Goal: Transaction & Acquisition: Purchase product/service

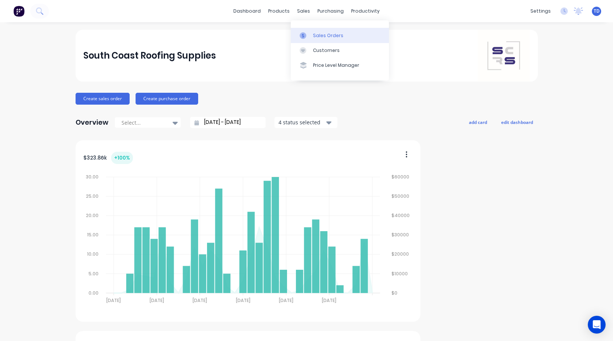
click at [323, 37] on div "Sales Orders" at bounding box center [328, 35] width 30 height 7
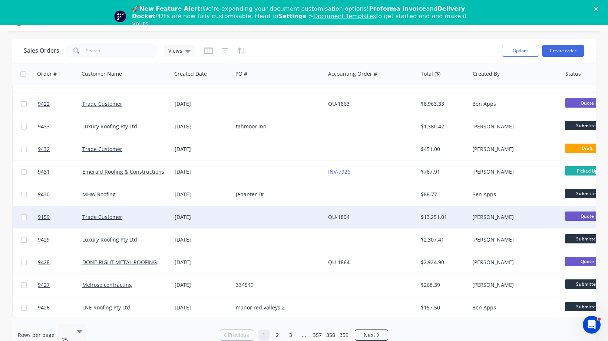
scroll to position [25, 0]
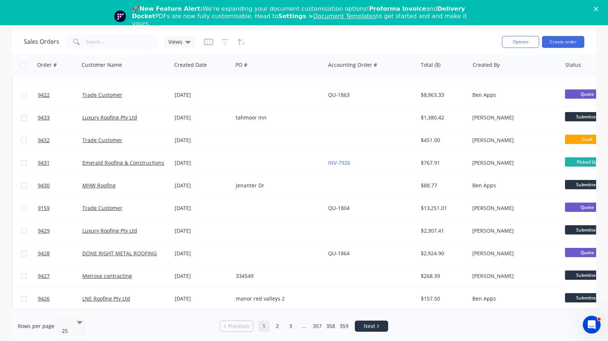
click at [378, 324] on icon "Next page" at bounding box center [378, 325] width 2 height 3
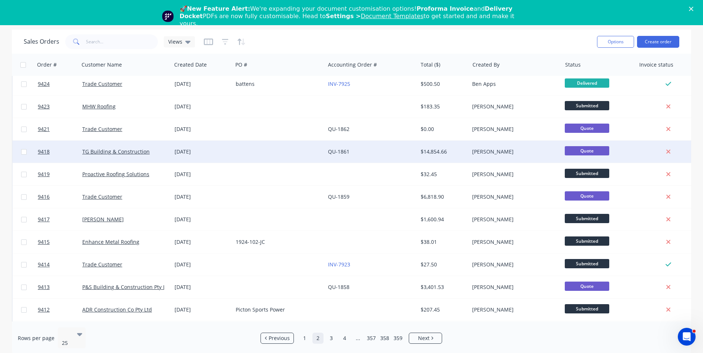
scroll to position [0, 0]
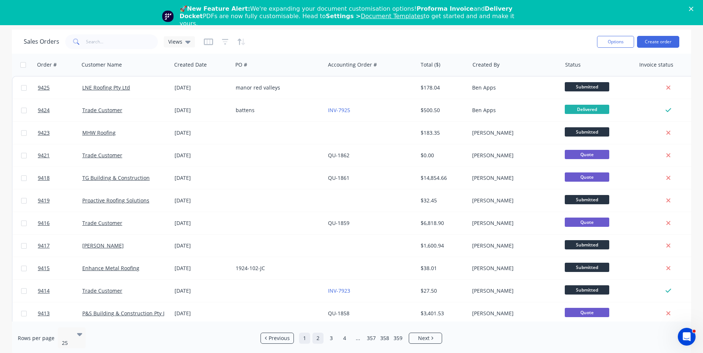
click at [305, 335] on link "1" at bounding box center [304, 338] width 11 height 11
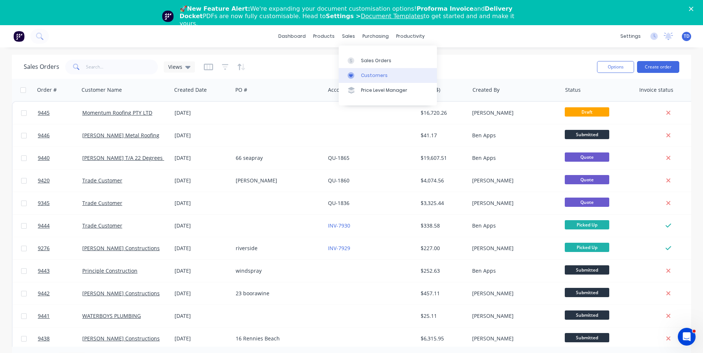
drag, startPoint x: 363, startPoint y: 74, endPoint x: 346, endPoint y: 70, distance: 18.2
click at [363, 74] on div "Customers" at bounding box center [374, 75] width 27 height 7
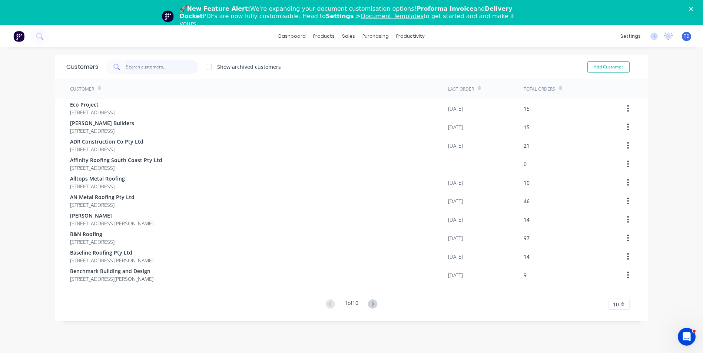
click at [130, 68] on input "text" at bounding box center [162, 67] width 72 height 15
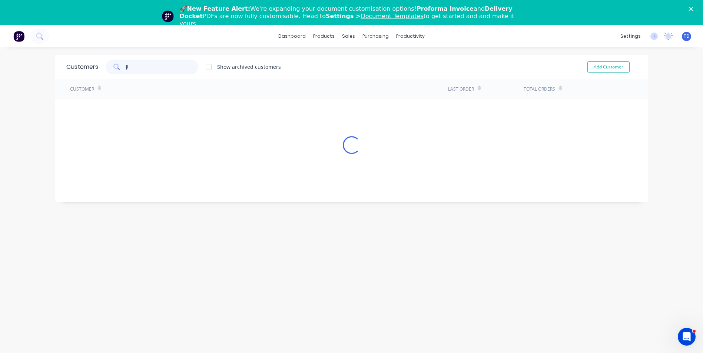
type input "j"
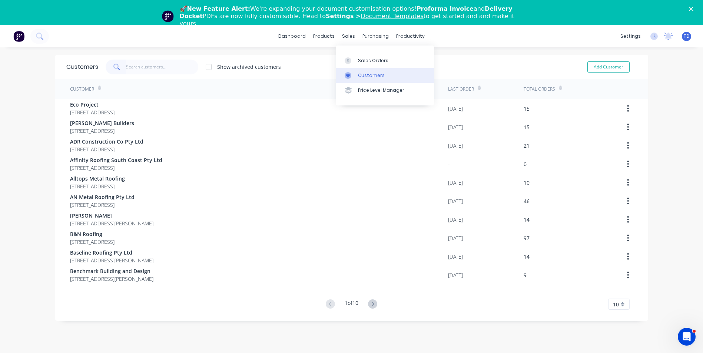
click at [358, 77] on div "Customers" at bounding box center [371, 75] width 27 height 7
click at [132, 64] on input "text" at bounding box center [162, 67] width 72 height 15
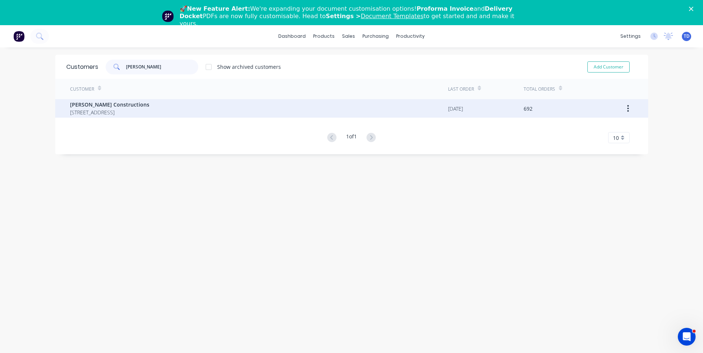
type input "hobbs"
click at [122, 108] on span "[PERSON_NAME] Constructions" at bounding box center [109, 105] width 79 height 8
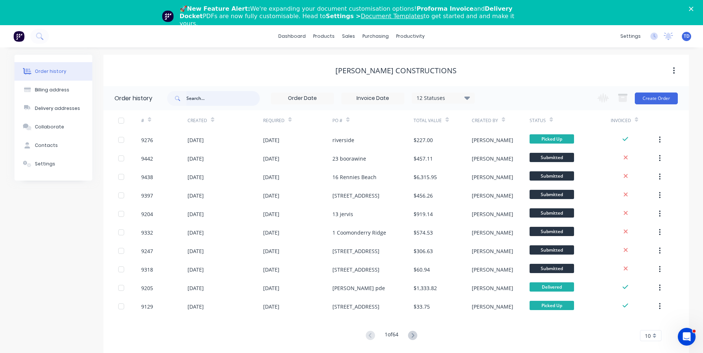
click at [212, 100] on input "text" at bounding box center [222, 98] width 73 height 15
type input "argyle"
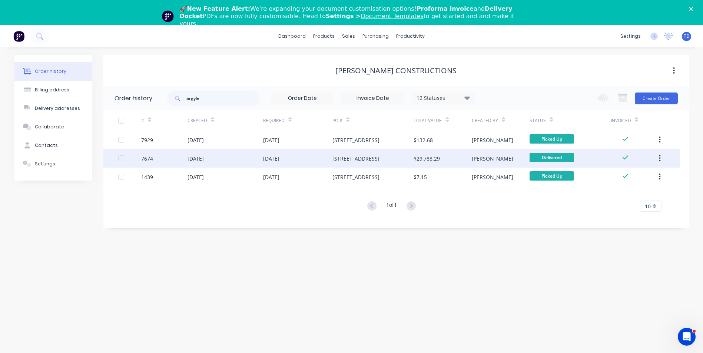
click at [271, 160] on div "[DATE]" at bounding box center [271, 159] width 16 height 8
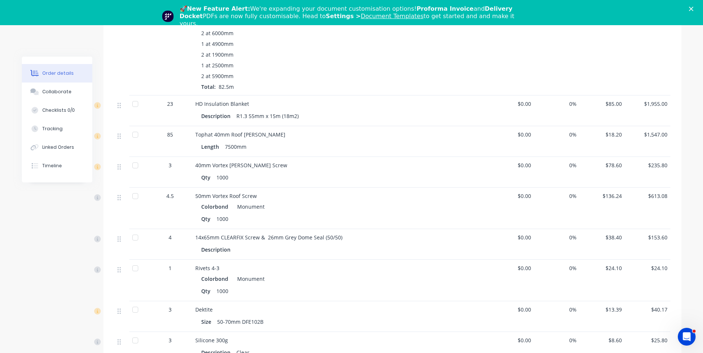
scroll to position [1334, 0]
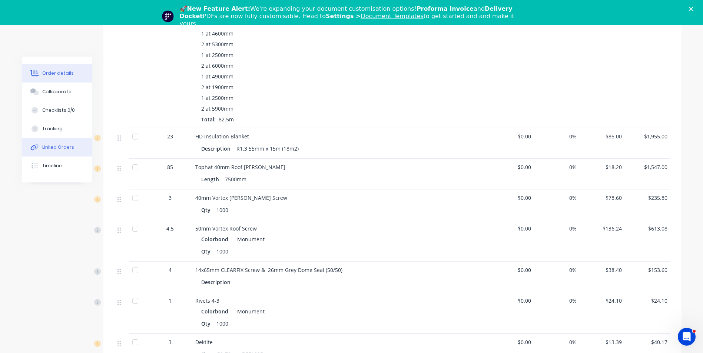
click at [47, 149] on div "Linked Orders" at bounding box center [58, 147] width 32 height 7
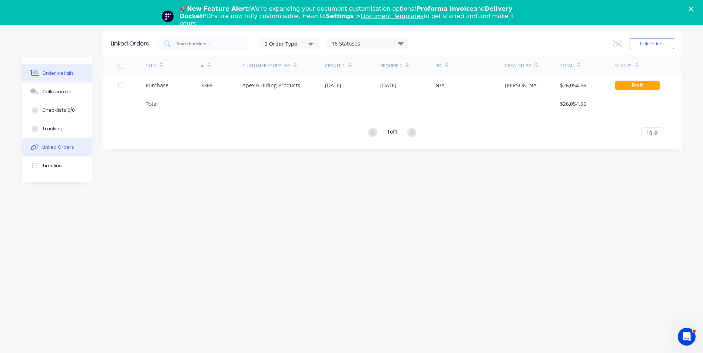
click at [48, 74] on div "Order details" at bounding box center [57, 73] width 31 height 7
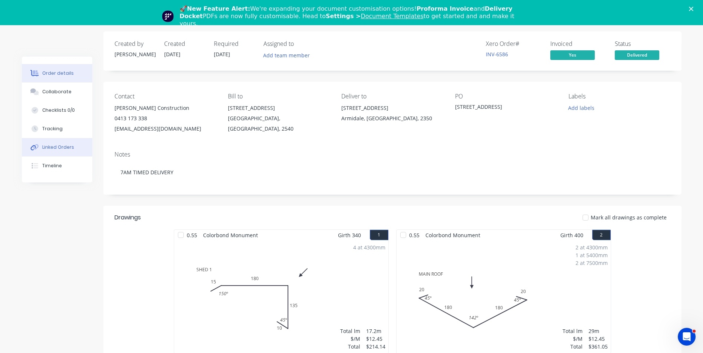
click at [69, 150] on div "Linked Orders" at bounding box center [58, 147] width 32 height 7
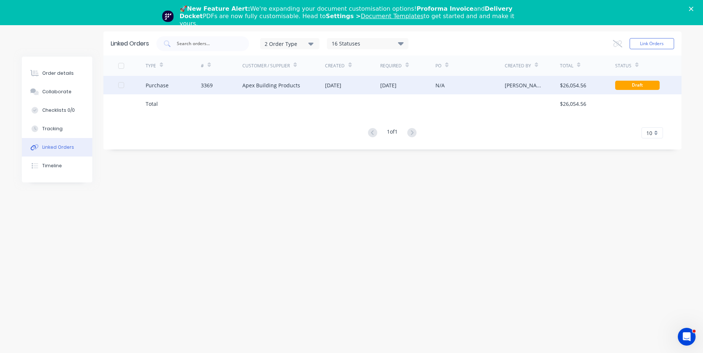
click at [385, 79] on div "28 Apr 2025" at bounding box center [407, 85] width 55 height 19
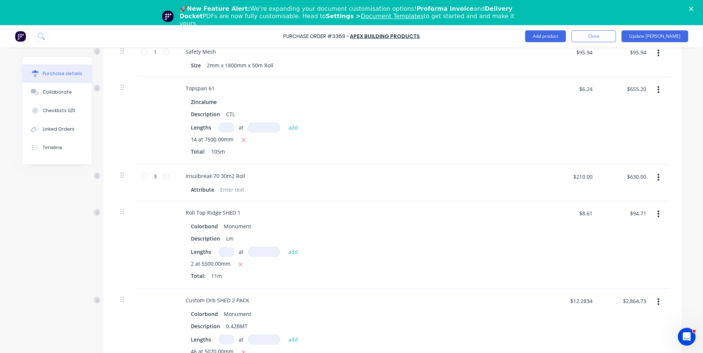
scroll to position [667, 0]
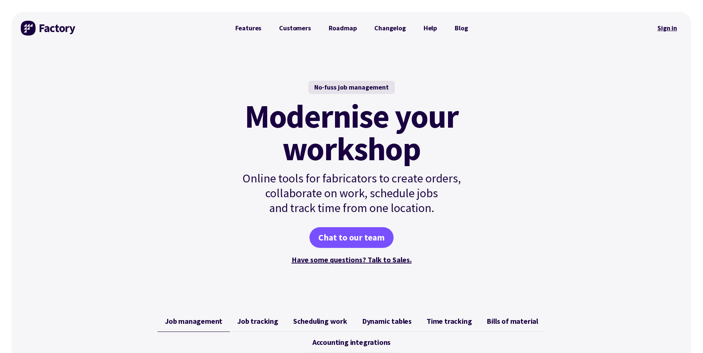
click at [665, 30] on link "Sign in" at bounding box center [667, 28] width 30 height 17
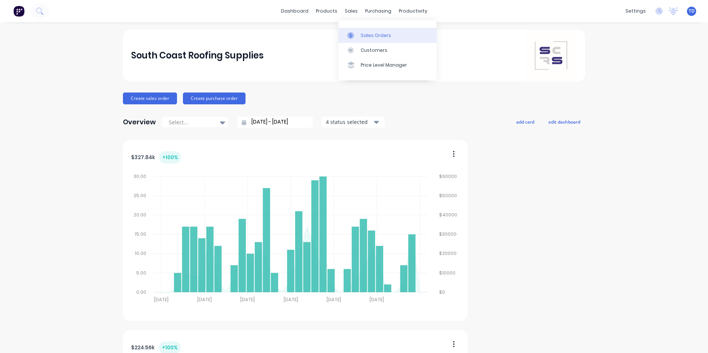
click at [368, 39] on link "Sales Orders" at bounding box center [388, 35] width 98 height 15
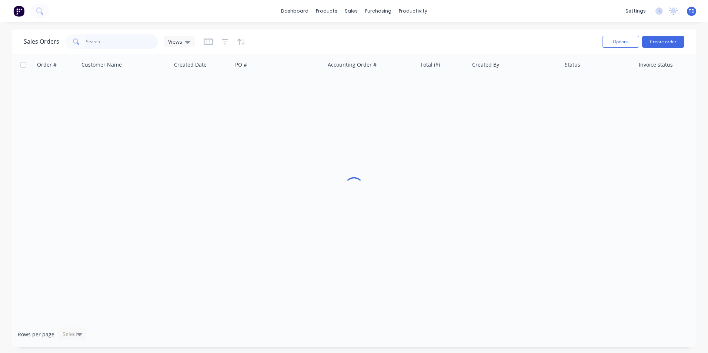
click at [137, 43] on input "text" at bounding box center [122, 41] width 72 height 15
type input "t"
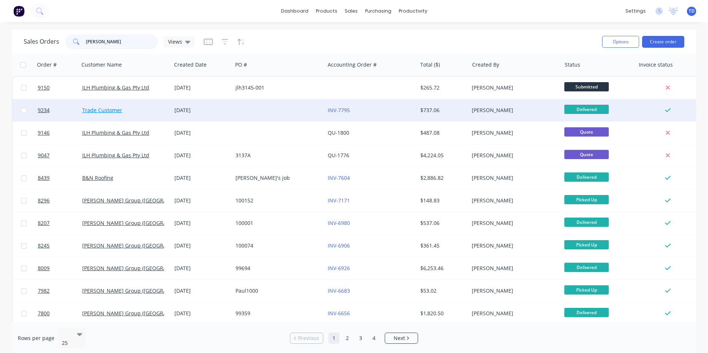
type input "paul"
click at [119, 112] on link "Trade Customer" at bounding box center [102, 110] width 40 height 7
click at [132, 109] on div "Trade Customer" at bounding box center [123, 110] width 82 height 7
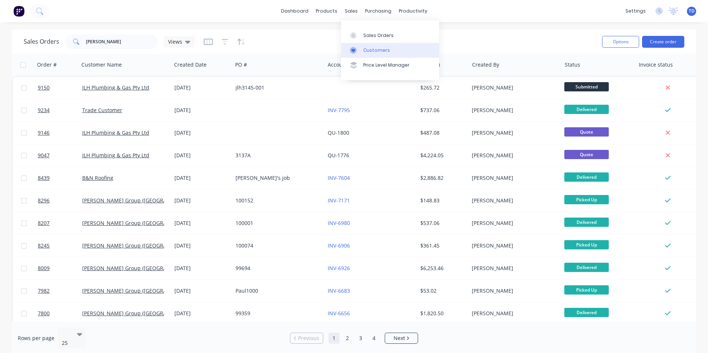
click at [367, 56] on link "Customers" at bounding box center [390, 50] width 98 height 15
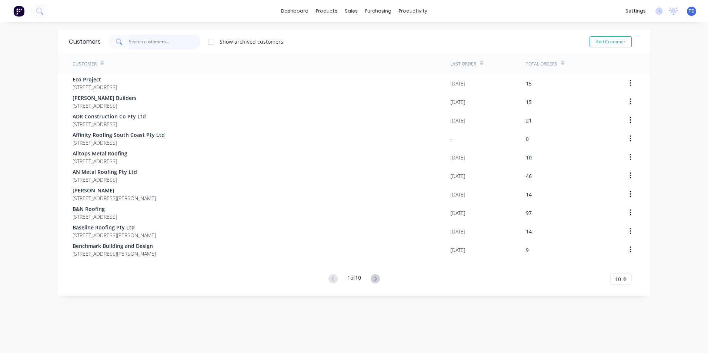
click at [166, 45] on input "text" at bounding box center [165, 41] width 72 height 15
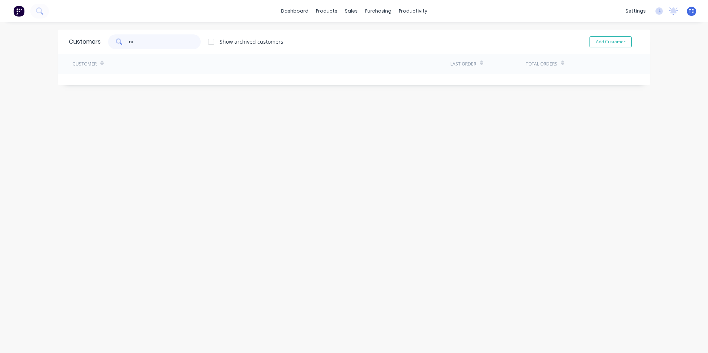
type input "t"
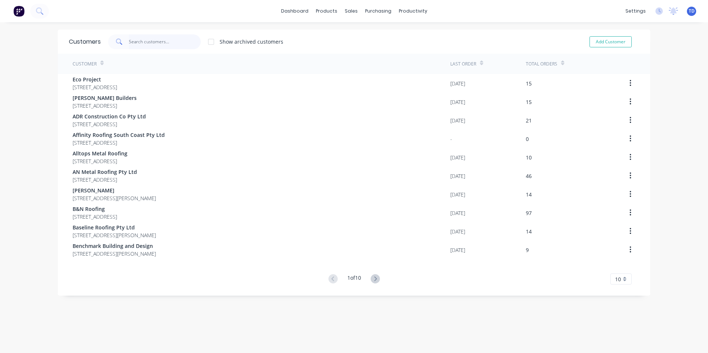
click at [143, 46] on input "text" at bounding box center [165, 41] width 72 height 15
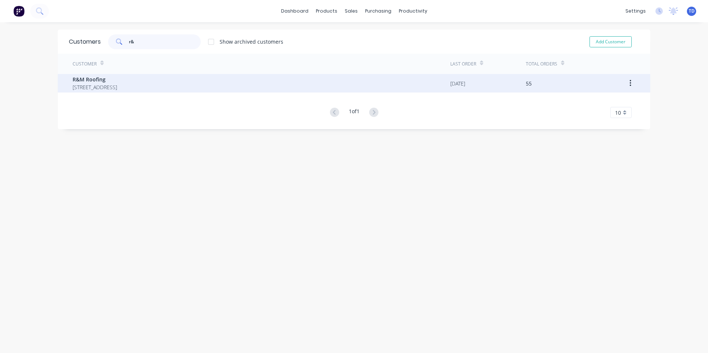
type input "r&"
click at [87, 80] on span "R&M Roofing" at bounding box center [95, 80] width 44 height 8
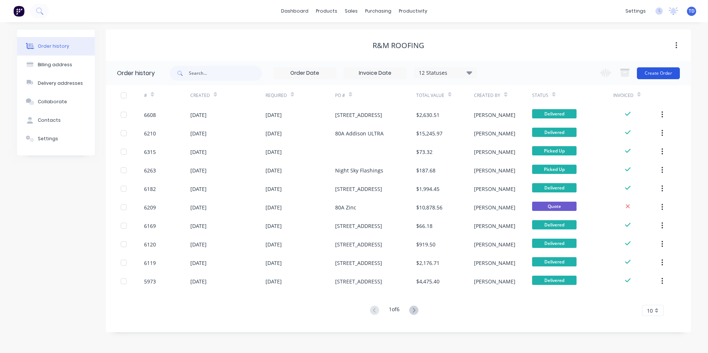
click at [655, 72] on button "Create Order" at bounding box center [658, 73] width 43 height 12
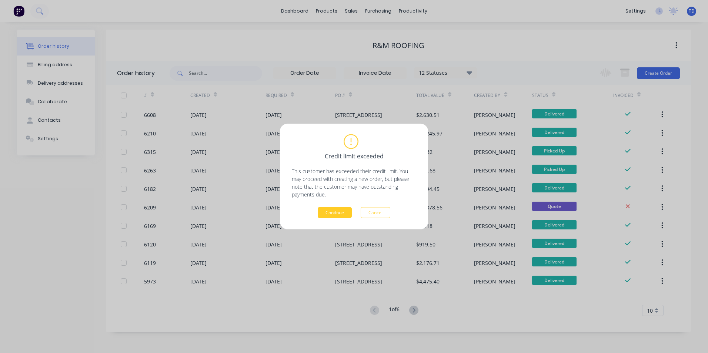
click at [345, 213] on button "Continue" at bounding box center [335, 212] width 34 height 11
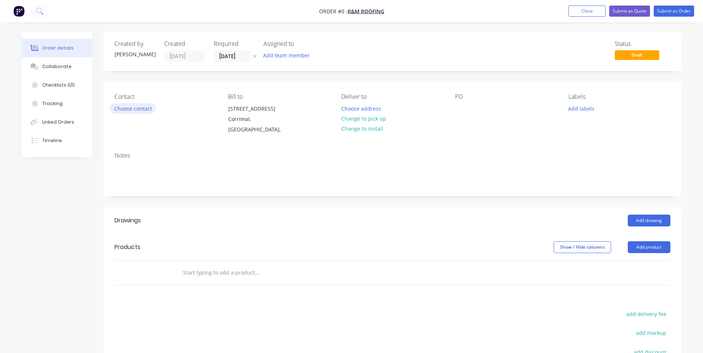
click at [140, 111] on button "Choose contact" at bounding box center [133, 108] width 46 height 10
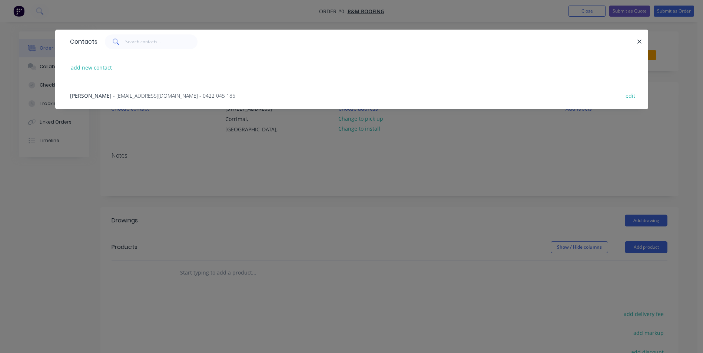
click at [118, 99] on span "- ricky89calderon@gmail.com - 0422 045 185" at bounding box center [174, 95] width 122 height 7
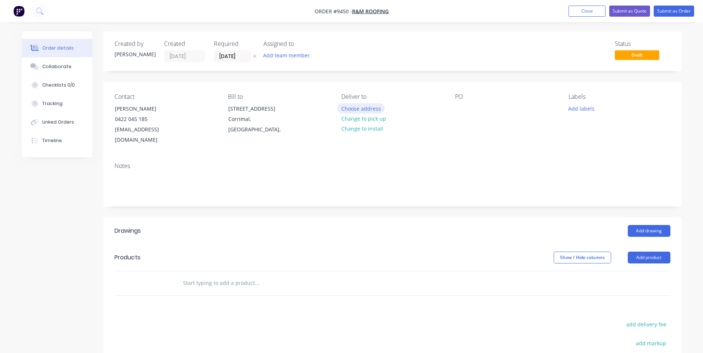
click at [359, 110] on button "Choose address" at bounding box center [360, 108] width 47 height 10
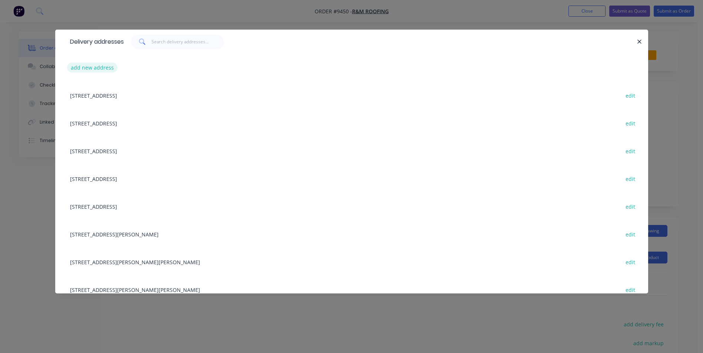
click at [81, 67] on button "add new address" at bounding box center [92, 68] width 51 height 10
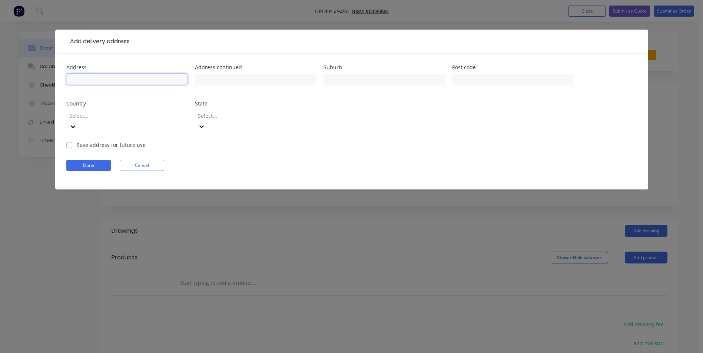
click at [104, 77] on input "text" at bounding box center [126, 79] width 121 height 11
type input "3/82-84 Princes Highway"
type input "Fairy Meadow"
type input "5"
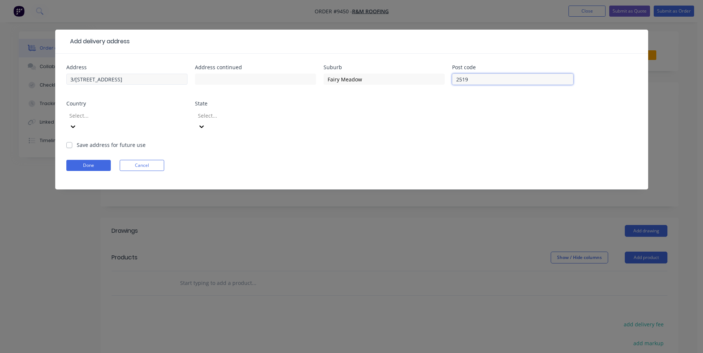
type input "2519"
click at [77, 141] on label "Save address for future use" at bounding box center [111, 145] width 69 height 8
click at [70, 141] on input "Save address for future use" at bounding box center [69, 144] width 6 height 7
checkbox input "true"
click at [76, 160] on button "Done" at bounding box center [88, 165] width 44 height 11
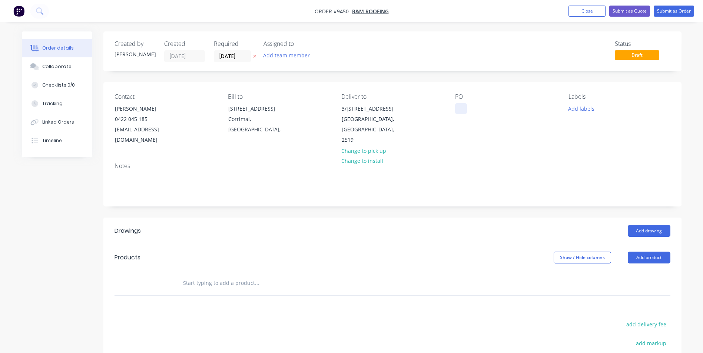
click at [458, 109] on div at bounding box center [461, 108] width 12 height 11
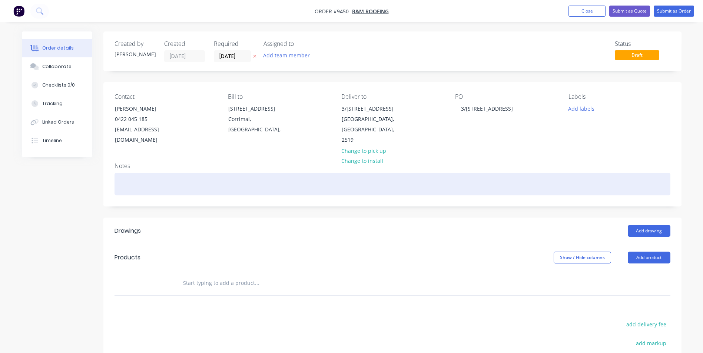
click at [144, 174] on div at bounding box center [392, 184] width 556 height 23
click at [146, 175] on div "7am TIM EDROP" at bounding box center [392, 184] width 556 height 23
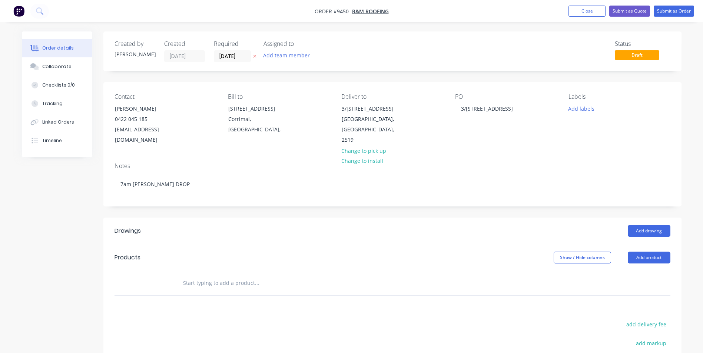
click at [220, 276] on input "text" at bounding box center [257, 283] width 148 height 15
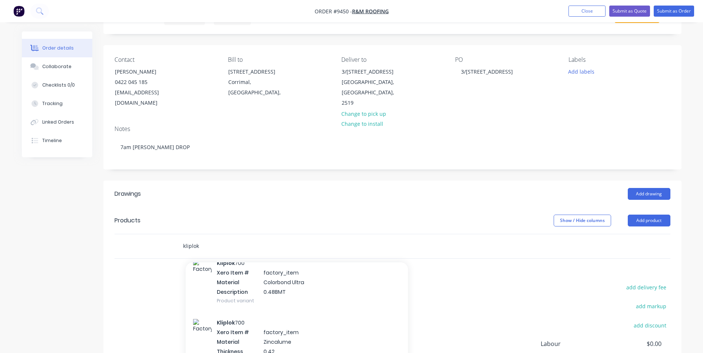
scroll to position [630, 0]
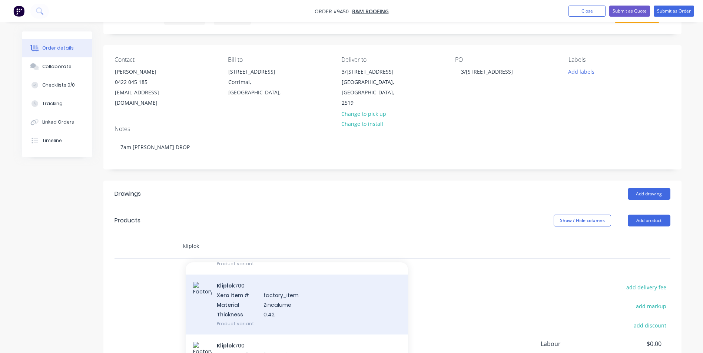
type input "kliplok"
click at [283, 295] on div "Kliplok 700 Xero Item # factory_item Material Zincalume Thickness 0.42 Product …" at bounding box center [297, 305] width 222 height 60
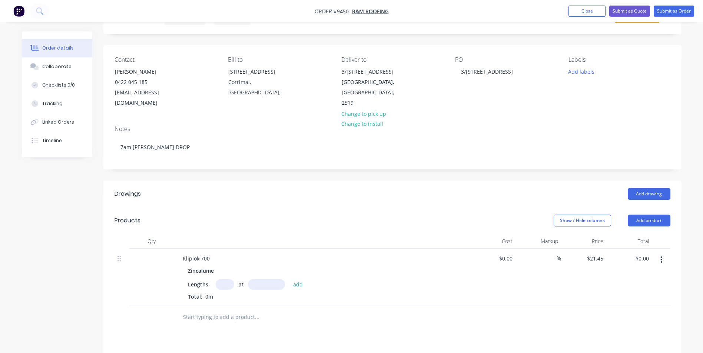
click at [221, 279] on input "text" at bounding box center [225, 284] width 19 height 11
type input "15"
type input "6050"
click at [289, 279] on button "add" at bounding box center [297, 284] width 17 height 10
click at [231, 294] on icon "button" at bounding box center [233, 297] width 5 height 7
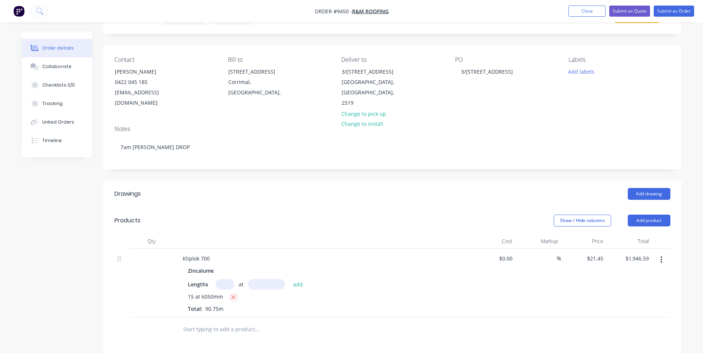
type input "$0.00"
click at [227, 279] on input "text" at bounding box center [225, 284] width 19 height 11
type input "15"
type input "14250"
click at [289, 279] on button "add" at bounding box center [297, 284] width 17 height 10
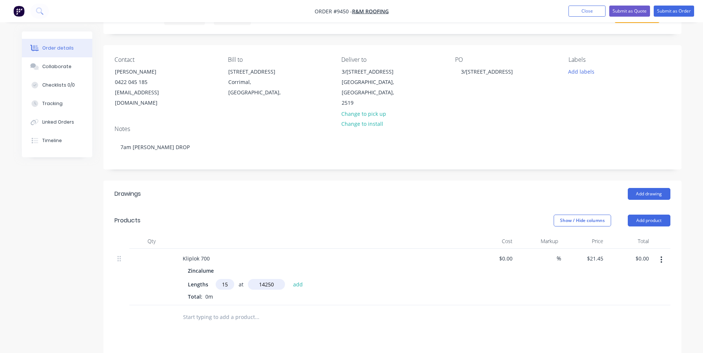
type input "$4,584.94"
click at [239, 328] on div at bounding box center [307, 330] width 267 height 24
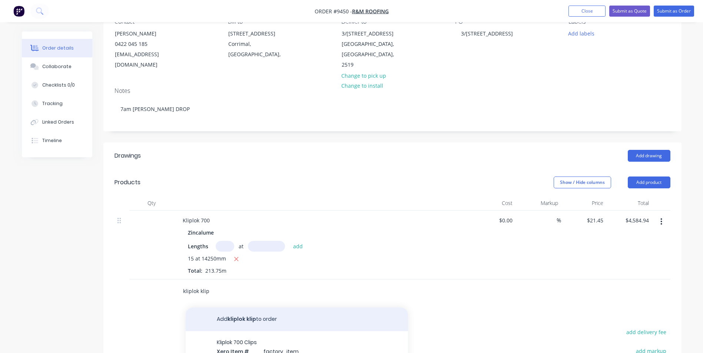
scroll to position [111, 0]
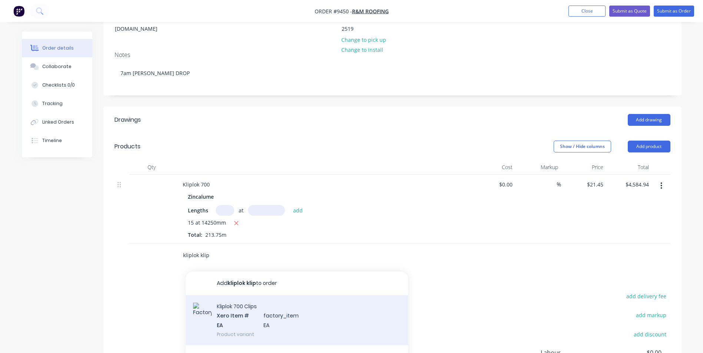
type input "kliplok klip"
click at [255, 306] on div "Kliplok 700 Clips Xero Item # factory_item EA EA Product variant" at bounding box center [297, 321] width 222 height 50
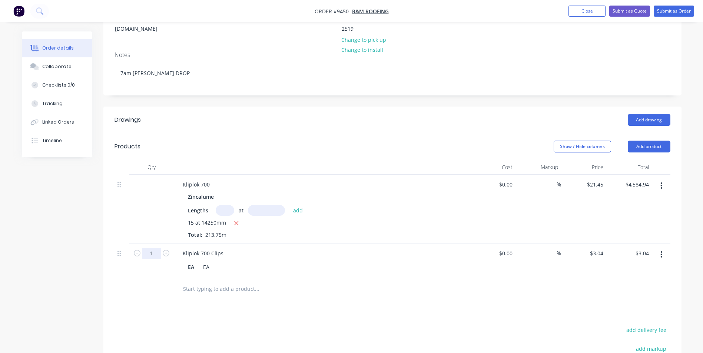
click at [159, 248] on input "1" at bounding box center [151, 253] width 19 height 11
type input "250"
type input "$760.00"
click at [190, 282] on input "text" at bounding box center [257, 289] width 148 height 15
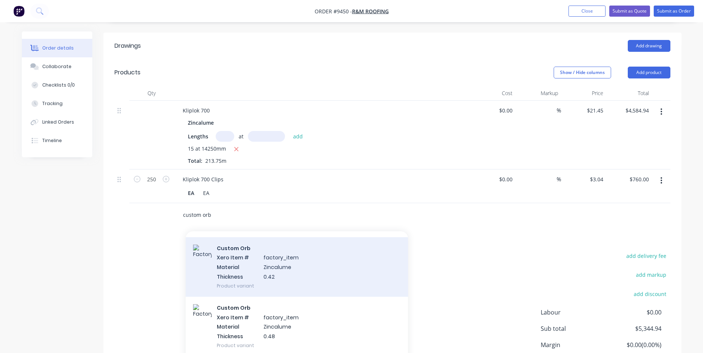
scroll to position [926, 0]
type input "custom orb"
click at [235, 266] on div "Custom Orb Xero Item # factory_item Material Zincalume Thickness 0.42 Product v…" at bounding box center [297, 267] width 222 height 60
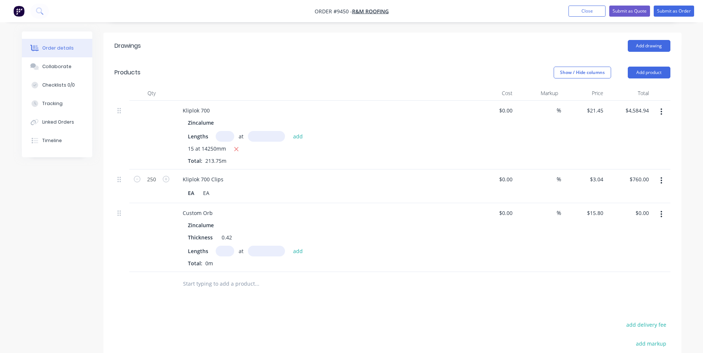
click at [216, 246] on input "text" at bounding box center [225, 251] width 19 height 11
type input "15"
type input "6050"
click at [289, 246] on button "add" at bounding box center [297, 251] width 17 height 10
type input "$1,433.85"
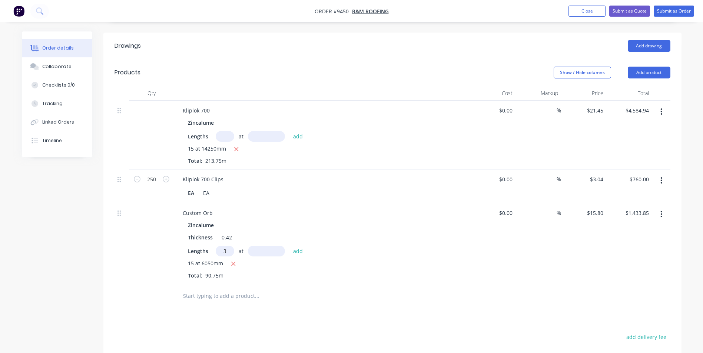
type input "3"
type input "13250"
click at [289, 246] on button "add" at bounding box center [297, 251] width 17 height 10
type input "$2,061.90"
type input "2"
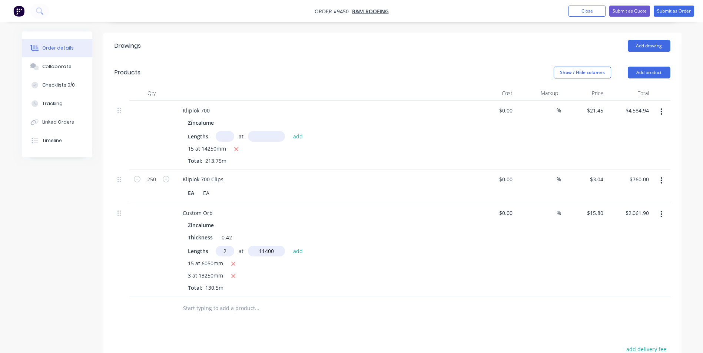
type input "11400"
click at [289, 246] on button "add" at bounding box center [297, 251] width 17 height 10
type input "$2,422.14"
type input "3"
type input "9000"
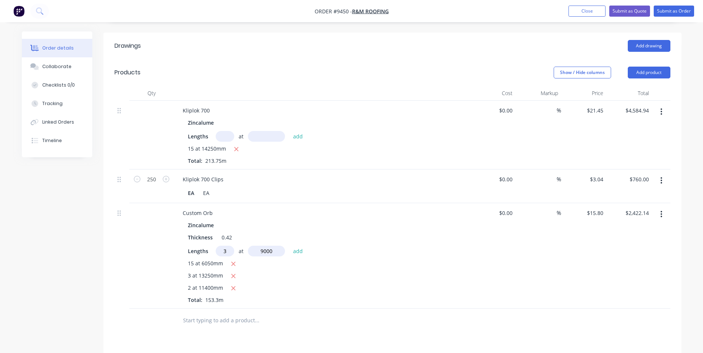
click at [289, 246] on button "add" at bounding box center [297, 251] width 17 height 10
type input "$2,848.74"
click at [602, 208] on input "15.8" at bounding box center [596, 213] width 20 height 11
type input "$18.25"
type input "$3,290.48"
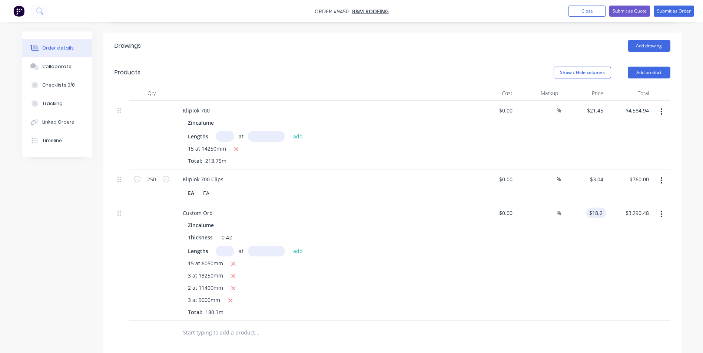
click at [620, 256] on div "$3,290.48 $2,848.74" at bounding box center [629, 262] width 46 height 118
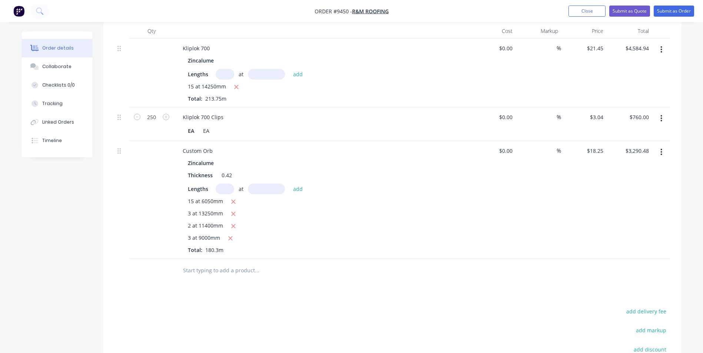
scroll to position [259, 0]
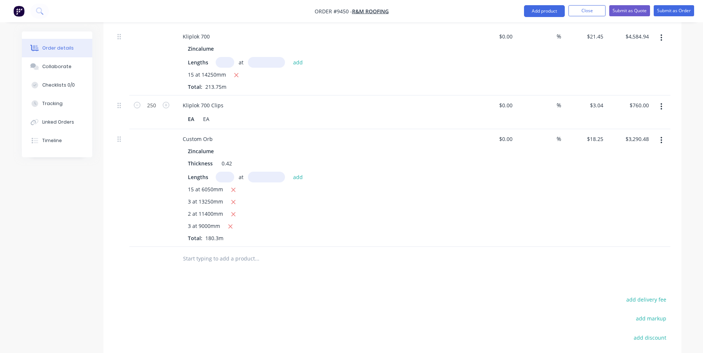
click at [215, 252] on input "text" at bounding box center [257, 259] width 148 height 15
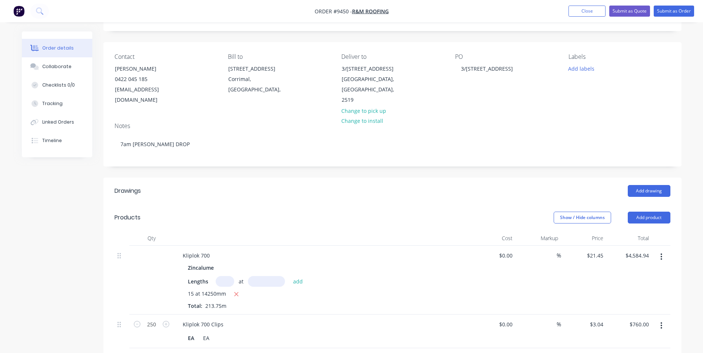
scroll to position [37, 0]
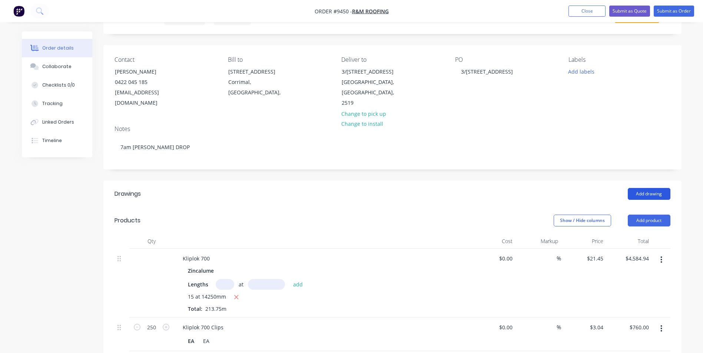
click at [647, 188] on button "Add drawing" at bounding box center [649, 194] width 43 height 12
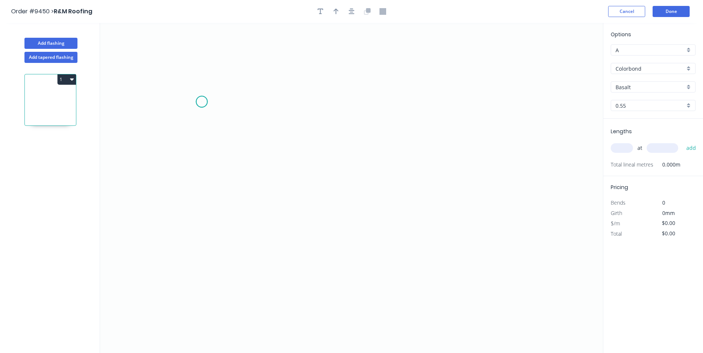
click at [202, 102] on icon "0" at bounding box center [351, 188] width 503 height 331
click at [203, 259] on icon "0" at bounding box center [351, 188] width 503 height 331
click at [200, 259] on circle at bounding box center [201, 258] width 11 height 11
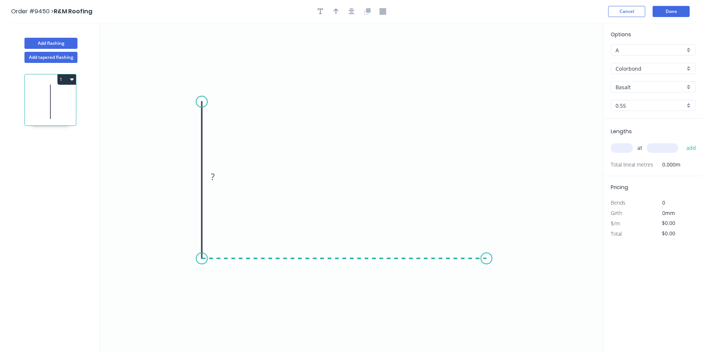
click at [487, 248] on icon "0 ?" at bounding box center [351, 188] width 503 height 331
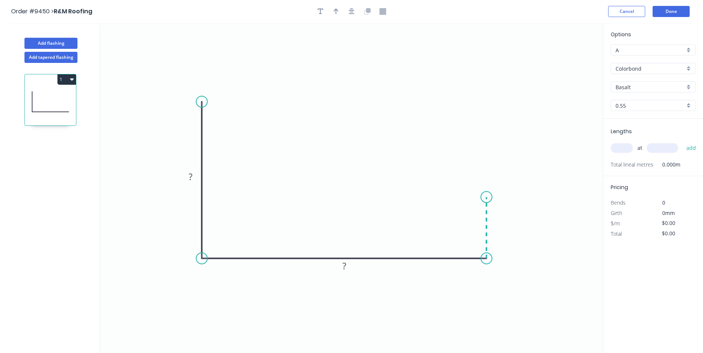
click at [483, 197] on icon "0 ? ?" at bounding box center [351, 188] width 503 height 331
click at [483, 197] on circle at bounding box center [486, 197] width 11 height 11
drag, startPoint x: 355, startPoint y: 267, endPoint x: 367, endPoint y: 223, distance: 45.2
click at [367, 223] on rect at bounding box center [355, 224] width 24 height 15
drag, startPoint x: 196, startPoint y: 170, endPoint x: 251, endPoint y: 150, distance: 58.5
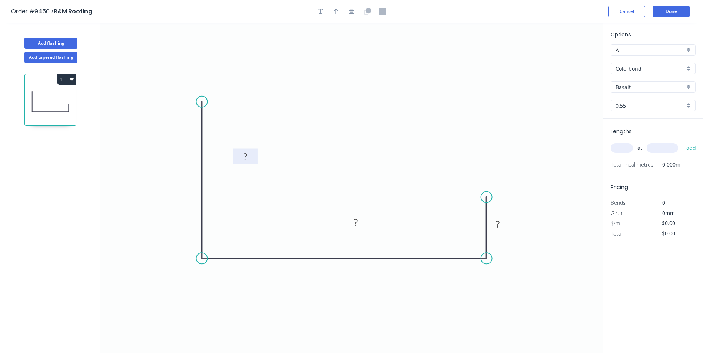
click at [251, 150] on rect at bounding box center [245, 156] width 24 height 15
drag, startPoint x: 507, startPoint y: 221, endPoint x: 449, endPoint y: 200, distance: 61.3
click at [449, 200] on rect at bounding box center [440, 203] width 24 height 15
drag, startPoint x: 221, startPoint y: 291, endPoint x: 390, endPoint y: 285, distance: 168.7
click at [222, 291] on div "Show angle" at bounding box center [240, 284] width 74 height 15
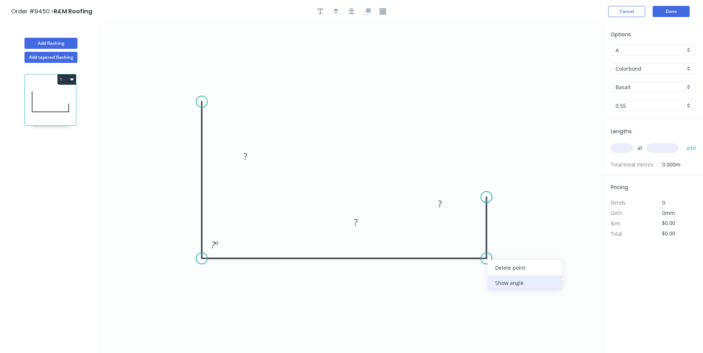
click at [498, 286] on div "Show angle" at bounding box center [525, 283] width 74 height 15
click at [246, 162] on tspan "?" at bounding box center [245, 156] width 4 height 12
type input "$22.19"
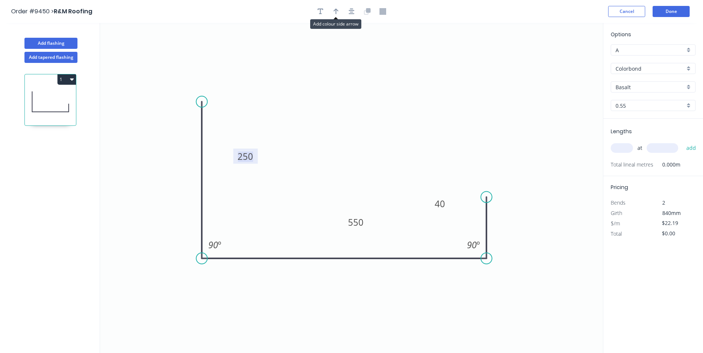
drag, startPoint x: 338, startPoint y: 13, endPoint x: 378, endPoint y: 38, distance: 47.0
click at [338, 13] on icon "button" at bounding box center [335, 11] width 5 height 7
drag, startPoint x: 564, startPoint y: 60, endPoint x: 445, endPoint y: 77, distance: 119.8
click at [445, 77] on icon "0 250 550 40 90 º 90 º" at bounding box center [351, 188] width 503 height 331
drag, startPoint x: 565, startPoint y: 60, endPoint x: 397, endPoint y: 71, distance: 168.2
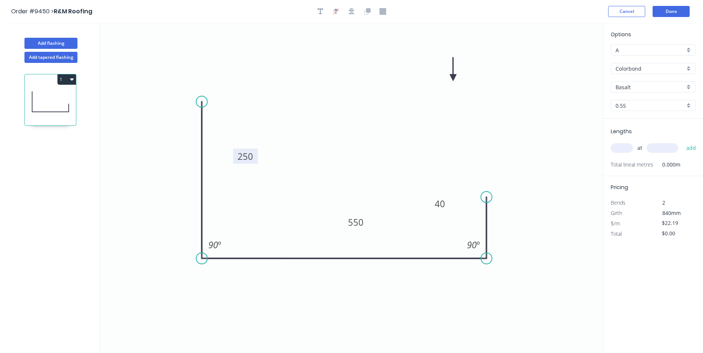
click at [450, 71] on icon at bounding box center [453, 69] width 7 height 24
click at [644, 68] on input "Colorbond" at bounding box center [649, 69] width 69 height 8
type input "x"
click at [641, 83] on div "Zincalume" at bounding box center [653, 82] width 84 height 13
type input "Zincalume"
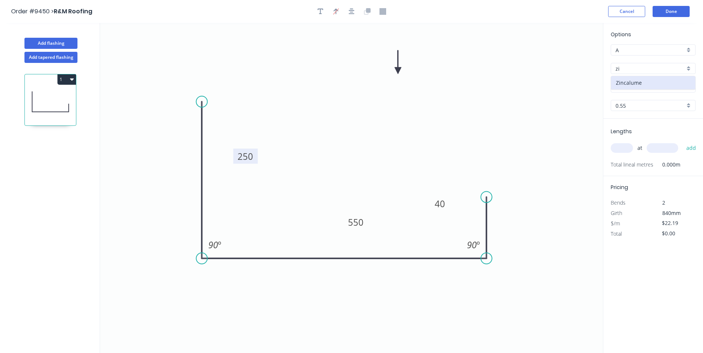
type input "Unpainted"
type input "$23.30"
click at [630, 149] on input "text" at bounding box center [622, 148] width 22 height 10
type input "1"
type input "2500"
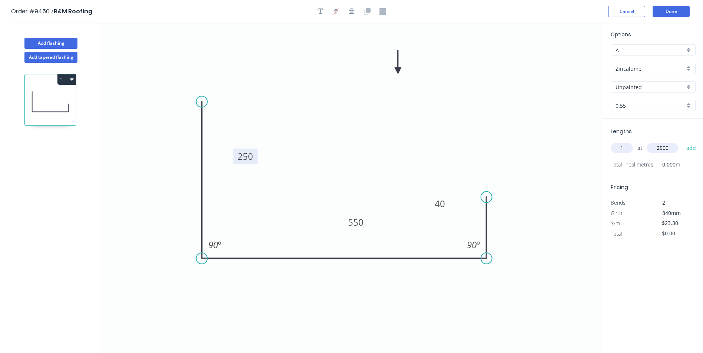
click at [683, 142] on button "add" at bounding box center [691, 148] width 17 height 13
type input "$58.25"
click at [660, 11] on button "Done" at bounding box center [670, 11] width 37 height 11
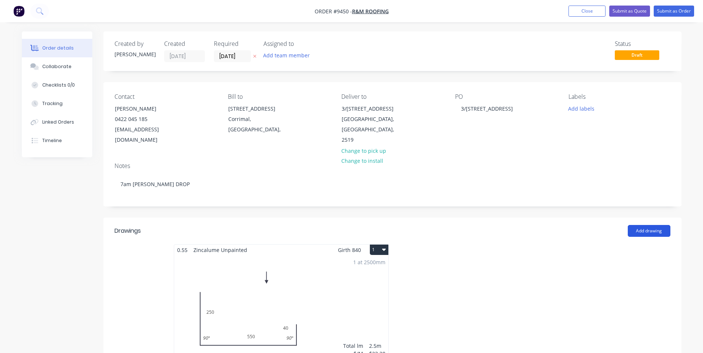
click at [652, 225] on button "Add drawing" at bounding box center [649, 231] width 43 height 12
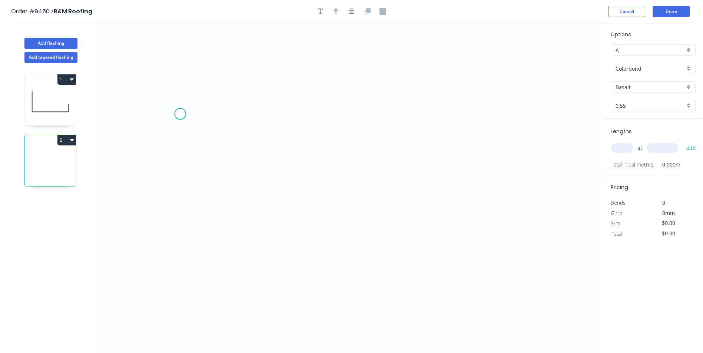
click at [180, 114] on icon "0" at bounding box center [351, 188] width 503 height 331
click at [176, 184] on icon "0" at bounding box center [351, 188] width 503 height 331
click at [384, 264] on icon "0 ?" at bounding box center [351, 188] width 503 height 331
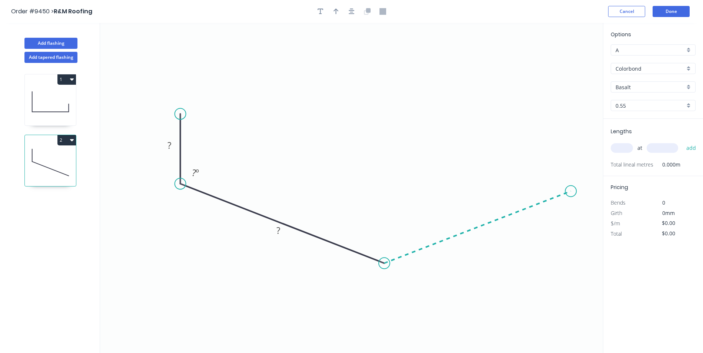
click at [571, 192] on icon "0 ? ? ? º" at bounding box center [351, 188] width 503 height 331
click at [571, 104] on icon "0 ? ? ? ? º ? º" at bounding box center [351, 188] width 503 height 331
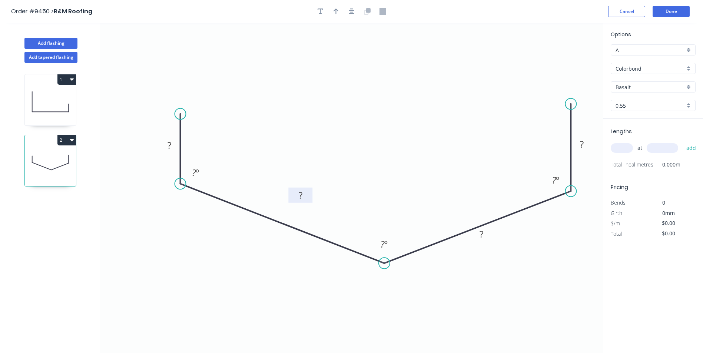
drag, startPoint x: 286, startPoint y: 232, endPoint x: 311, endPoint y: 187, distance: 50.4
click at [309, 188] on rect at bounding box center [300, 195] width 24 height 15
drag, startPoint x: 490, startPoint y: 231, endPoint x: 425, endPoint y: 154, distance: 101.0
click at [491, 183] on rect at bounding box center [484, 189] width 24 height 15
drag, startPoint x: 176, startPoint y: 139, endPoint x: 230, endPoint y: 127, distance: 55.4
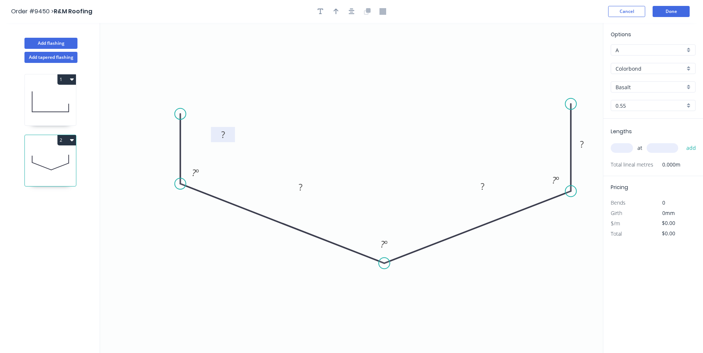
click at [230, 127] on rect at bounding box center [223, 134] width 24 height 15
click at [578, 133] on icon "0 ? ? ? ? ? º ? º ? º" at bounding box center [351, 188] width 503 height 331
drag, startPoint x: 591, startPoint y: 141, endPoint x: 565, endPoint y: 137, distance: 27.0
click at [587, 140] on rect at bounding box center [582, 143] width 24 height 15
drag, startPoint x: 587, startPoint y: 138, endPoint x: 540, endPoint y: 119, distance: 50.8
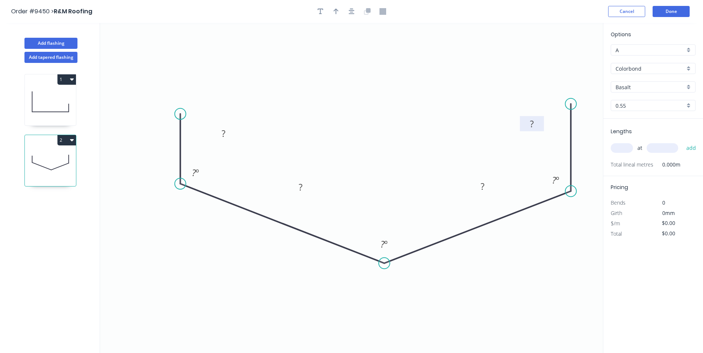
click at [540, 119] on rect at bounding box center [532, 123] width 24 height 15
drag, startPoint x: 233, startPoint y: 130, endPoint x: 223, endPoint y: 127, distance: 10.7
click at [223, 127] on rect at bounding box center [213, 130] width 24 height 15
click at [219, 131] on rect at bounding box center [213, 131] width 15 height 10
type input "$19.93"
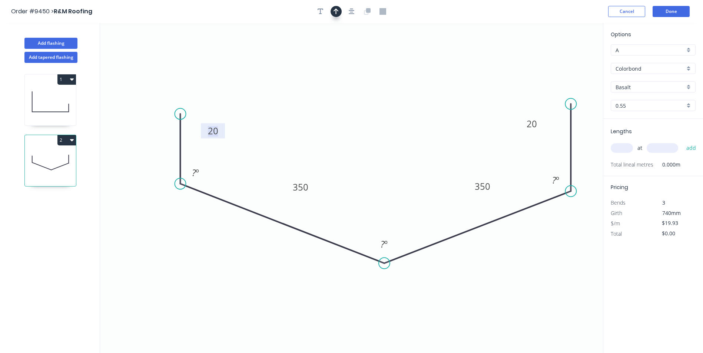
click at [334, 13] on icon "button" at bounding box center [335, 11] width 5 height 7
drag, startPoint x: 535, startPoint y: 58, endPoint x: 385, endPoint y: 100, distance: 156.5
click at [405, 97] on icon at bounding box center [408, 85] width 7 height 24
click at [651, 63] on div "Colorbond" at bounding box center [653, 68] width 85 height 11
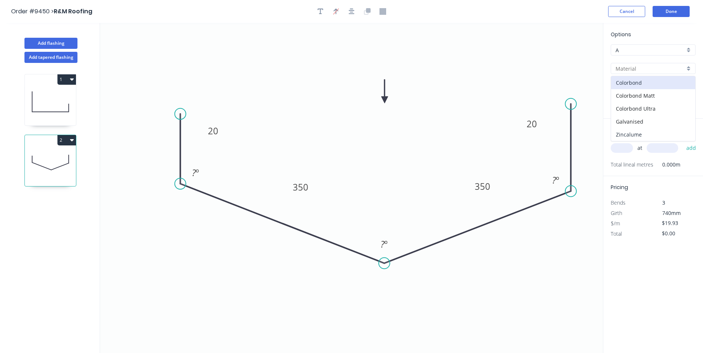
click at [638, 137] on div "Zincalume" at bounding box center [653, 134] width 84 height 13
type input "Zincalume"
type input "Unpainted"
type input "$20.94"
click at [618, 147] on input "text" at bounding box center [622, 148] width 22 height 10
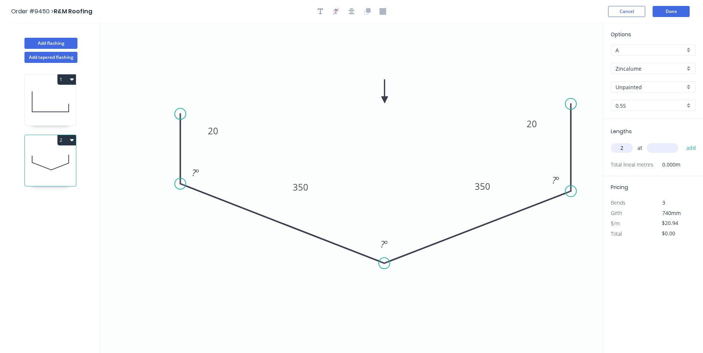
type input "2"
type input "4000"
click at [683, 142] on button "add" at bounding box center [691, 148] width 17 height 13
type input "$167.52"
click at [668, 14] on button "Done" at bounding box center [670, 11] width 37 height 11
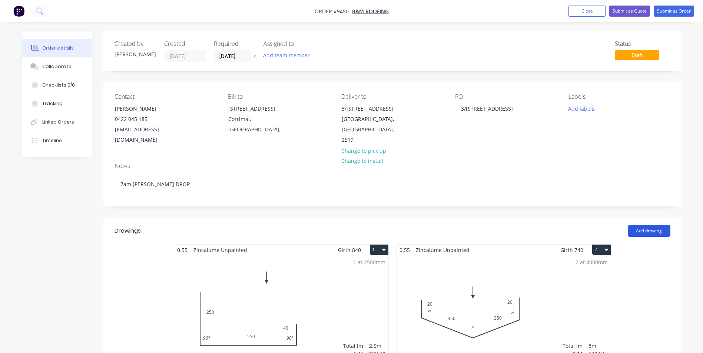
click at [658, 225] on button "Add drawing" at bounding box center [649, 231] width 43 height 12
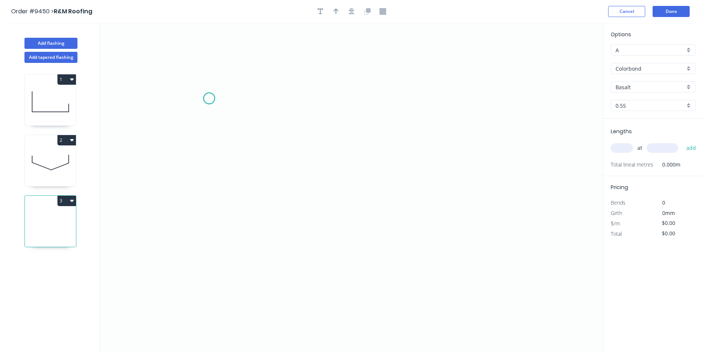
click at [209, 99] on icon "0" at bounding box center [351, 188] width 503 height 331
click at [205, 210] on icon "0" at bounding box center [351, 188] width 503 height 331
click at [464, 265] on icon "0 ?" at bounding box center [351, 188] width 503 height 331
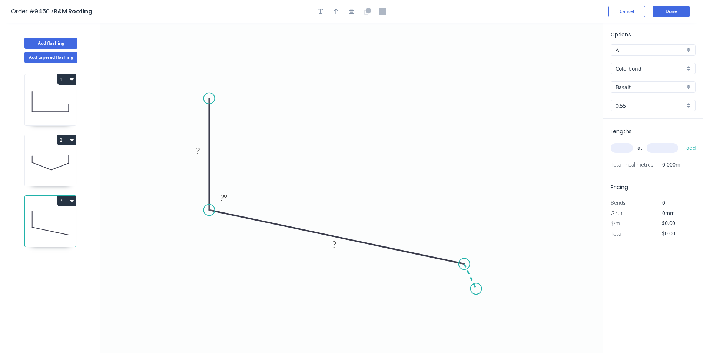
click at [476, 289] on icon "0 ? ? ? º" at bounding box center [351, 188] width 503 height 331
drag, startPoint x: 343, startPoint y: 245, endPoint x: 365, endPoint y: 206, distance: 44.6
click at [365, 210] on rect at bounding box center [353, 217] width 24 height 15
drag, startPoint x: 205, startPoint y: 146, endPoint x: 263, endPoint y: 122, distance: 63.2
click at [263, 126] on rect at bounding box center [252, 133] width 24 height 15
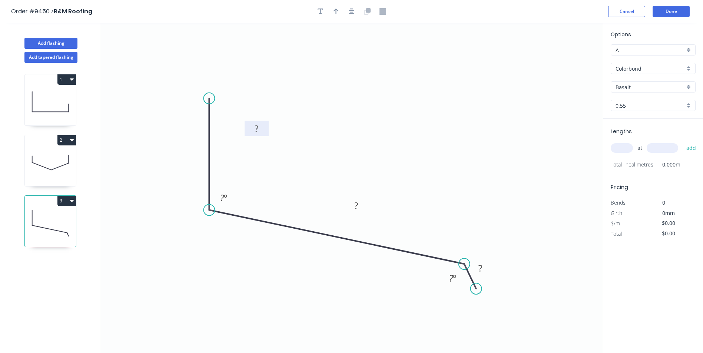
click at [263, 129] on rect at bounding box center [256, 129] width 15 height 10
type input "$13.67"
click at [334, 13] on icon "button" at bounding box center [335, 11] width 5 height 7
drag, startPoint x: 565, startPoint y: 59, endPoint x: 525, endPoint y: 73, distance: 41.8
click at [562, 63] on icon at bounding box center [565, 52] width 7 height 24
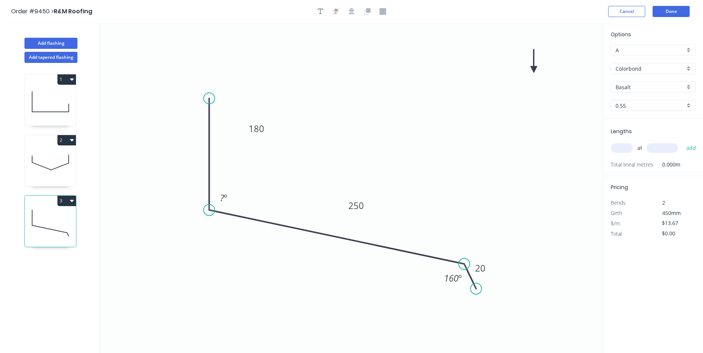
click at [645, 69] on input "Colorbond" at bounding box center [649, 69] width 69 height 8
click at [652, 136] on div "Zincalume" at bounding box center [653, 134] width 84 height 13
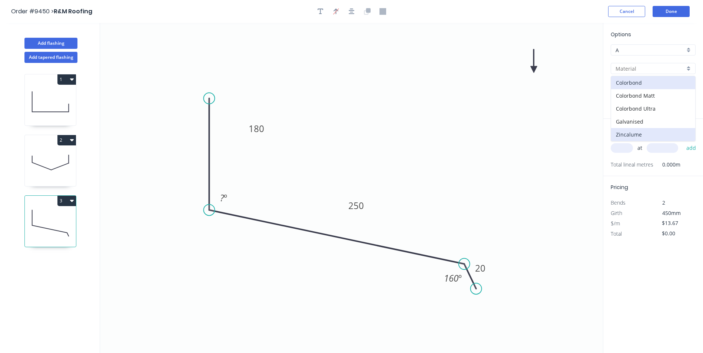
type input "Zincalume"
type input "Unpainted"
type input "$14.35"
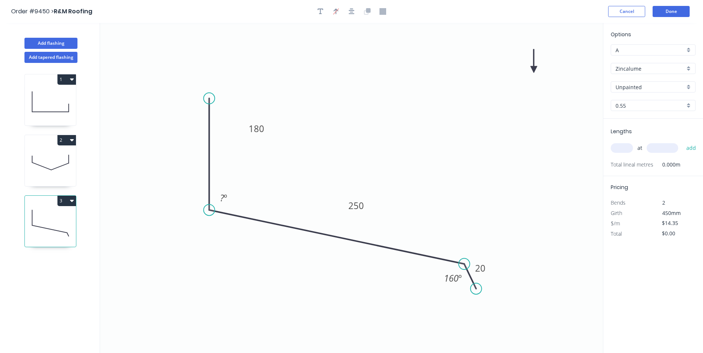
click at [622, 149] on input "text" at bounding box center [622, 148] width 22 height 10
type input "2"
type input "7000"
click at [683, 142] on button "add" at bounding box center [691, 148] width 17 height 13
type input "$200.90"
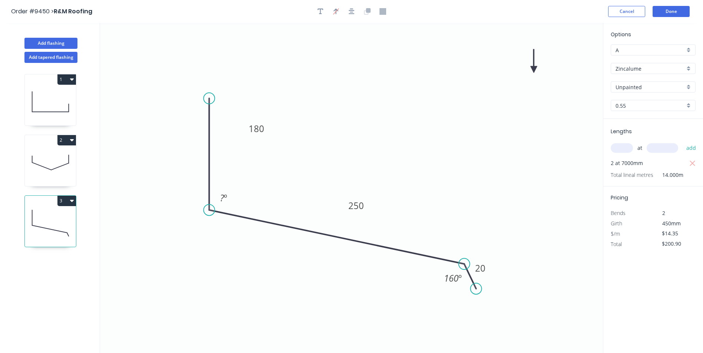
click at [534, 69] on icon at bounding box center [533, 61] width 7 height 24
drag, startPoint x: 526, startPoint y: 76, endPoint x: 430, endPoint y: 125, distance: 107.2
click at [521, 81] on icon at bounding box center [531, 70] width 21 height 21
click at [668, 14] on button "Done" at bounding box center [670, 11] width 37 height 11
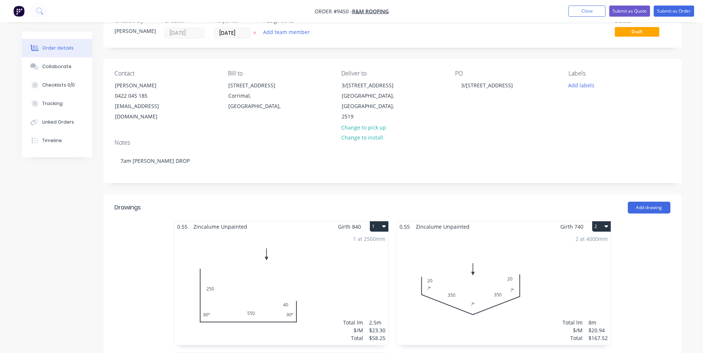
scroll to position [148, 0]
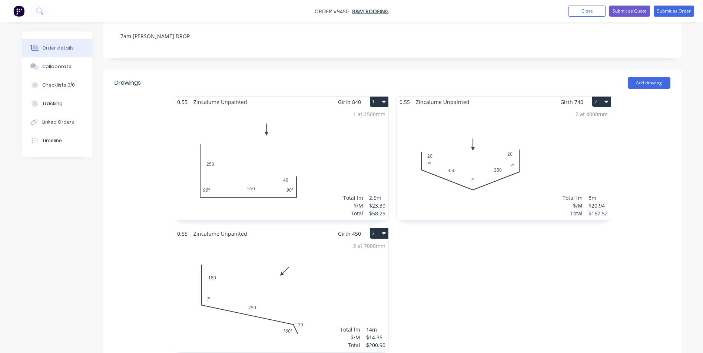
click at [373, 229] on button "3" at bounding box center [379, 234] width 19 height 10
click at [364, 261] on div "Duplicate" at bounding box center [353, 266] width 57 height 11
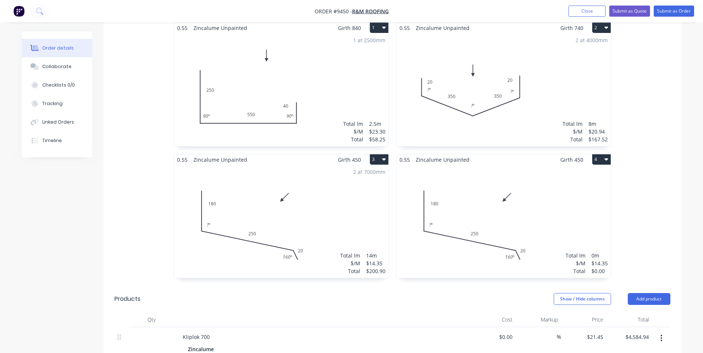
click at [471, 195] on div "Total lm $/M Total 0m $14.35 $0.00" at bounding box center [503, 221] width 214 height 113
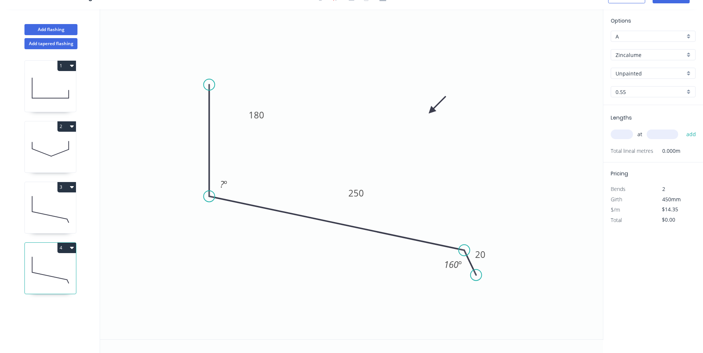
scroll to position [14, 0]
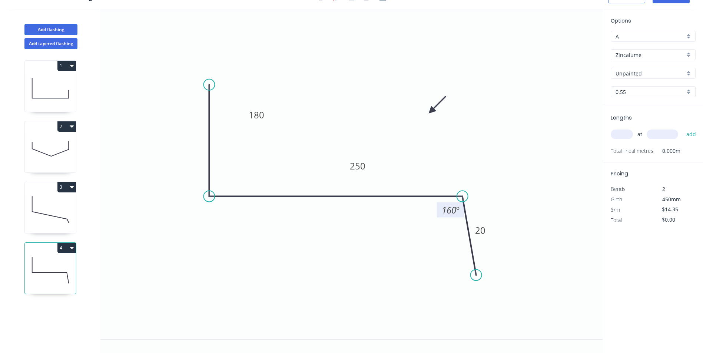
drag, startPoint x: 464, startPoint y: 248, endPoint x: 462, endPoint y: 213, distance: 34.5
click at [462, 213] on g "160 º" at bounding box center [452, 204] width 31 height 27
drag, startPoint x: 484, startPoint y: 243, endPoint x: 495, endPoint y: 224, distance: 22.4
click at [495, 224] on circle at bounding box center [494, 223] width 11 height 11
click at [265, 115] on rect at bounding box center [256, 114] width 24 height 15
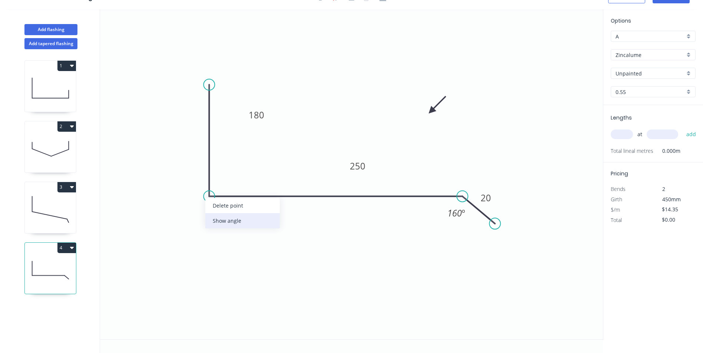
click at [230, 219] on div "Show angle" at bounding box center [242, 220] width 74 height 15
click at [265, 113] on rect at bounding box center [256, 114] width 24 height 15
click at [262, 115] on tspan "180" at bounding box center [257, 115] width 16 height 12
type input "$11.94"
click at [620, 133] on input "text" at bounding box center [622, 135] width 22 height 10
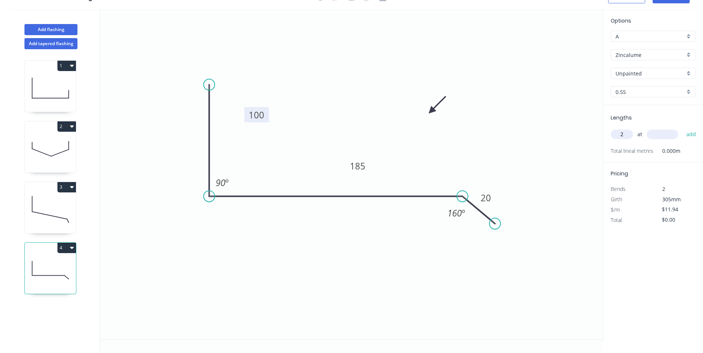
type input "2"
type input "7000"
click at [683, 128] on button "add" at bounding box center [691, 134] width 17 height 13
type input "$167.16"
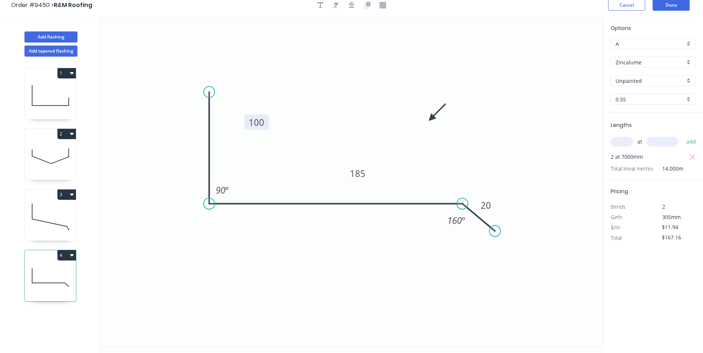
scroll to position [0, 0]
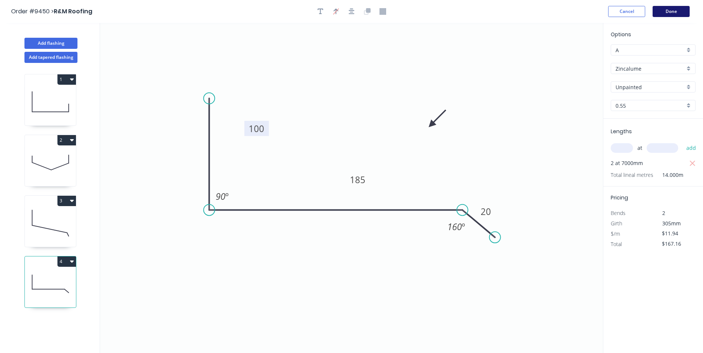
click at [671, 12] on button "Done" at bounding box center [670, 11] width 37 height 11
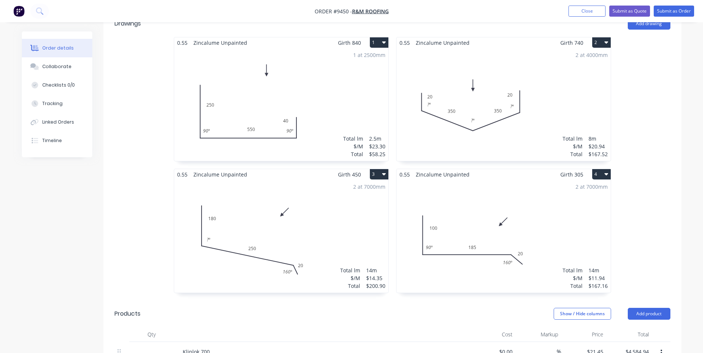
scroll to position [222, 0]
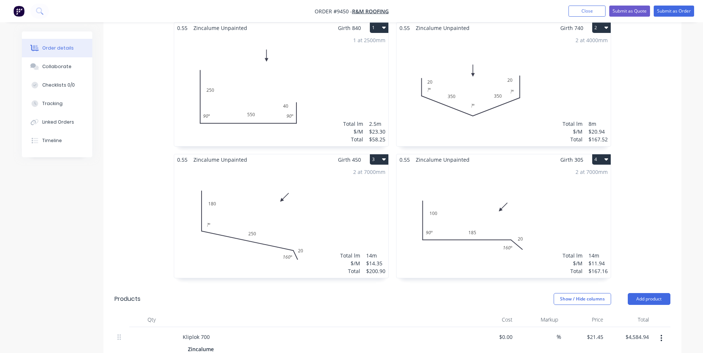
click at [598, 155] on button "4" at bounding box center [601, 160] width 19 height 10
click at [584, 187] on div "Duplicate" at bounding box center [575, 192] width 57 height 11
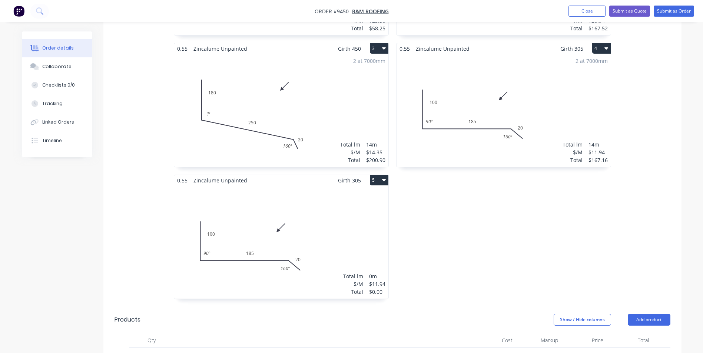
click at [326, 190] on div "Total lm $/M Total 0m $11.94 $0.00" at bounding box center [281, 242] width 214 height 113
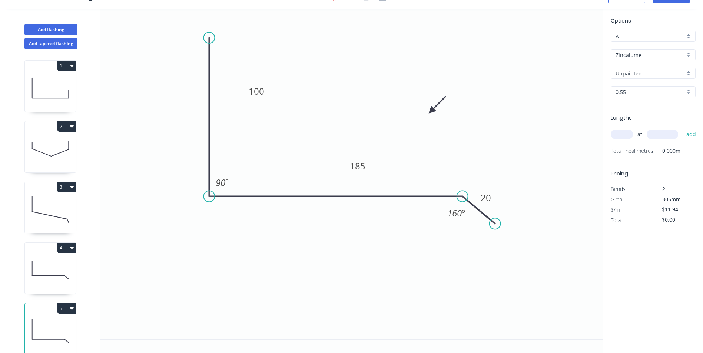
drag, startPoint x: 208, startPoint y: 84, endPoint x: 221, endPoint y: 29, distance: 57.1
click at [221, 29] on icon "0 100 185 20 90 º 160 º" at bounding box center [351, 174] width 503 height 331
click at [263, 89] on tspan "100" at bounding box center [257, 87] width 16 height 12
type input "$30.31"
click at [619, 138] on input "text" at bounding box center [622, 135] width 22 height 10
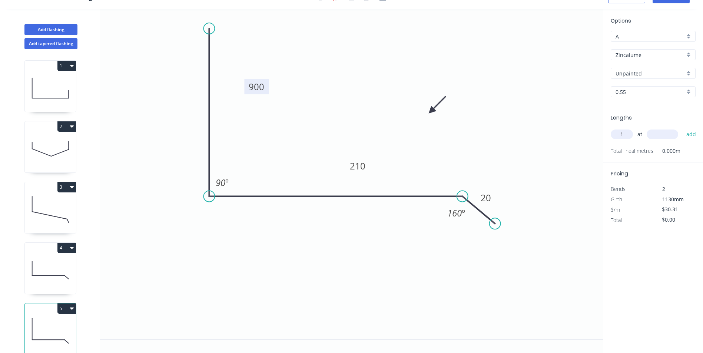
type input "1"
type input "5000"
click at [683, 128] on button "add" at bounding box center [691, 134] width 17 height 13
type input "$151.55"
type input "1"
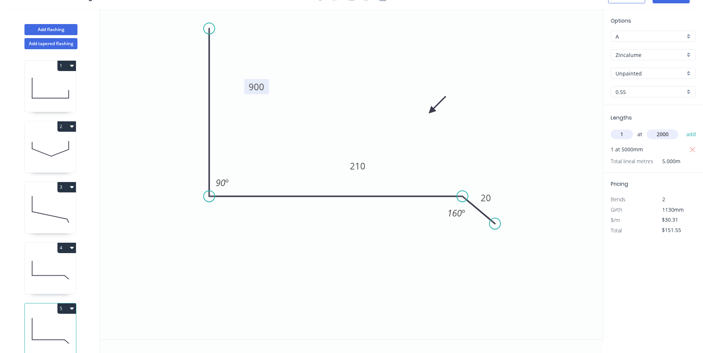
type input "2000"
click at [683, 128] on button "add" at bounding box center [691, 134] width 17 height 13
type input "$212.17"
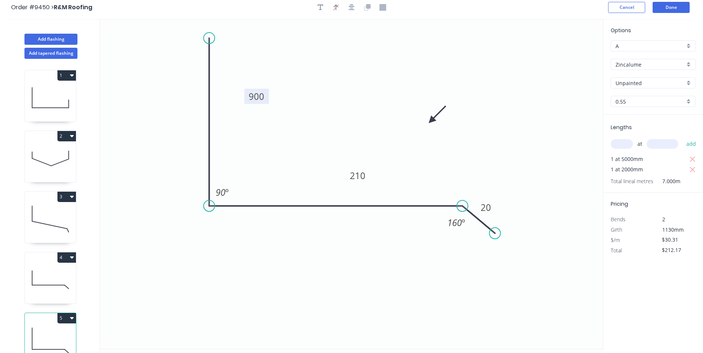
scroll to position [0, 0]
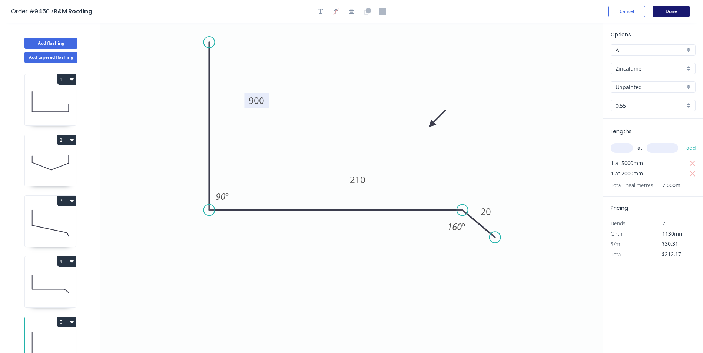
click at [661, 13] on button "Done" at bounding box center [670, 11] width 37 height 11
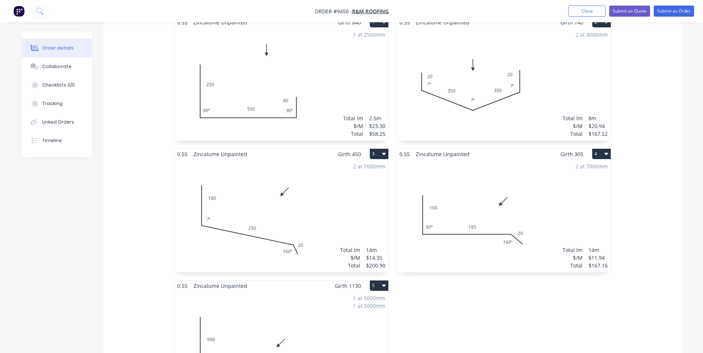
scroll to position [296, 0]
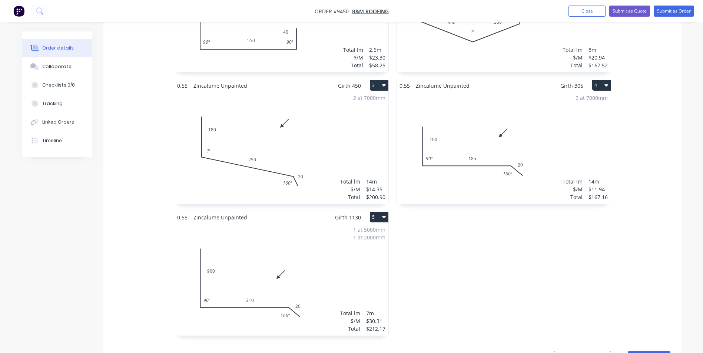
click at [379, 212] on button "5" at bounding box center [379, 217] width 19 height 10
click at [361, 245] on div "Duplicate" at bounding box center [353, 250] width 57 height 11
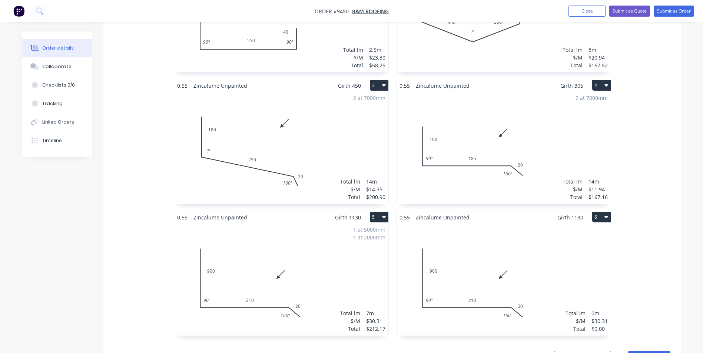
click at [498, 237] on div "Total lm $/M Total 0m $30.31 $0.00" at bounding box center [503, 279] width 214 height 113
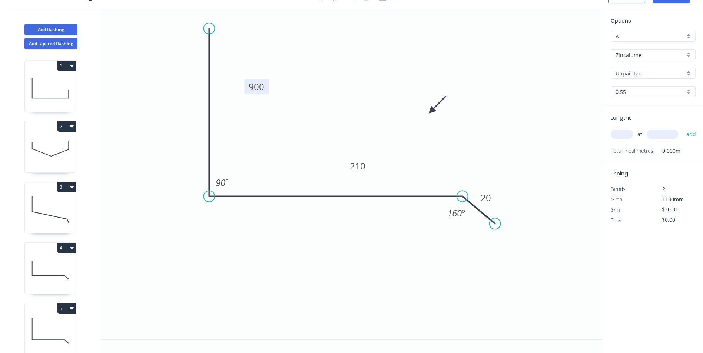
click at [259, 86] on tspan "900" at bounding box center [257, 87] width 16 height 12
type input "$19.79"
click at [618, 136] on input "text" at bounding box center [622, 135] width 22 height 10
type input "1"
type input "4000"
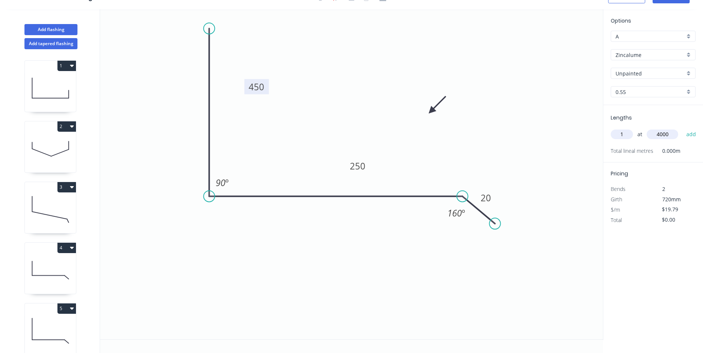
click at [683, 128] on button "add" at bounding box center [691, 134] width 17 height 13
type input "$79.16"
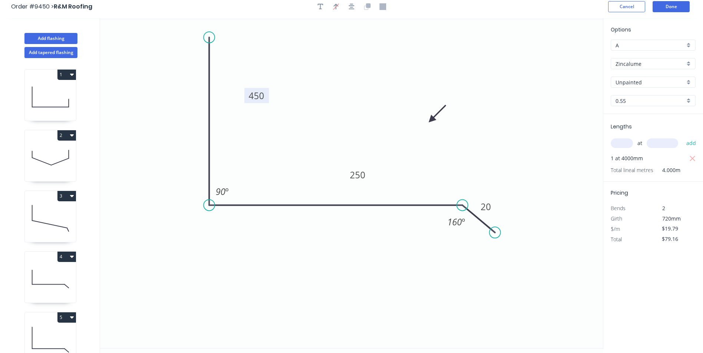
scroll to position [0, 0]
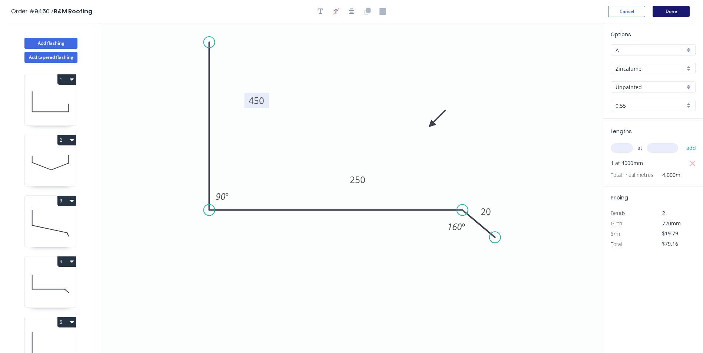
click at [676, 14] on button "Done" at bounding box center [670, 11] width 37 height 11
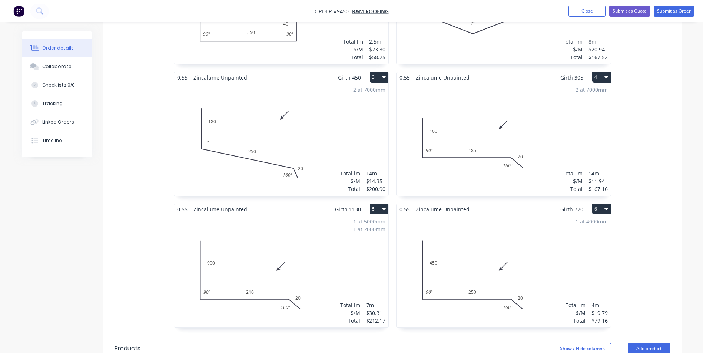
scroll to position [296, 0]
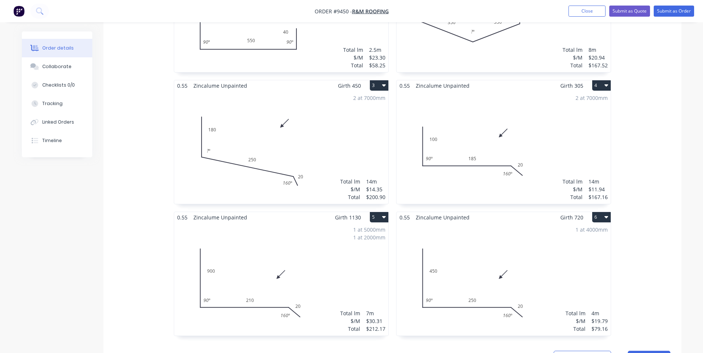
drag, startPoint x: 598, startPoint y: 73, endPoint x: 597, endPoint y: 79, distance: 6.0
click at [598, 80] on button "4" at bounding box center [601, 85] width 19 height 10
click at [577, 113] on div "Duplicate" at bounding box center [575, 118] width 57 height 11
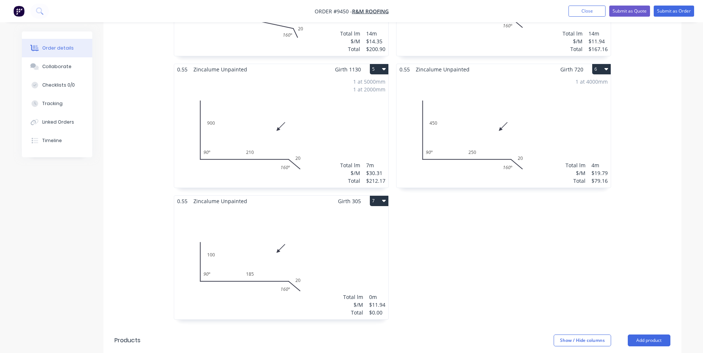
click at [293, 210] on div "Total lm $/M Total 0m $11.94 $0.00" at bounding box center [281, 263] width 214 height 113
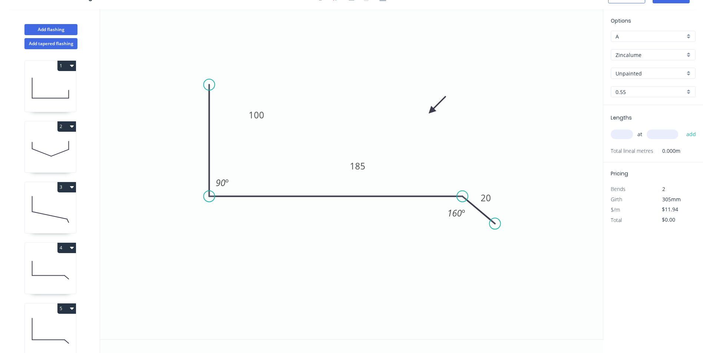
scroll to position [14, 0]
click at [263, 114] on tspan "100" at bounding box center [257, 115] width 16 height 12
click at [628, 140] on div "at add" at bounding box center [654, 134] width 86 height 13
click at [628, 133] on input "text" at bounding box center [622, 135] width 22 height 10
type input "1"
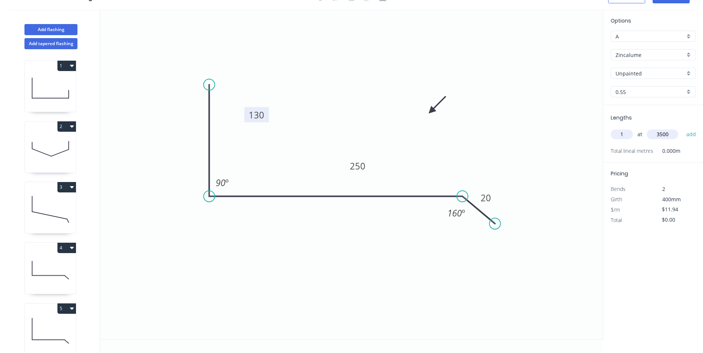
type input "3500"
click at [683, 128] on button "add" at bounding box center [691, 134] width 17 height 13
type input "$41.79"
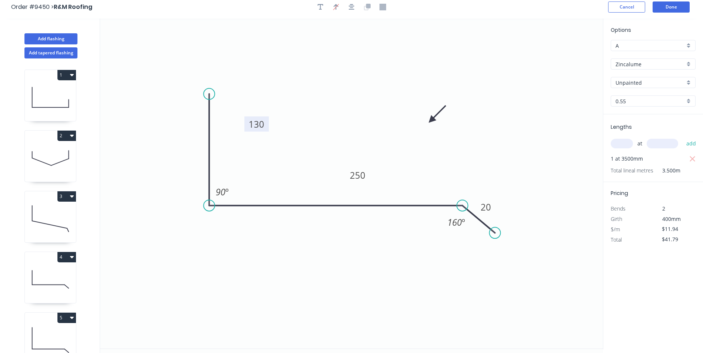
scroll to position [0, 0]
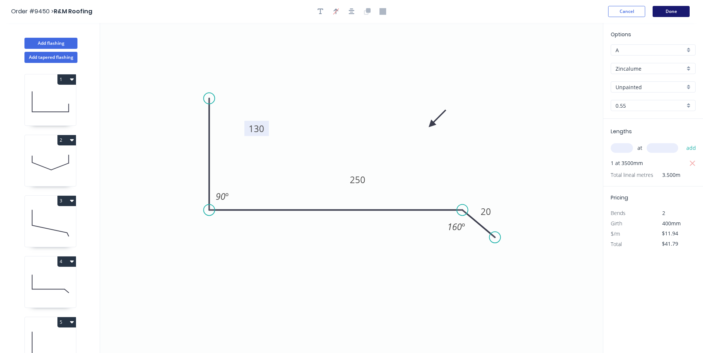
click at [666, 10] on button "Done" at bounding box center [670, 11] width 37 height 11
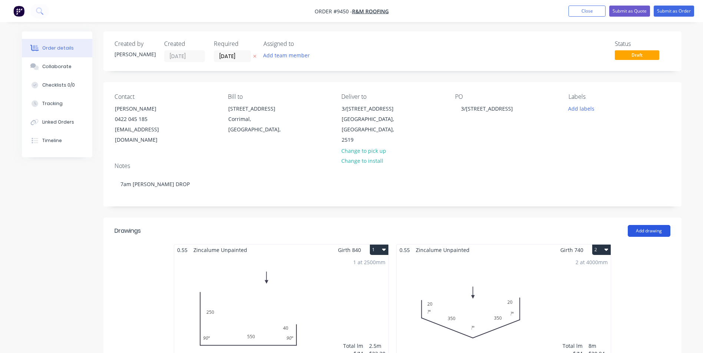
click at [658, 225] on button "Add drawing" at bounding box center [649, 231] width 43 height 12
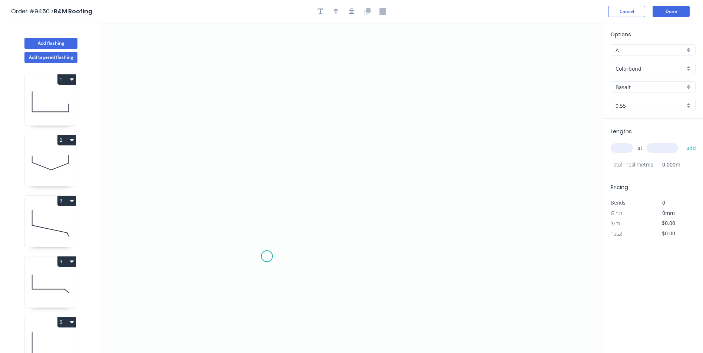
click at [267, 257] on icon "0" at bounding box center [351, 188] width 503 height 331
click at [247, 217] on icon "0" at bounding box center [351, 188] width 503 height 331
click at [257, 74] on icon "0 ?" at bounding box center [351, 188] width 503 height 331
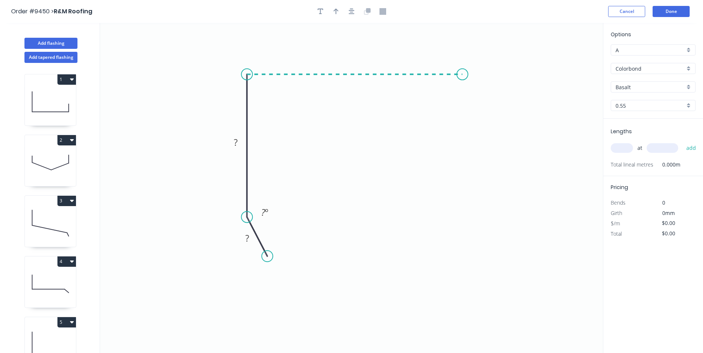
click at [462, 69] on icon "0 ? ? ? º" at bounding box center [351, 188] width 503 height 331
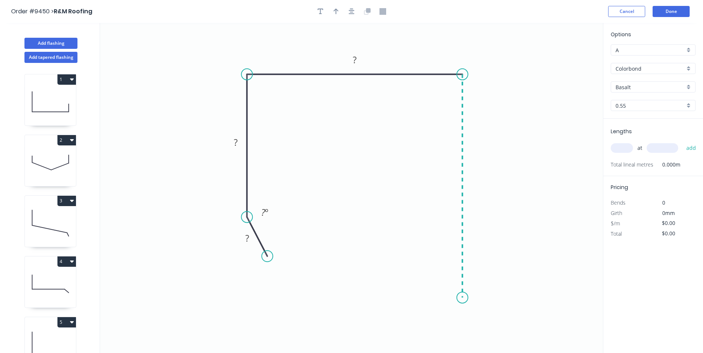
click at [462, 298] on icon "0 ? ? ? ? º" at bounding box center [351, 188] width 503 height 331
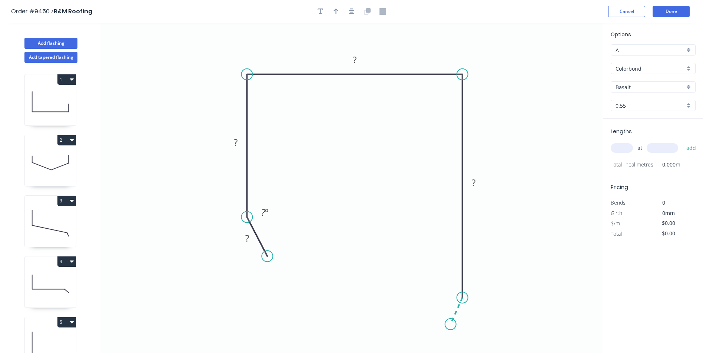
click at [451, 325] on icon "0 ? ? ? ? ? º" at bounding box center [351, 188] width 503 height 331
click at [451, 325] on circle at bounding box center [450, 324] width 11 height 11
click at [250, 240] on rect at bounding box center [247, 239] width 15 height 10
type input "$13.53"
drag, startPoint x: 337, startPoint y: 11, endPoint x: 452, endPoint y: 45, distance: 119.8
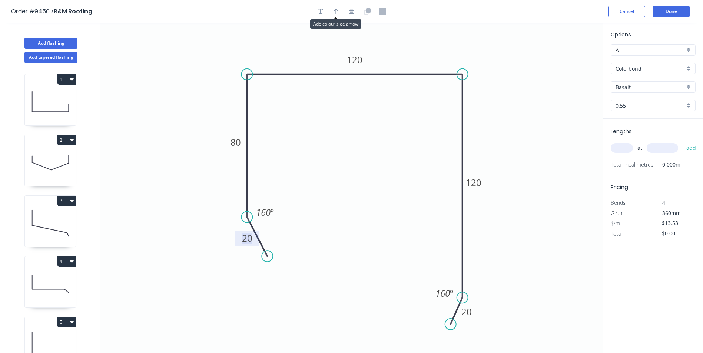
click at [338, 10] on icon "button" at bounding box center [335, 11] width 5 height 7
click at [565, 59] on icon at bounding box center [565, 52] width 7 height 24
drag, startPoint x: 565, startPoint y: 59, endPoint x: 515, endPoint y: 60, distance: 50.0
click at [559, 60] on icon at bounding box center [569, 53] width 21 height 21
click at [644, 70] on input "Colorbond" at bounding box center [649, 69] width 69 height 8
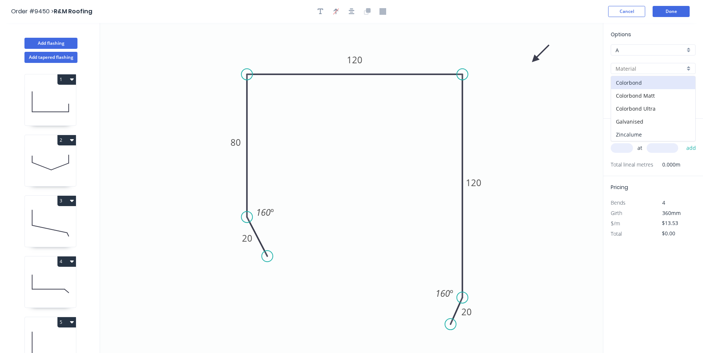
click at [643, 139] on div "Zincalume" at bounding box center [653, 134] width 84 height 13
type input "Zincalume"
type input "Unpainted"
type input "$14.23"
click at [621, 150] on input "text" at bounding box center [622, 148] width 22 height 10
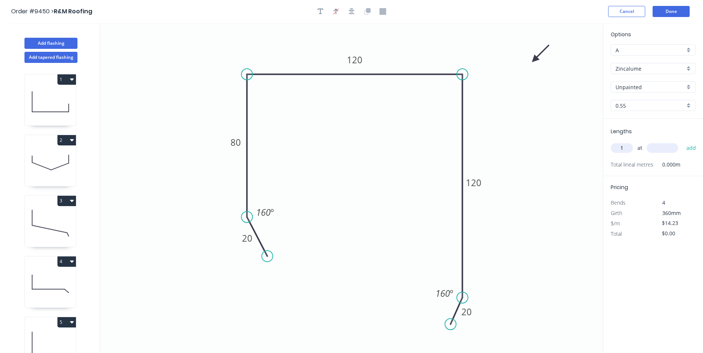
type input "1"
type input "4000"
click at [683, 142] on button "add" at bounding box center [691, 148] width 17 height 13
type input "$56.92"
type input "1"
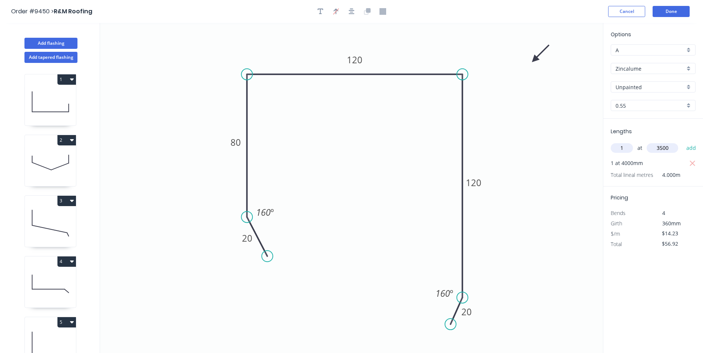
type input "3500"
click at [683, 142] on button "add" at bounding box center [691, 148] width 17 height 13
type input "$106.73"
type input "1"
type input "6500"
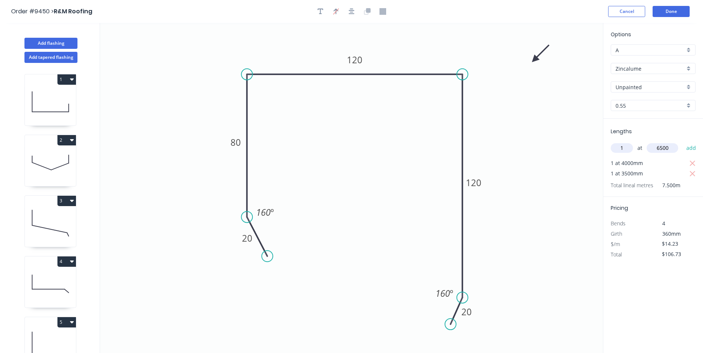
click at [683, 142] on button "add" at bounding box center [691, 148] width 17 height 13
type input "$199.22"
click at [662, 9] on button "Done" at bounding box center [670, 11] width 37 height 11
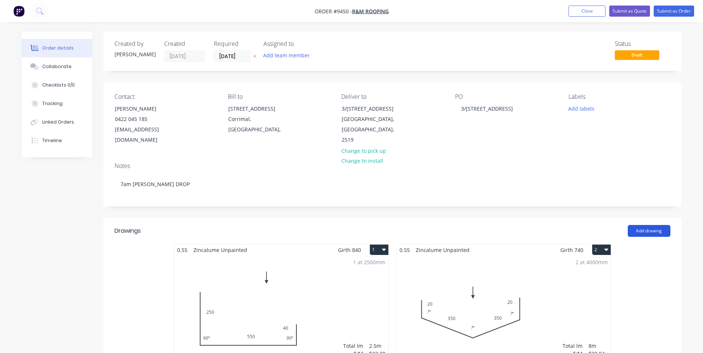
click at [645, 225] on button "Add drawing" at bounding box center [649, 231] width 43 height 12
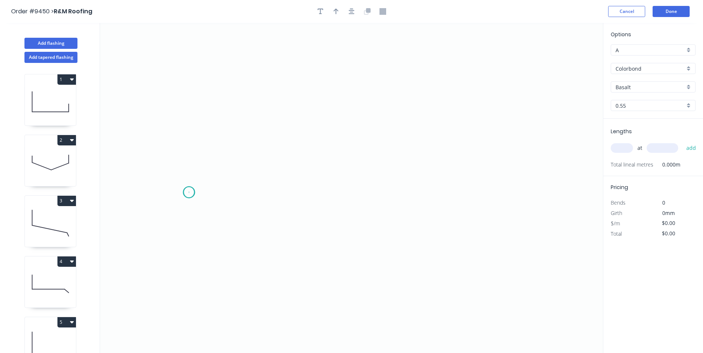
click at [189, 193] on icon "0" at bounding box center [351, 188] width 503 height 331
click at [239, 164] on icon "0" at bounding box center [351, 188] width 503 height 331
click at [498, 167] on icon "0 ?" at bounding box center [351, 188] width 503 height 331
click at [533, 192] on icon "0 ? ? ? º" at bounding box center [351, 188] width 503 height 331
click at [533, 192] on circle at bounding box center [532, 191] width 11 height 11
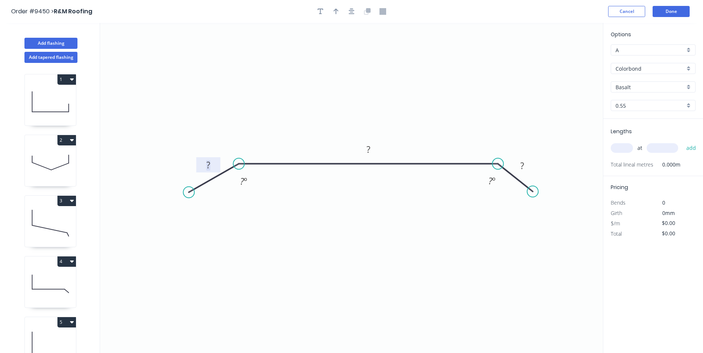
click at [208, 165] on tspan "?" at bounding box center [208, 165] width 4 height 12
type input "$18.85"
click at [333, 13] on icon "button" at bounding box center [335, 11] width 5 height 7
drag, startPoint x: 565, startPoint y: 58, endPoint x: 445, endPoint y: 89, distance: 124.3
click at [463, 83] on icon at bounding box center [466, 72] width 7 height 24
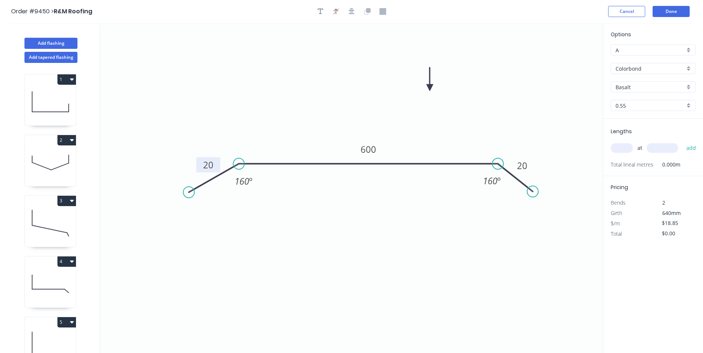
click at [632, 67] on input "Colorbond" at bounding box center [649, 69] width 69 height 8
click at [633, 82] on div "Zincalume" at bounding box center [653, 82] width 84 height 13
type input "Zincalume"
type input "Unpainted"
type input "$19.79"
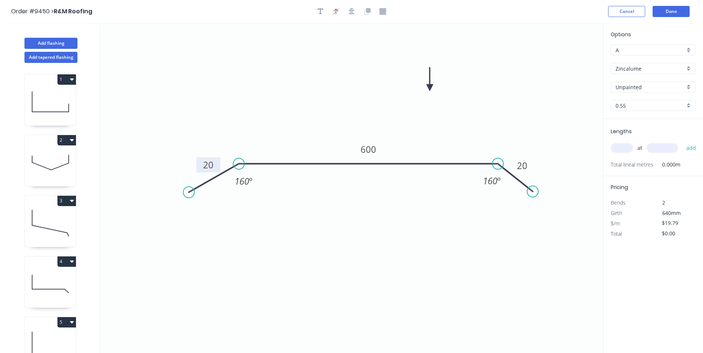
click at [622, 152] on input "text" at bounding box center [622, 148] width 22 height 10
type input "3"
type input "2500"
click at [683, 142] on button "add" at bounding box center [691, 148] width 17 height 13
type input "$148.43"
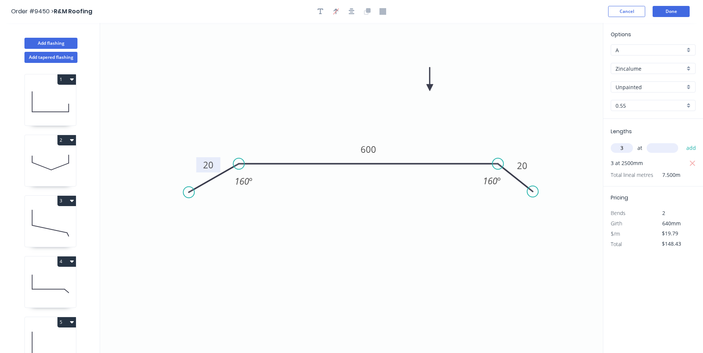
type input "3"
type input "6500"
click at [683, 142] on button "add" at bounding box center [691, 148] width 17 height 13
type input "$534.33"
click at [668, 14] on button "Done" at bounding box center [670, 11] width 37 height 11
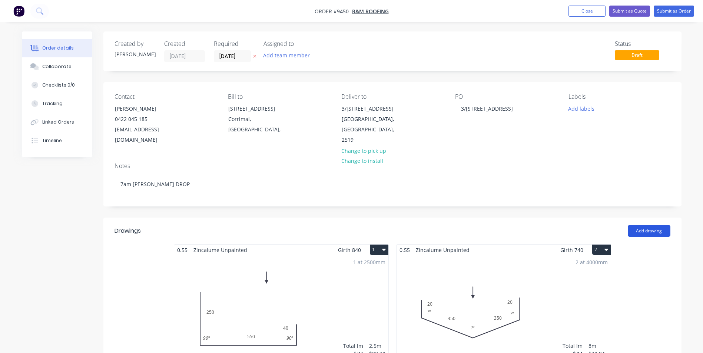
click at [650, 225] on button "Add drawing" at bounding box center [649, 231] width 43 height 12
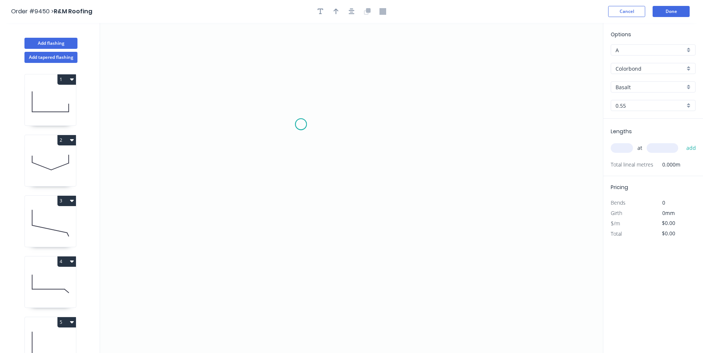
click at [301, 124] on icon "0" at bounding box center [351, 188] width 503 height 331
click at [381, 124] on icon "0" at bounding box center [351, 188] width 503 height 331
click at [376, 270] on icon "0 ?" at bounding box center [351, 188] width 503 height 331
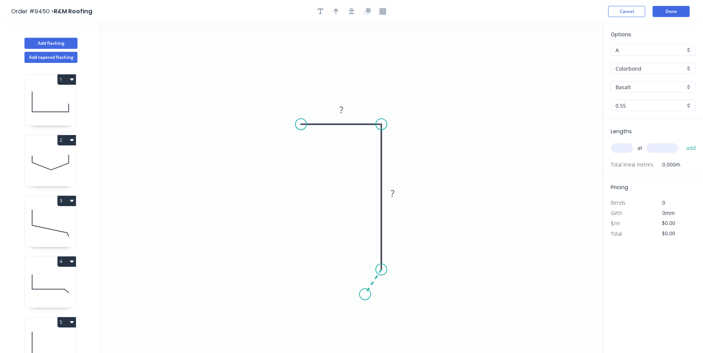
click at [365, 295] on icon "0 ? ?" at bounding box center [351, 188] width 503 height 331
click at [365, 295] on circle at bounding box center [364, 294] width 11 height 11
click at [313, 147] on div "Crush & Fold" at bounding box center [337, 151] width 74 height 15
click at [307, 143] on div "Flip bend" at bounding box center [336, 144] width 74 height 15
drag, startPoint x: 324, startPoint y: 130, endPoint x: 303, endPoint y: 87, distance: 48.4
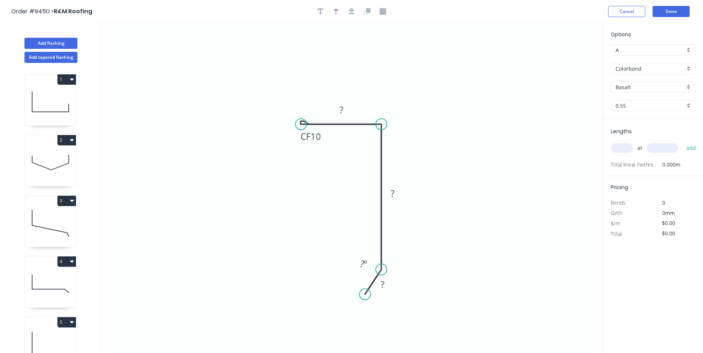
click at [304, 88] on icon "0 CF 10 ? ? ? ? º" at bounding box center [351, 188] width 503 height 331
drag, startPoint x: 303, startPoint y: 89, endPoint x: 316, endPoint y: 63, distance: 28.7
click at [316, 63] on icon "0 CF 10 ? ? ? ? º" at bounding box center [351, 188] width 503 height 331
click at [346, 111] on rect at bounding box center [341, 110] width 15 height 10
type input "$6.63"
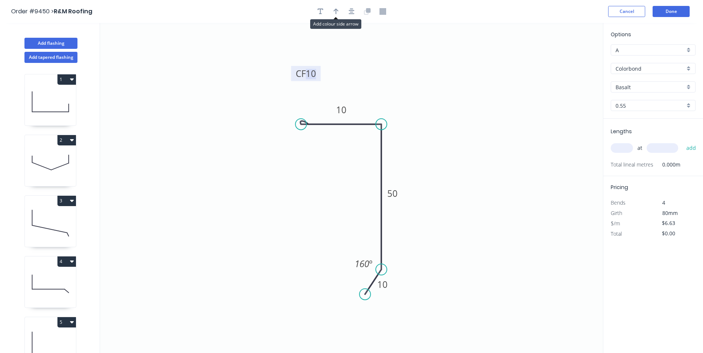
drag, startPoint x: 338, startPoint y: 14, endPoint x: 491, endPoint y: 69, distance: 162.3
click at [339, 14] on button "button" at bounding box center [336, 11] width 11 height 11
click at [567, 61] on icon at bounding box center [565, 52] width 7 height 24
drag, startPoint x: 566, startPoint y: 61, endPoint x: 459, endPoint y: 104, distance: 115.0
click at [531, 72] on icon at bounding box center [541, 60] width 21 height 21
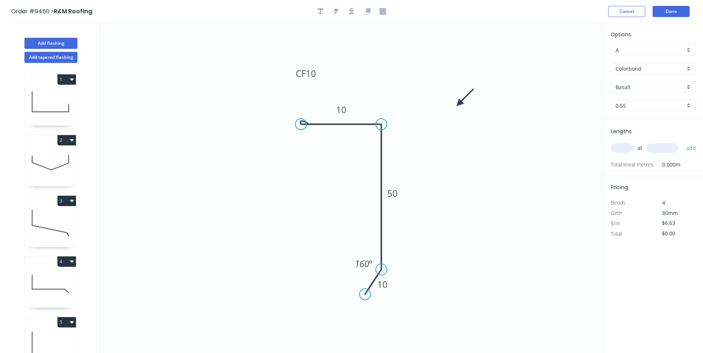
click at [647, 68] on input "Colorbond" at bounding box center [649, 69] width 69 height 8
drag, startPoint x: 631, startPoint y: 133, endPoint x: 632, endPoint y: 140, distance: 7.1
click at [632, 133] on div "Zincalume" at bounding box center [653, 134] width 84 height 13
type input "Zincalume"
type input "Unpainted"
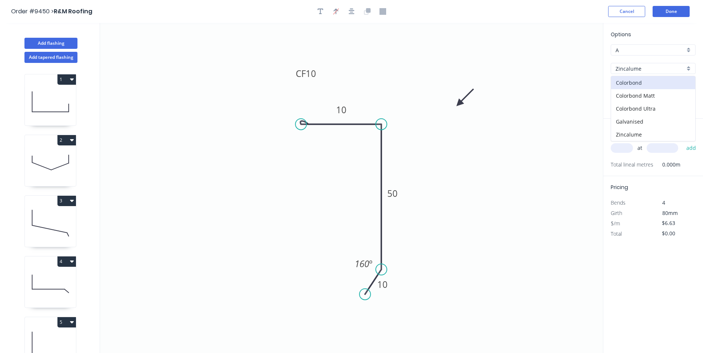
type input "$6.97"
click at [629, 145] on input "text" at bounding box center [622, 148] width 22 height 10
type input "2"
type input "7000"
click at [683, 142] on button "add" at bounding box center [691, 148] width 17 height 13
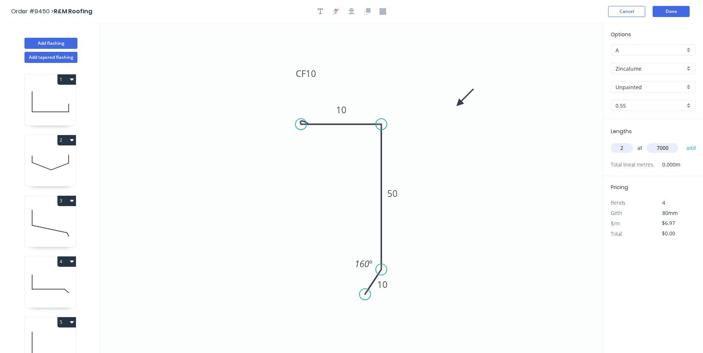
type input "$97.58"
click at [673, 12] on button "Done" at bounding box center [670, 11] width 37 height 11
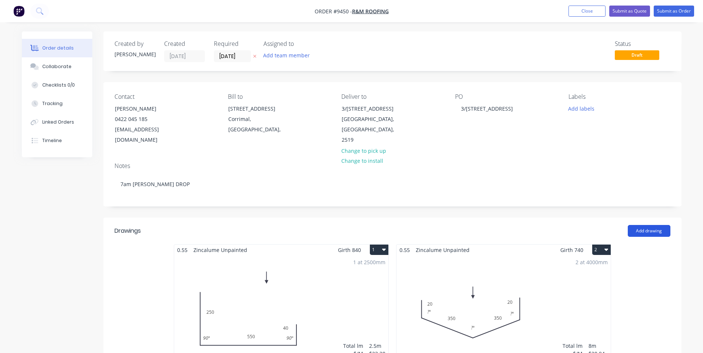
click at [638, 225] on button "Add drawing" at bounding box center [649, 231] width 43 height 12
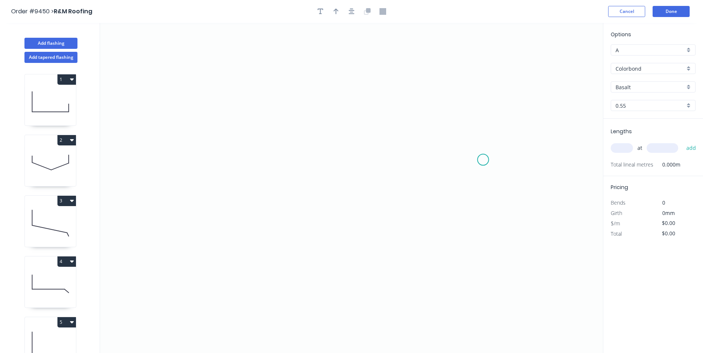
click at [483, 160] on icon "0" at bounding box center [351, 188] width 503 height 331
click at [482, 95] on icon "0" at bounding box center [351, 188] width 503 height 331
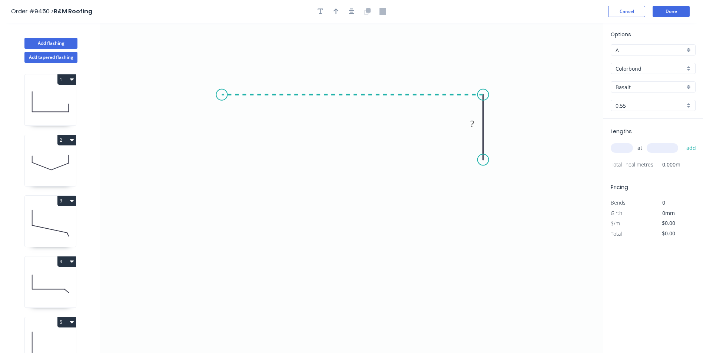
click at [222, 97] on icon "0 ?" at bounding box center [351, 188] width 503 height 331
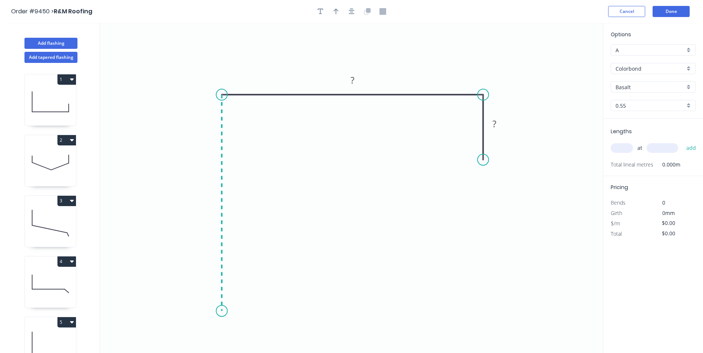
click at [220, 312] on icon "0 ? ?" at bounding box center [351, 188] width 503 height 331
click at [271, 311] on icon "0 ? ? ?" at bounding box center [351, 188] width 503 height 331
click at [271, 311] on circle at bounding box center [271, 311] width 11 height 11
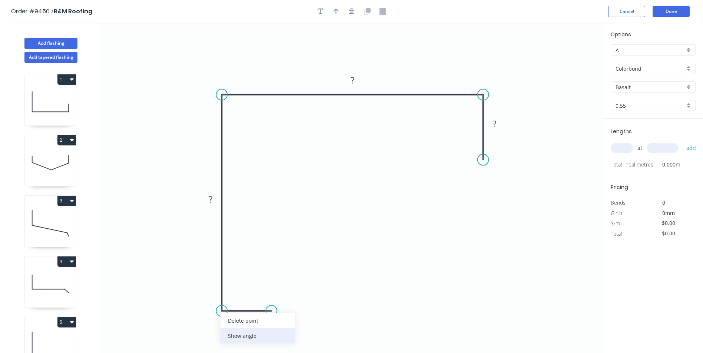
click at [228, 333] on div "Show angle" at bounding box center [257, 336] width 74 height 15
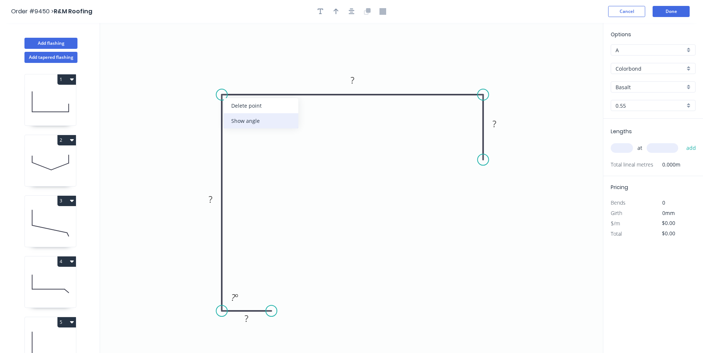
click at [236, 118] on div "Show angle" at bounding box center [261, 120] width 74 height 15
click at [491, 114] on div "Show angle" at bounding box center [520, 115] width 74 height 15
click at [253, 324] on rect at bounding box center [246, 319] width 15 height 10
type input "$23.28"
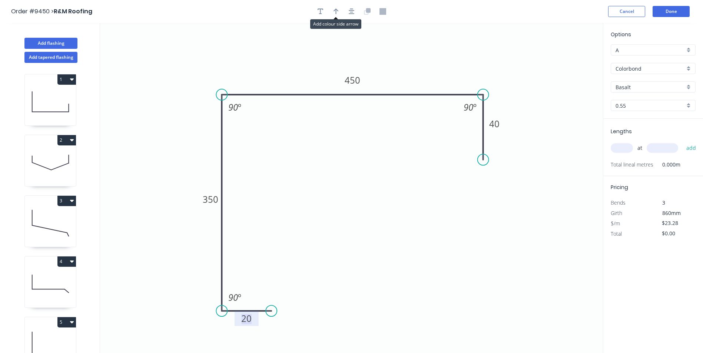
drag, startPoint x: 338, startPoint y: 15, endPoint x: 375, endPoint y: 21, distance: 36.9
click at [338, 15] on button "button" at bounding box center [336, 11] width 11 height 11
click at [566, 59] on icon at bounding box center [565, 52] width 7 height 24
drag, startPoint x: 567, startPoint y: 59, endPoint x: 479, endPoint y: 63, distance: 87.2
click at [479, 63] on icon at bounding box center [489, 56] width 21 height 21
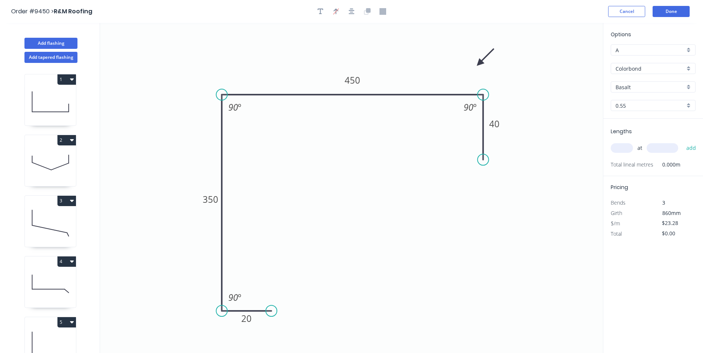
click at [630, 152] on input "text" at bounding box center [622, 148] width 22 height 10
type input "2"
type input "7500"
click at [683, 142] on button "add" at bounding box center [691, 148] width 17 height 13
type input "$349.20"
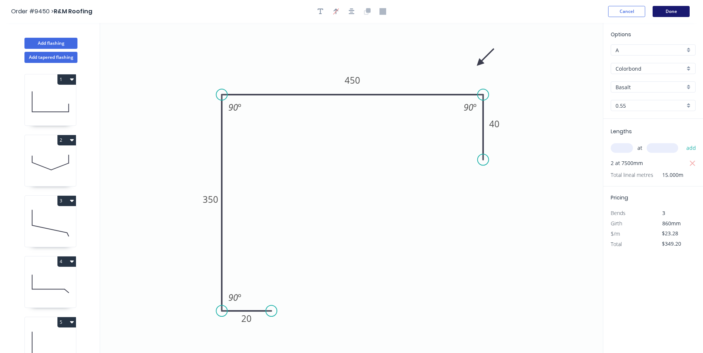
click at [669, 15] on button "Done" at bounding box center [670, 11] width 37 height 11
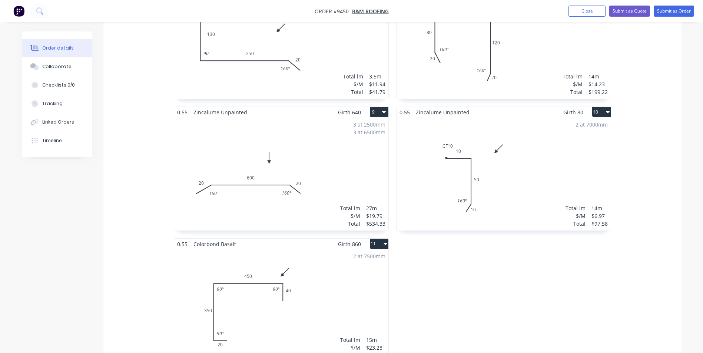
scroll to position [667, 0]
click at [376, 238] on button "11" at bounding box center [379, 243] width 19 height 10
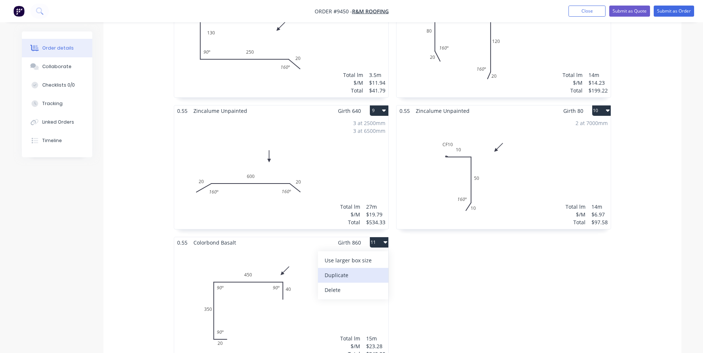
click at [359, 270] on div "Duplicate" at bounding box center [353, 275] width 57 height 11
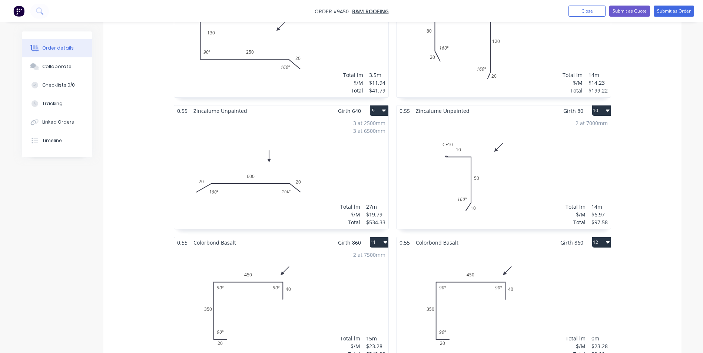
click at [479, 250] on div "Total lm $/M Total 0m $23.28 $0.00" at bounding box center [503, 304] width 214 height 113
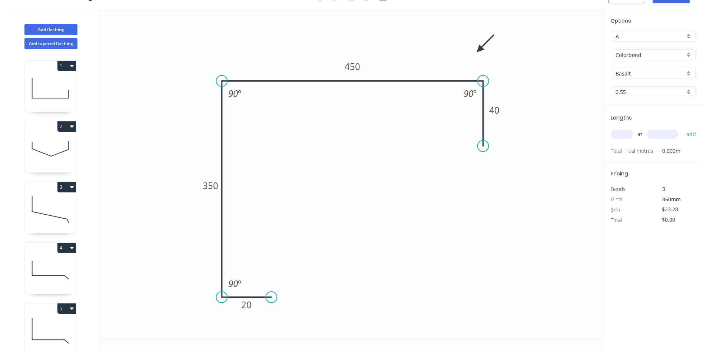
scroll to position [14, 0]
click at [359, 68] on tspan "450" at bounding box center [353, 66] width 16 height 12
click at [544, 139] on icon "0 20 350 280 40 90 º 90 º 90 º" at bounding box center [351, 174] width 503 height 331
type input "$19.93"
click at [634, 138] on div "at add" at bounding box center [654, 134] width 86 height 13
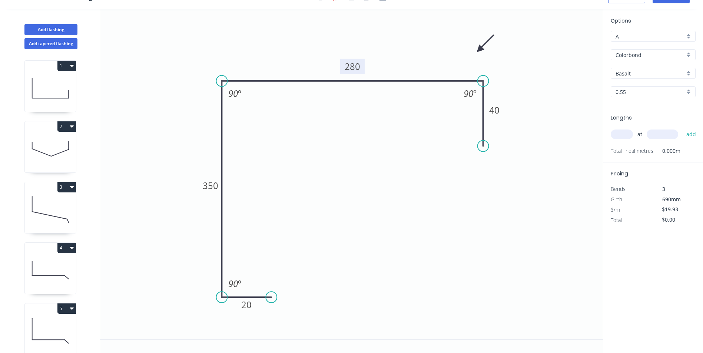
click at [627, 134] on input "text" at bounding box center [622, 135] width 22 height 10
type input "2"
type input "7500"
click at [683, 128] on button "add" at bounding box center [691, 134] width 17 height 13
type input "$298.95"
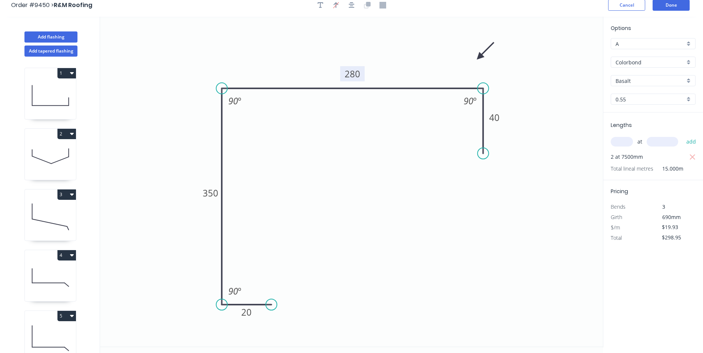
scroll to position [0, 0]
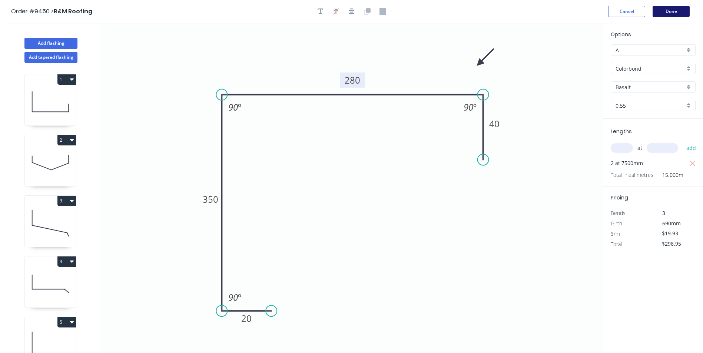
click at [666, 16] on button "Done" at bounding box center [670, 11] width 37 height 11
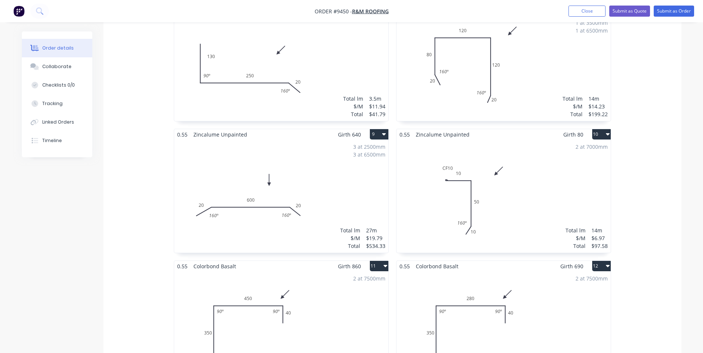
scroll to position [667, 0]
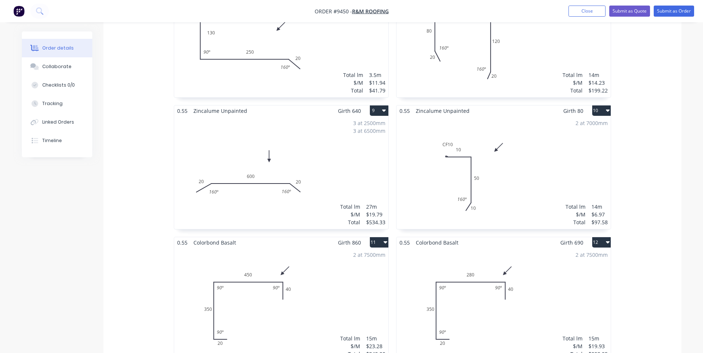
click at [600, 238] on button "12" at bounding box center [601, 243] width 19 height 10
click at [571, 270] on div "Duplicate" at bounding box center [575, 275] width 57 height 11
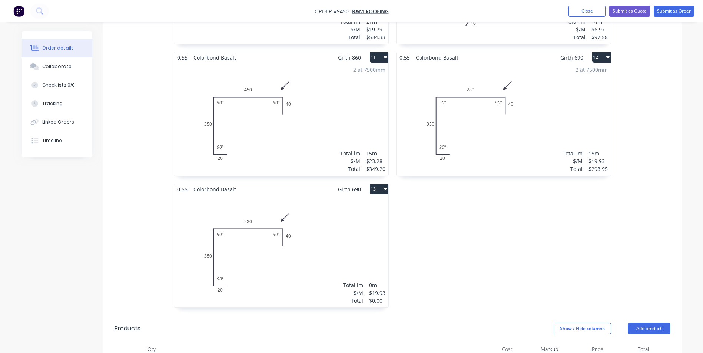
click at [318, 241] on div "Total lm $/M Total 0m $19.93 $0.00" at bounding box center [281, 251] width 214 height 113
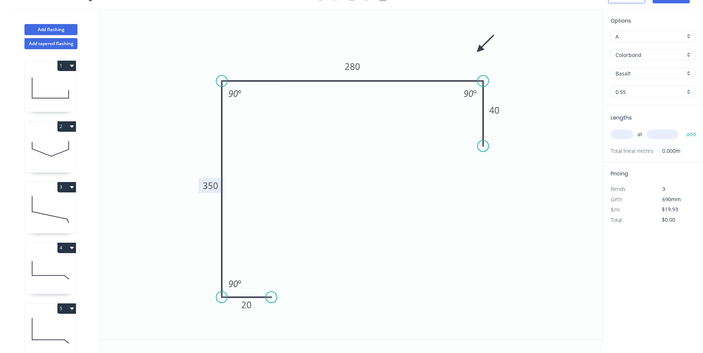
click at [214, 188] on tspan "350" at bounding box center [211, 186] width 16 height 12
click at [621, 135] on input "text" at bounding box center [622, 135] width 22 height 10
type input "2"
type input "500"
click at [683, 128] on button "add" at bounding box center [691, 134] width 17 height 13
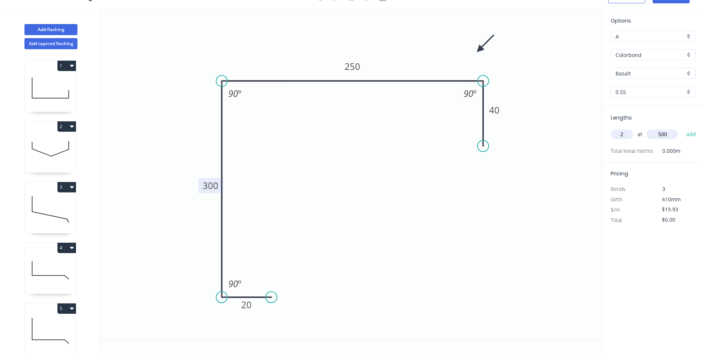
type input "$39.86"
type input "2"
type input "5000"
click at [683, 128] on button "add" at bounding box center [691, 134] width 17 height 13
click at [689, 150] on icon "button" at bounding box center [692, 150] width 7 height 9
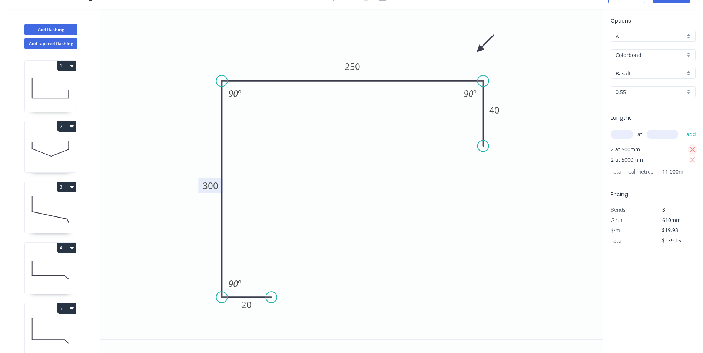
type input "$199.30"
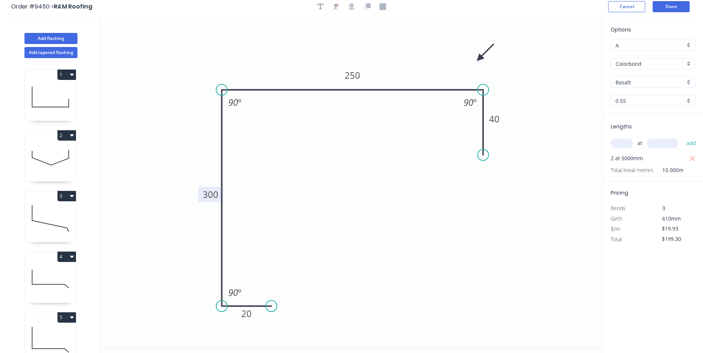
scroll to position [0, 0]
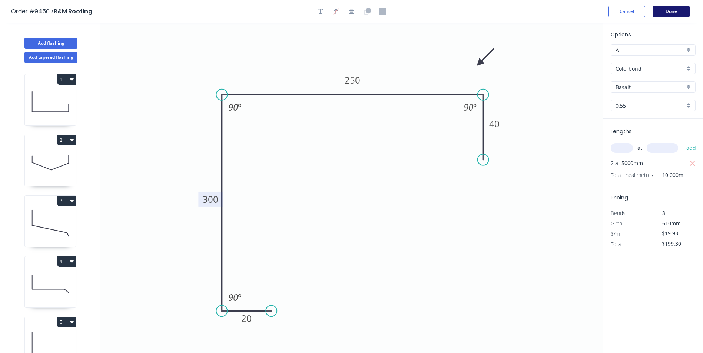
click at [687, 15] on button "Done" at bounding box center [670, 11] width 37 height 11
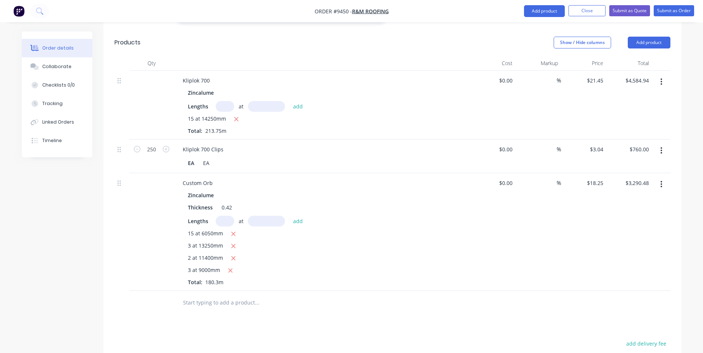
scroll to position [1186, 0]
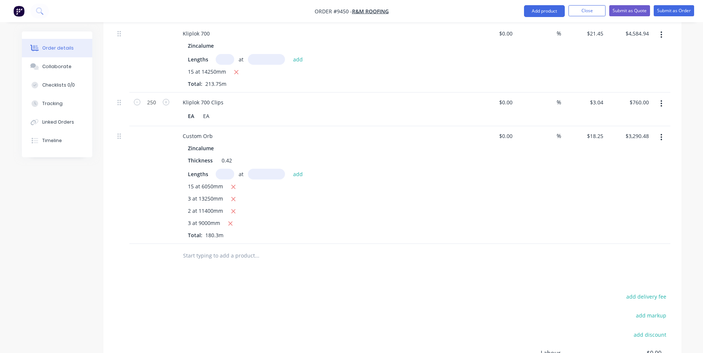
click at [204, 249] on input "text" at bounding box center [257, 256] width 148 height 15
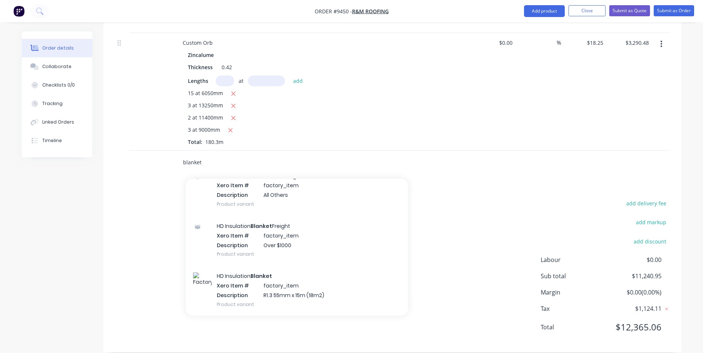
scroll to position [296, 0]
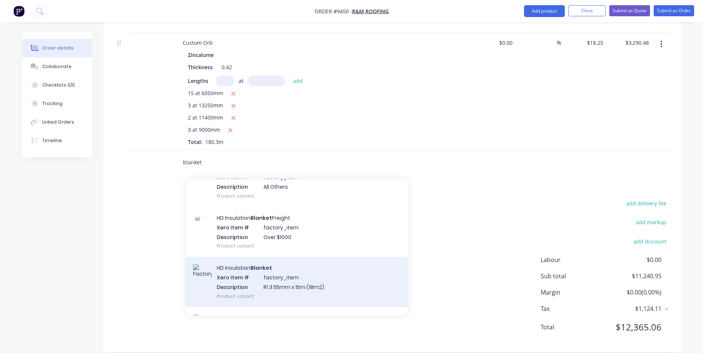
type input "blanket"
click at [296, 267] on div "HD Insulation Blanket Xero Item # factory_item Description R1.3 55mm x 15m (18m…" at bounding box center [297, 282] width 222 height 50
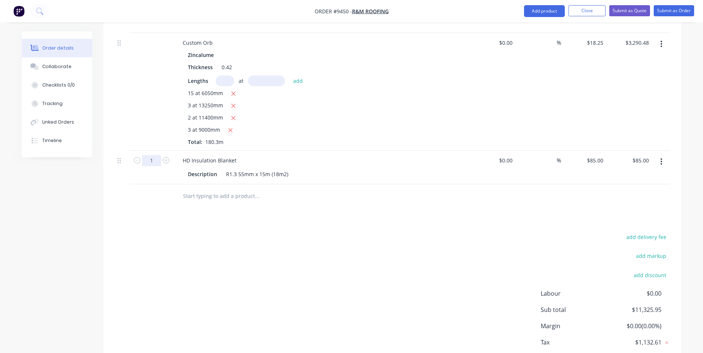
click at [153, 15] on input "1" at bounding box center [151, 9] width 19 height 11
type input "17"
type input "$1,445.00"
click at [196, 189] on input "text" at bounding box center [257, 196] width 148 height 15
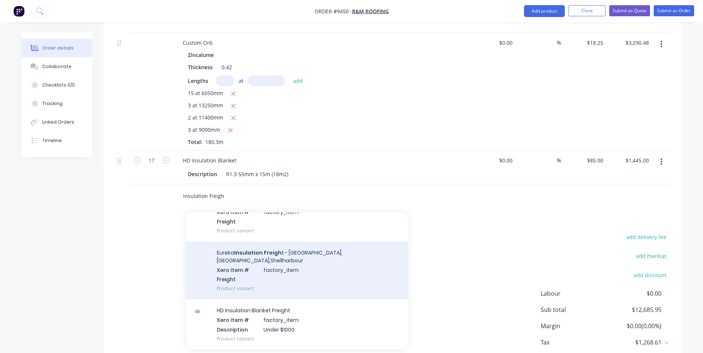
scroll to position [148, 0]
type input "insulation freigh"
click at [255, 252] on div "Eureka Insulation Freigh t - Sydney,Wollongong,Shellharbour Xero Item # factory…" at bounding box center [297, 268] width 222 height 58
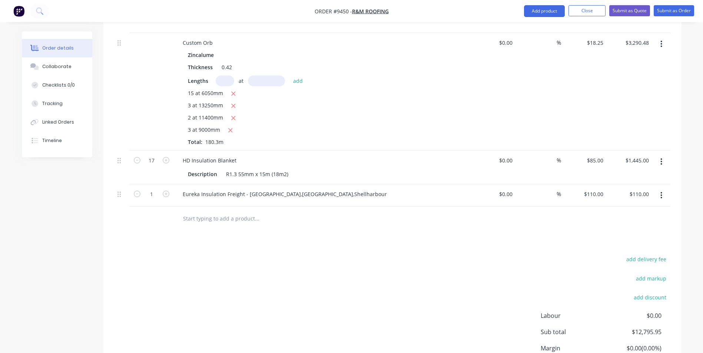
click at [209, 211] on input "text" at bounding box center [257, 218] width 148 height 15
type input "0-14500"
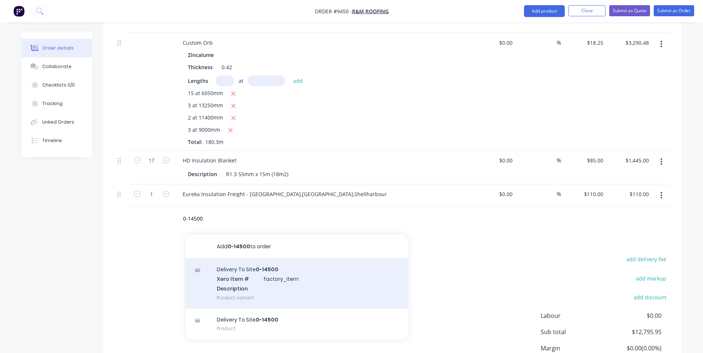
click at [231, 274] on div "Delivery To Site 0-14500 Xero Item # factory_item Description Product variant" at bounding box center [297, 284] width 222 height 50
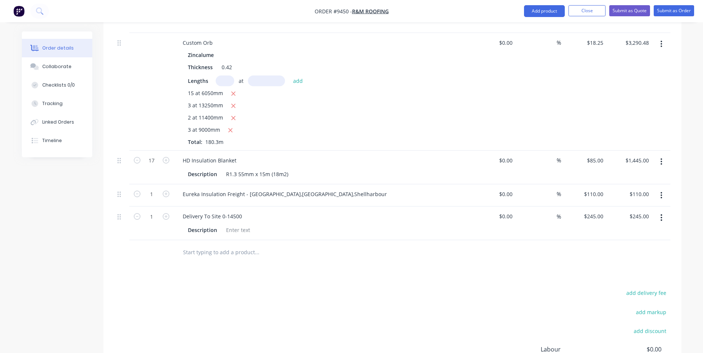
click at [207, 245] on input "text" at bounding box center [257, 252] width 148 height 15
click at [208, 245] on input "flashings, fascia" at bounding box center [257, 252] width 148 height 15
click at [223, 245] on input "flashings, fascia" at bounding box center [257, 252] width 148 height 15
type input "f"
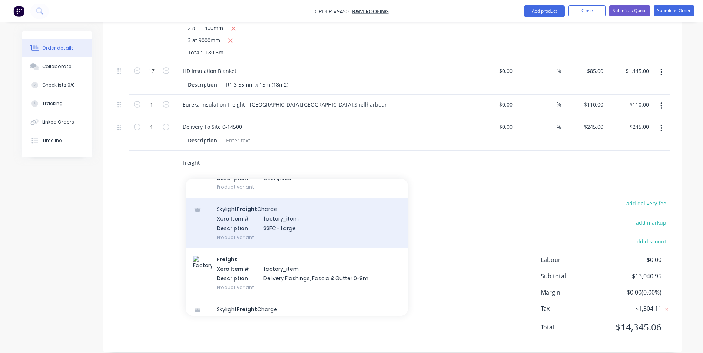
scroll to position [815, 0]
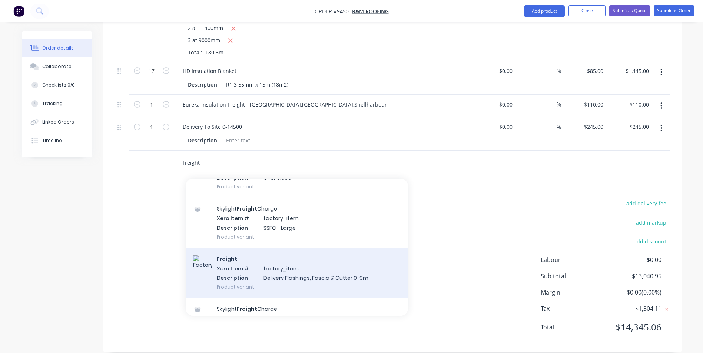
type input "freight"
click at [291, 256] on div "Freight Xero Item # factory_item Description Delivery Flashings, Fascia & Gutte…" at bounding box center [297, 273] width 222 height 50
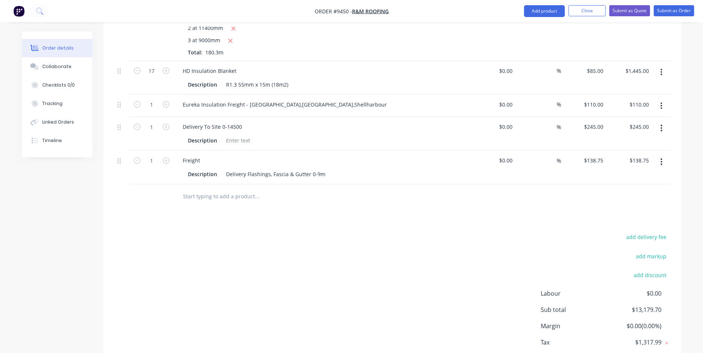
click at [224, 189] on input "text" at bounding box center [257, 196] width 148 height 15
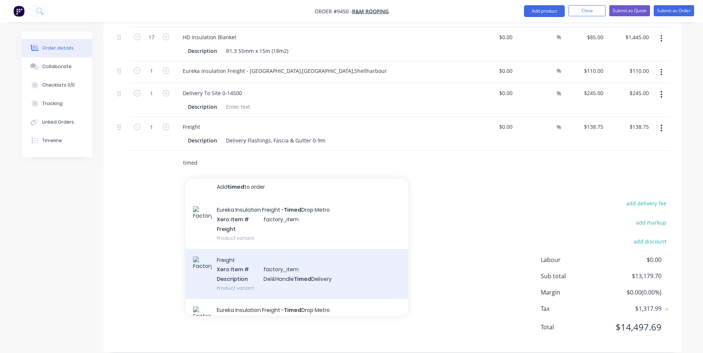
scroll to position [0, 0]
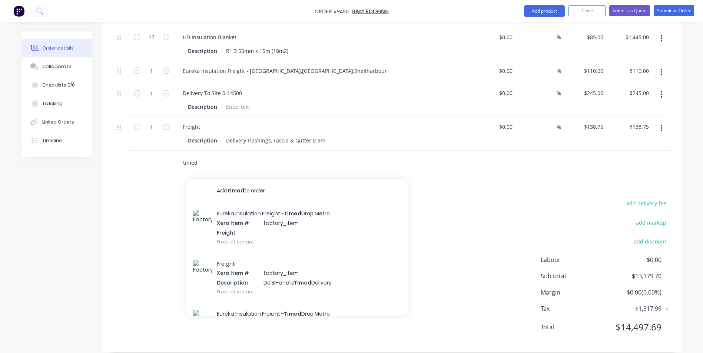
type input "timed"
click at [447, 229] on div "add delivery fee add markup add discount Labour $0.00 Sub total $13,179.70 Marg…" at bounding box center [392, 270] width 556 height 143
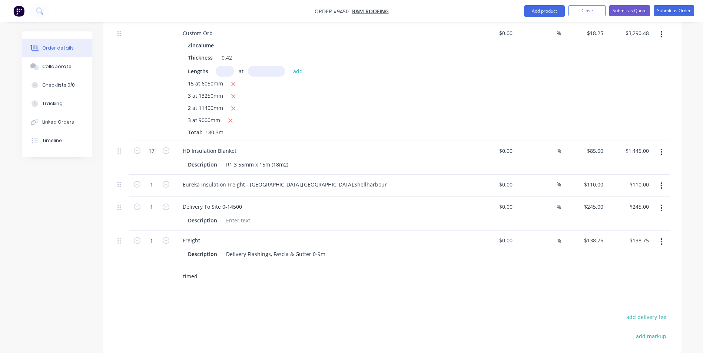
scroll to position [1291, 0]
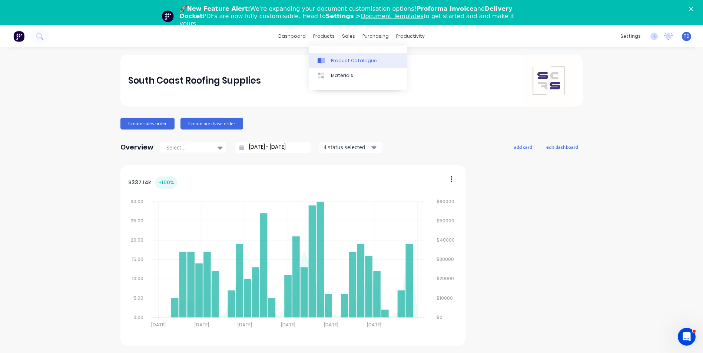
click at [335, 59] on div "Product Catalogue" at bounding box center [354, 60] width 46 height 7
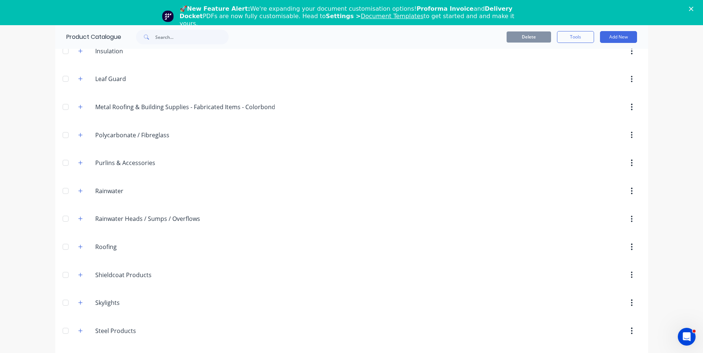
scroll to position [232, 0]
click at [79, 246] on icon "button" at bounding box center [80, 245] width 4 height 5
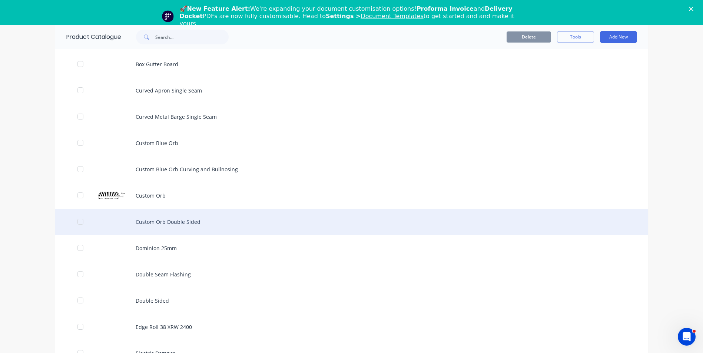
scroll to position [546, 0]
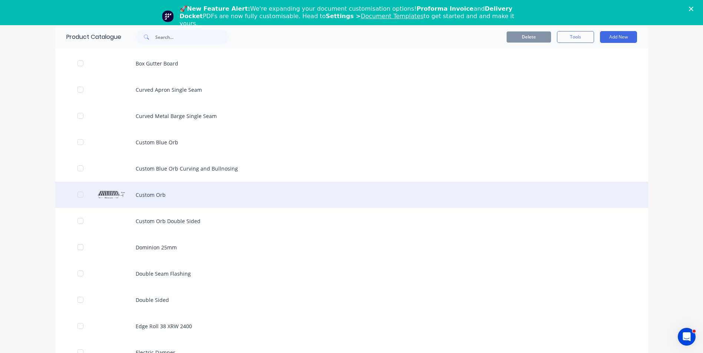
click at [140, 196] on div "Custom Orb" at bounding box center [351, 195] width 593 height 26
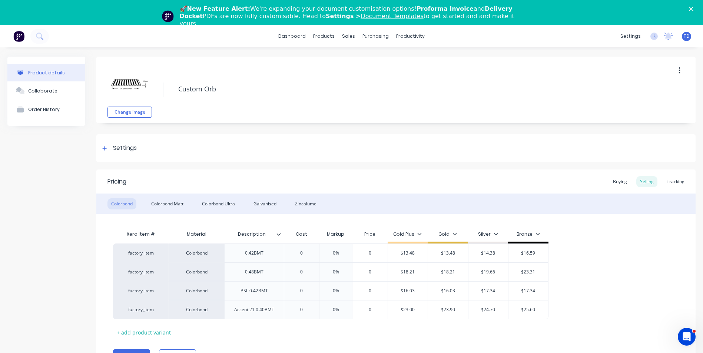
type textarea "x"
click at [299, 202] on div "Zincalume" at bounding box center [305, 204] width 29 height 11
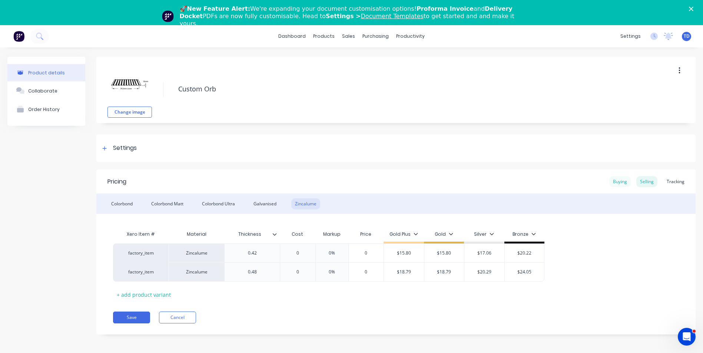
click at [617, 186] on div "Buying" at bounding box center [619, 181] width 21 height 11
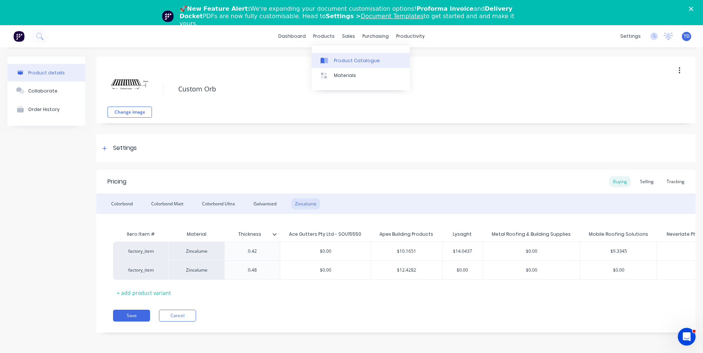
click at [334, 61] on div "Product Catalogue" at bounding box center [357, 60] width 46 height 7
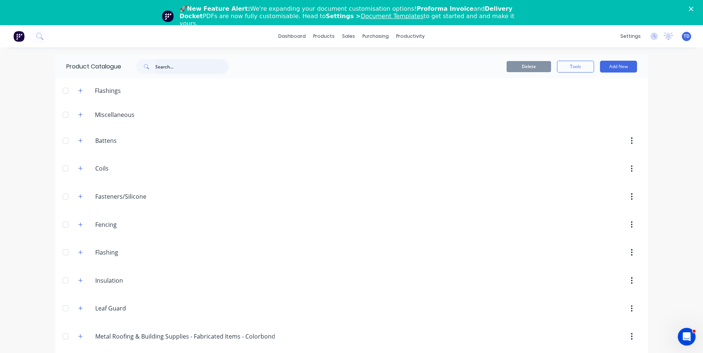
click at [186, 70] on input "text" at bounding box center [191, 66] width 73 height 15
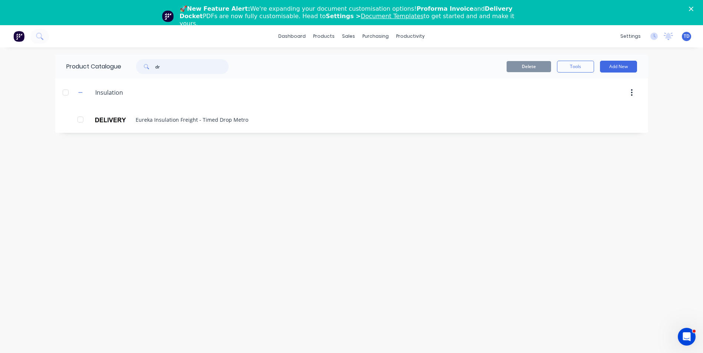
type input "d"
type input "t"
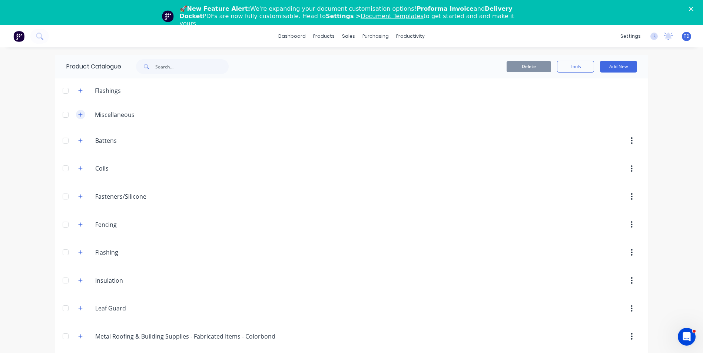
click at [78, 114] on icon "button" at bounding box center [80, 114] width 4 height 5
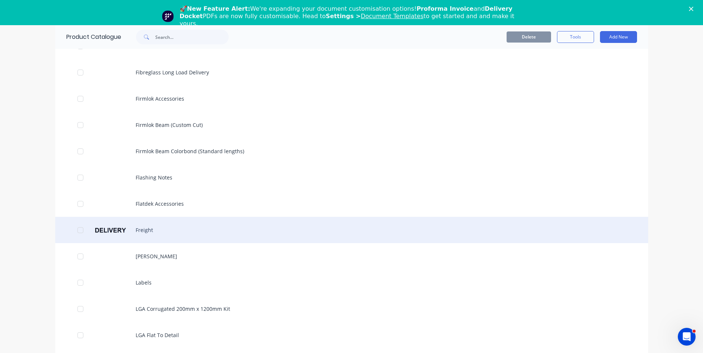
scroll to position [630, 0]
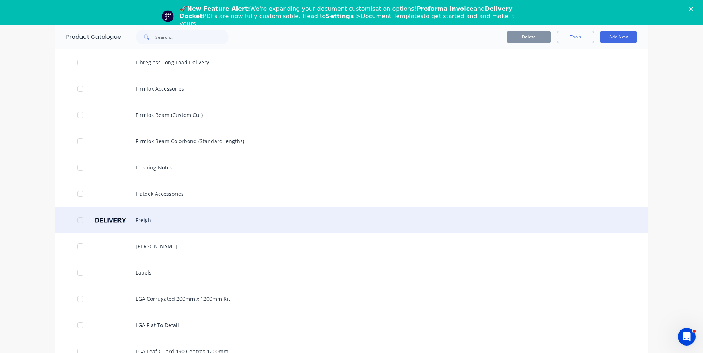
click at [144, 225] on div "Freight" at bounding box center [351, 220] width 593 height 26
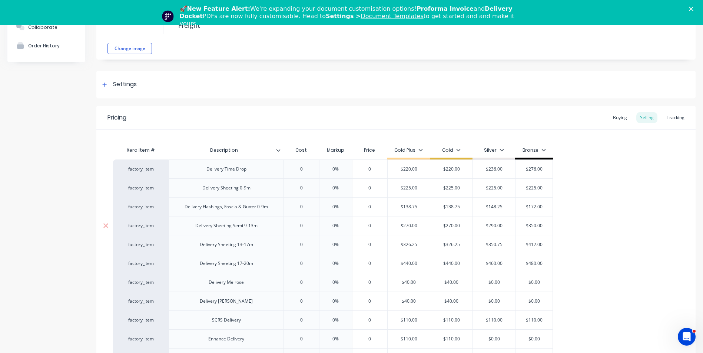
scroll to position [74, 0]
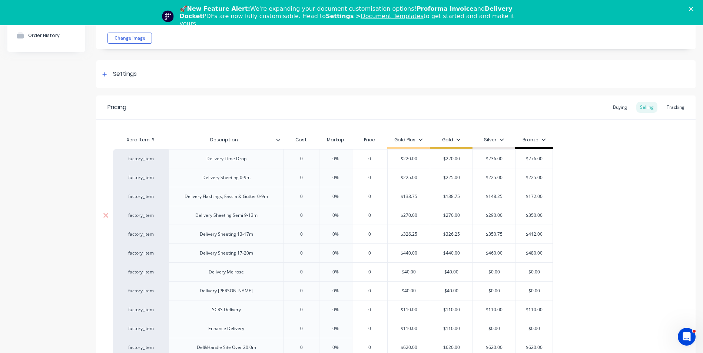
type textarea "x"
click at [609, 107] on div "Buying" at bounding box center [619, 107] width 21 height 11
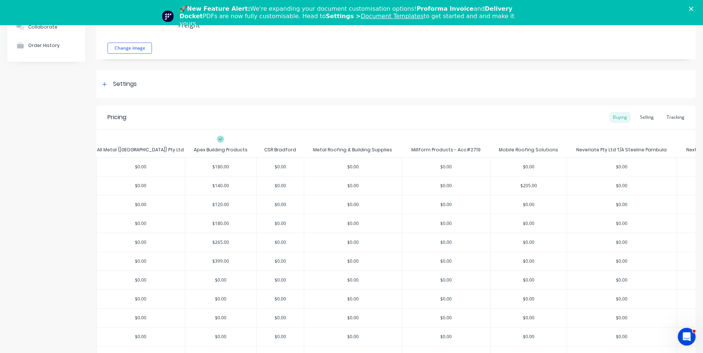
scroll to position [0, 0]
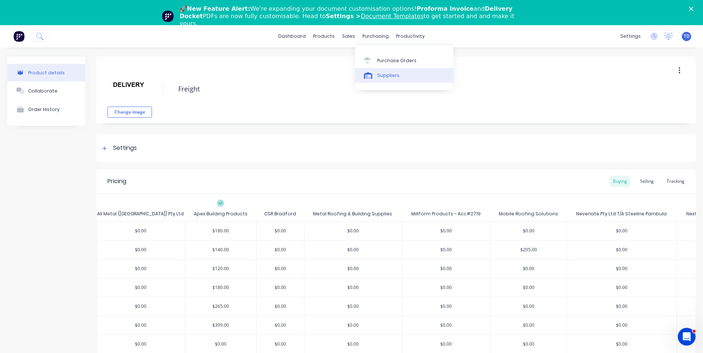
click at [385, 75] on div "Suppliers" at bounding box center [388, 75] width 22 height 7
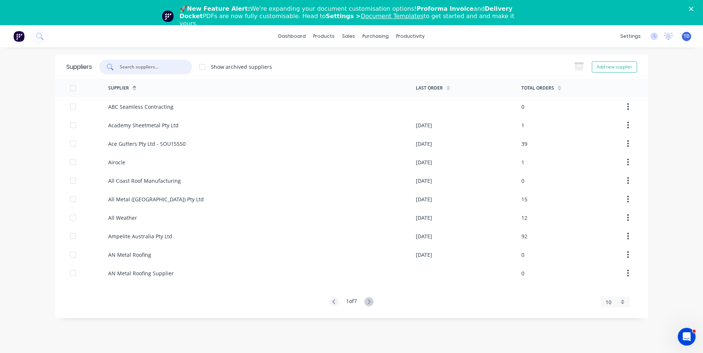
click at [170, 67] on input "text" at bounding box center [150, 66] width 62 height 7
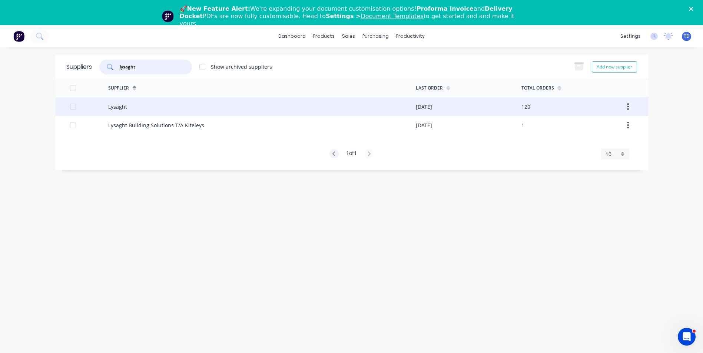
type input "lysaght"
click at [165, 110] on div "Lysaght" at bounding box center [262, 106] width 308 height 19
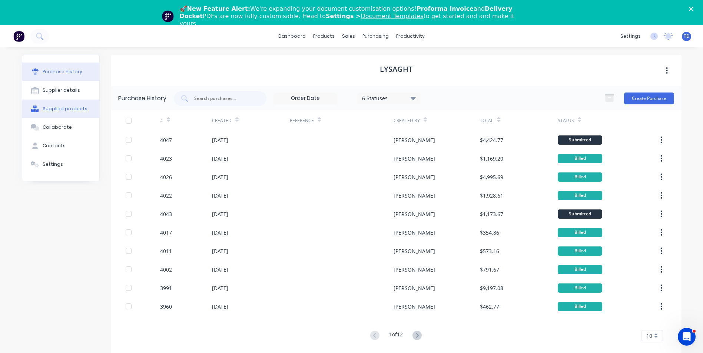
click at [73, 109] on div "Supplied products" at bounding box center [65, 109] width 45 height 7
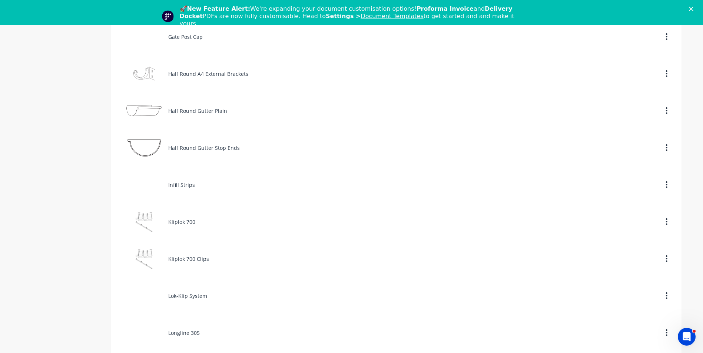
scroll to position [1933, 0]
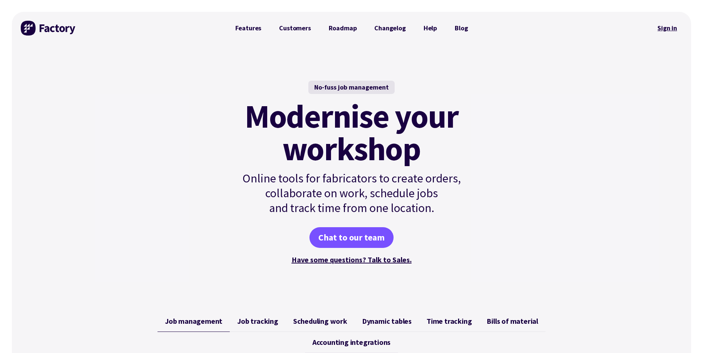
click at [671, 30] on link "Sign in" at bounding box center [667, 28] width 30 height 17
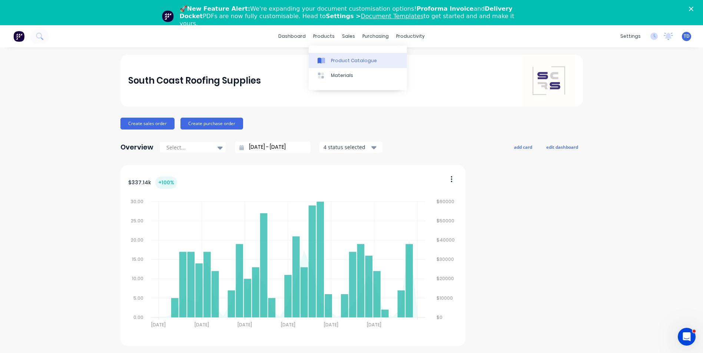
click at [329, 57] on link "Product Catalogue" at bounding box center [358, 60] width 98 height 15
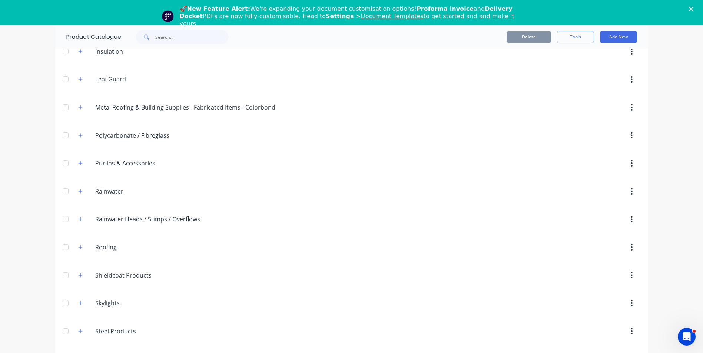
scroll to position [232, 0]
click at [80, 244] on button "button" at bounding box center [80, 244] width 9 height 9
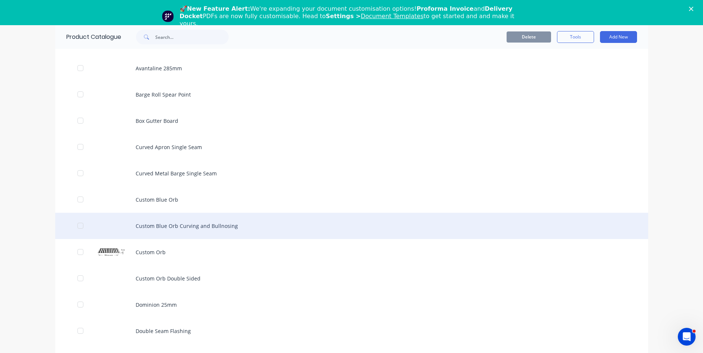
scroll to position [491, 0]
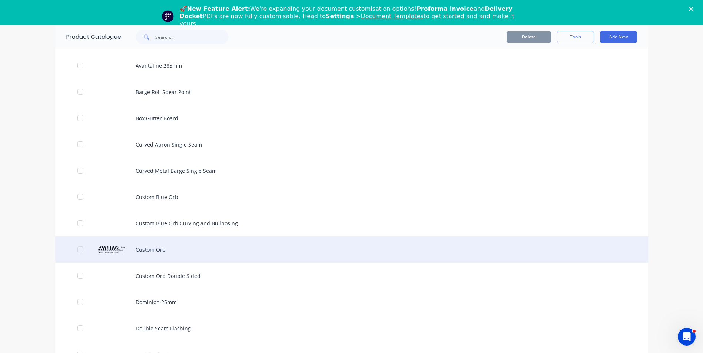
click at [137, 249] on div "Custom Orb" at bounding box center [351, 250] width 593 height 26
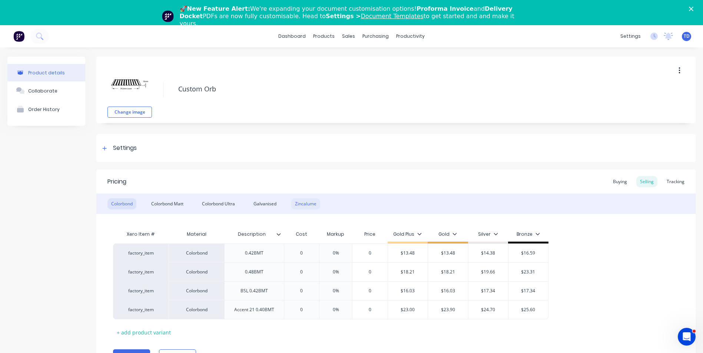
click at [301, 204] on div "Zincalume" at bounding box center [305, 204] width 29 height 11
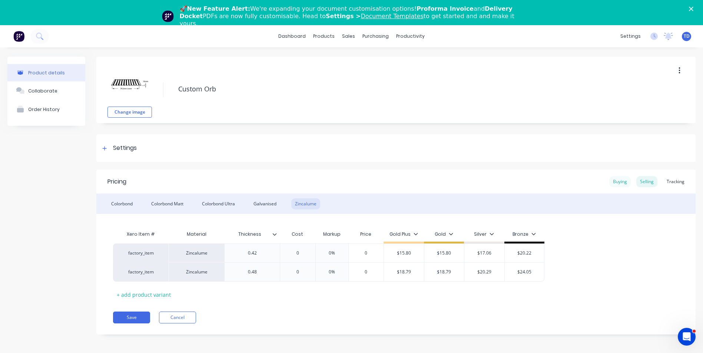
click at [620, 182] on div "Buying" at bounding box center [619, 181] width 21 height 11
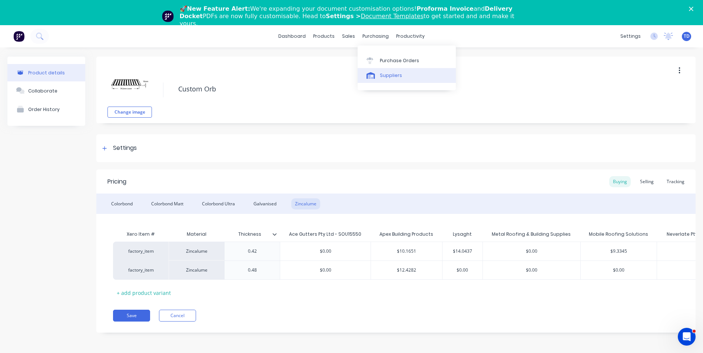
click at [385, 77] on div "Suppliers" at bounding box center [391, 75] width 22 height 7
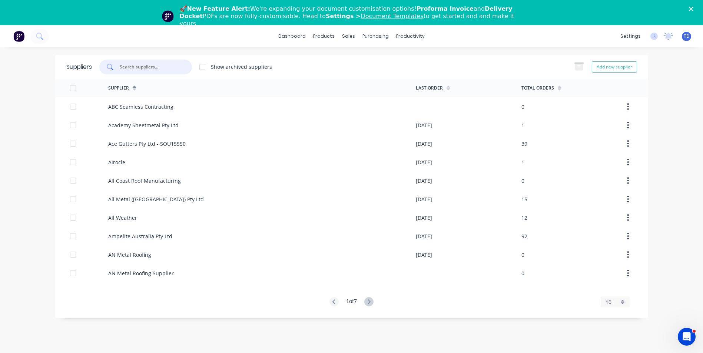
click at [159, 69] on input "text" at bounding box center [150, 66] width 62 height 7
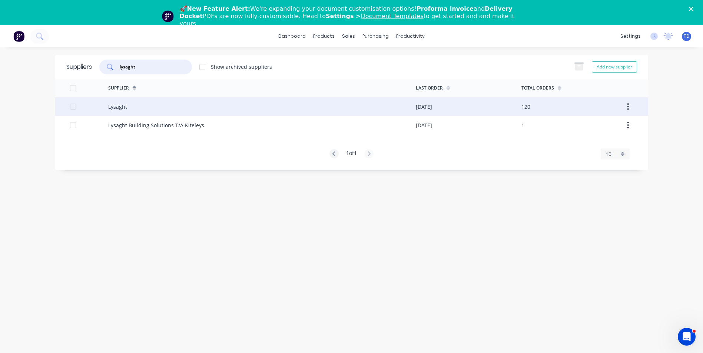
type input "lysaght"
click at [155, 109] on div "Lysaght" at bounding box center [262, 106] width 308 height 19
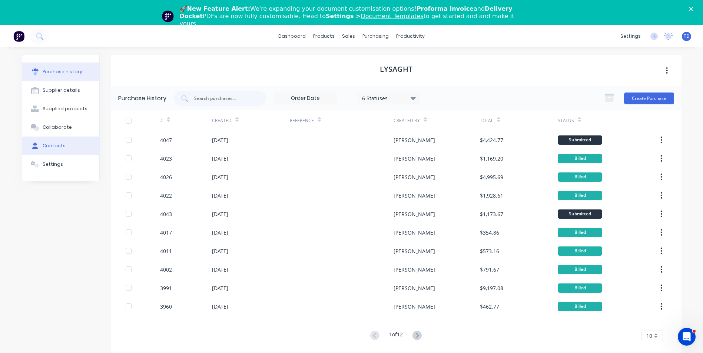
click at [59, 149] on div "Contacts" at bounding box center [54, 146] width 23 height 7
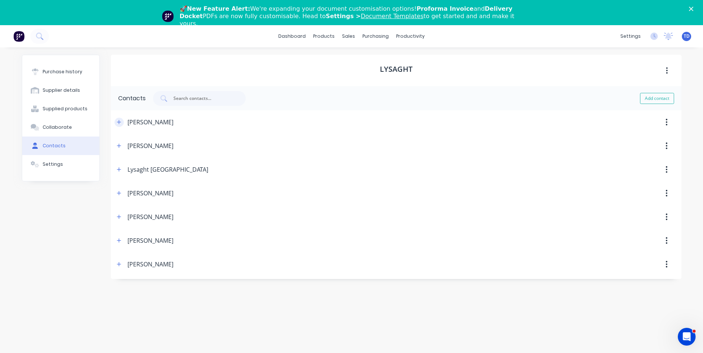
click at [118, 122] on icon "button" at bounding box center [119, 122] width 4 height 5
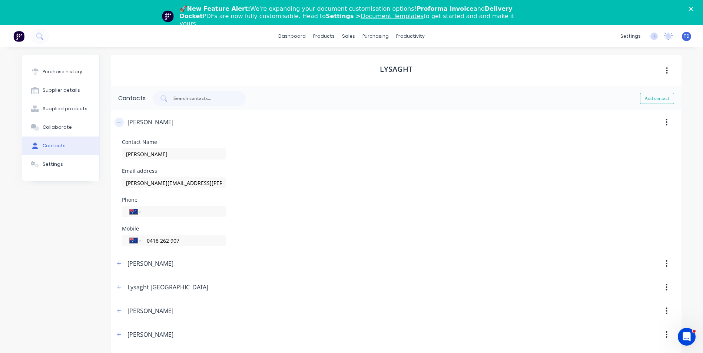
click at [118, 123] on icon "button" at bounding box center [119, 122] width 4 height 5
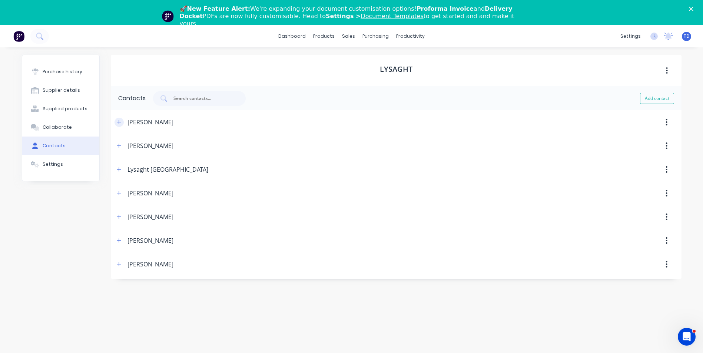
click at [120, 124] on icon "button" at bounding box center [119, 122] width 4 height 5
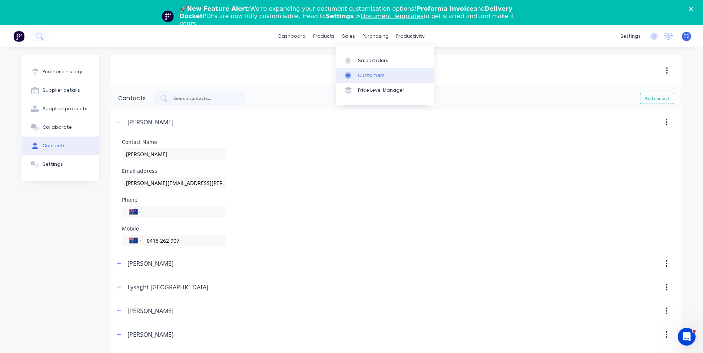
click at [364, 74] on div "Customers" at bounding box center [371, 75] width 27 height 7
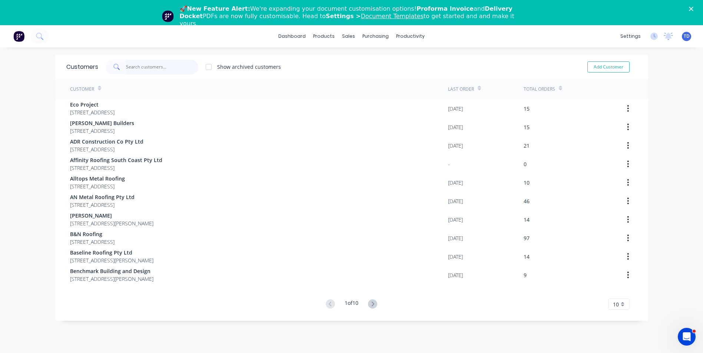
click at [126, 66] on input "text" at bounding box center [162, 67] width 72 height 15
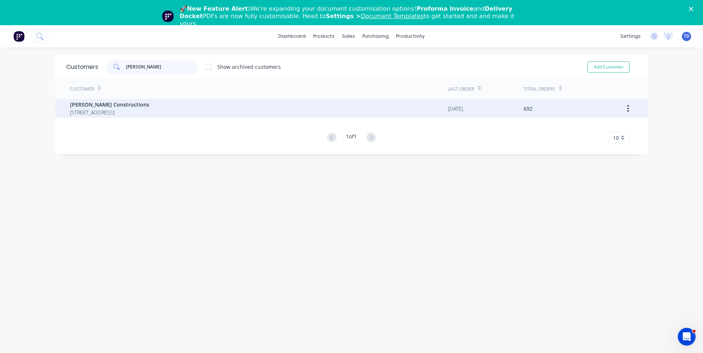
type input "hobbs"
click at [129, 111] on span "12 Park Road St Georges Basin New South Wales 2540" at bounding box center [109, 113] width 79 height 8
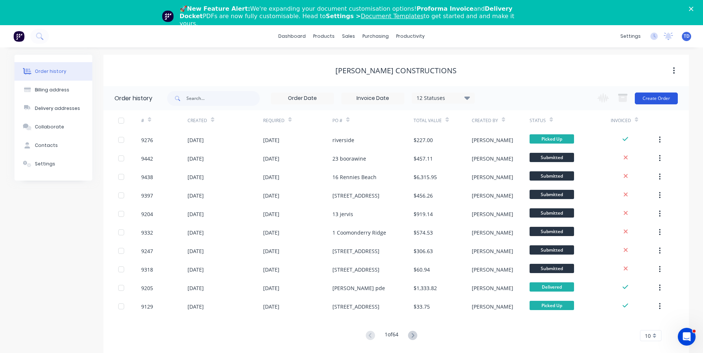
click at [666, 98] on button "Create Order" at bounding box center [656, 99] width 43 height 12
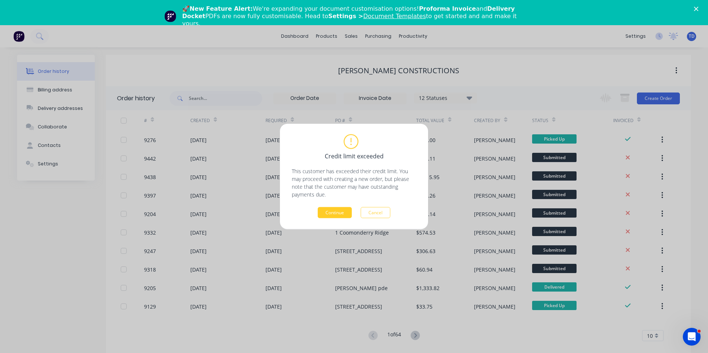
click at [331, 212] on button "Continue" at bounding box center [335, 212] width 34 height 11
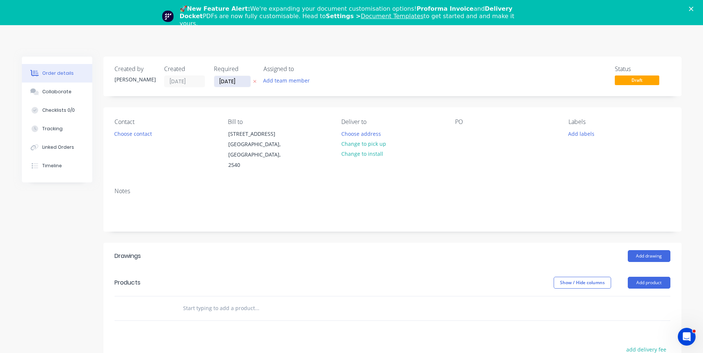
click at [249, 83] on input "26/08/25" at bounding box center [232, 81] width 36 height 11
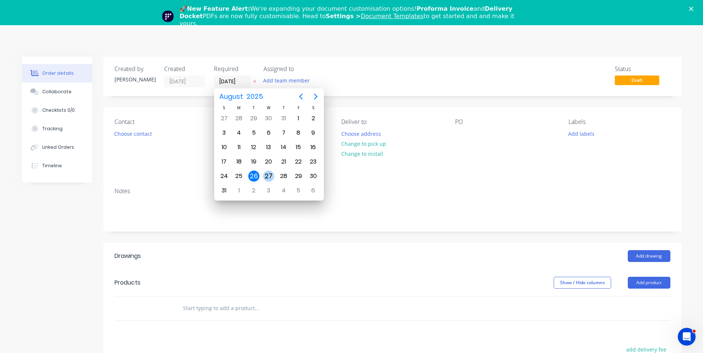
click at [269, 174] on div "27" at bounding box center [268, 176] width 11 height 11
type input "27/08/25"
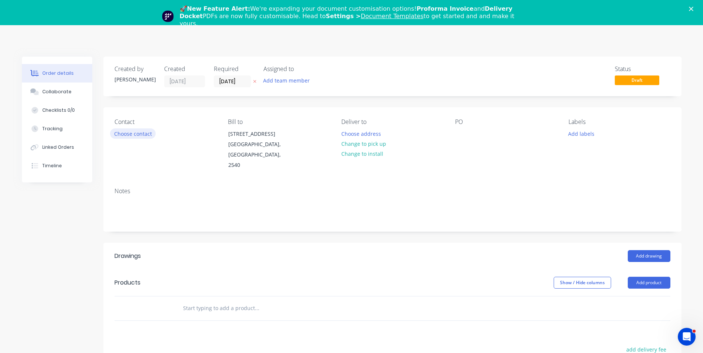
click at [136, 133] on button "Choose contact" at bounding box center [133, 134] width 46 height 10
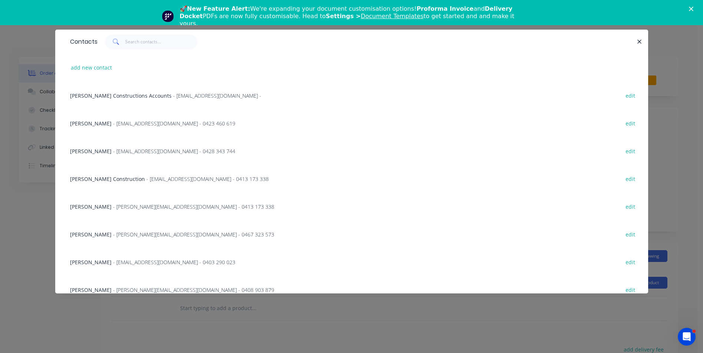
click at [146, 177] on span "- Info@hobbsconstructions.com.au - 0413 173 338" at bounding box center [207, 179] width 122 height 7
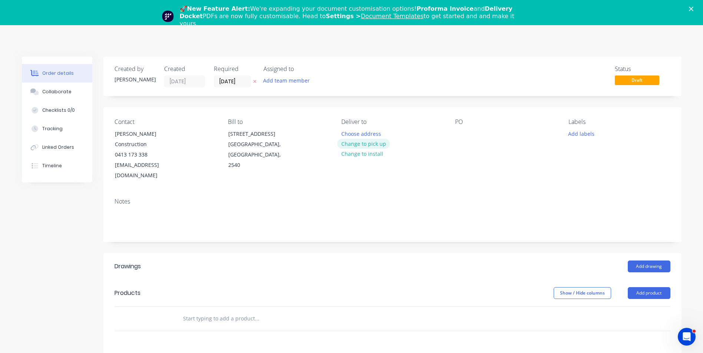
click at [347, 144] on button "Change to pick up" at bounding box center [363, 144] width 53 height 10
click at [342, 131] on div at bounding box center [347, 134] width 12 height 11
click at [648, 261] on button "Add drawing" at bounding box center [649, 267] width 43 height 12
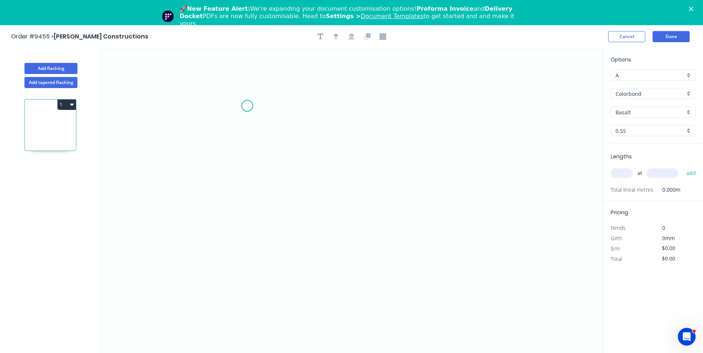
click at [247, 106] on icon "0" at bounding box center [351, 213] width 503 height 331
click at [243, 271] on icon "0" at bounding box center [351, 213] width 503 height 331
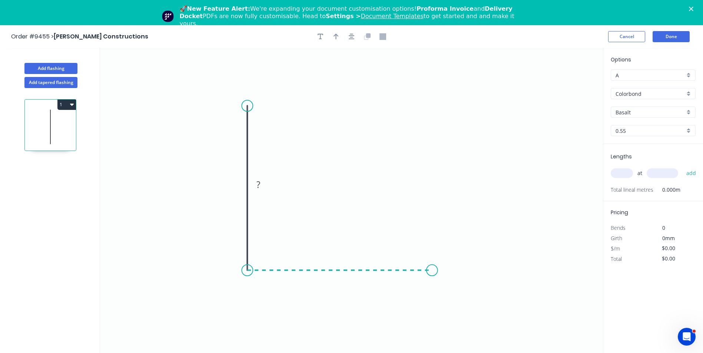
click at [432, 271] on icon "0 ?" at bounding box center [351, 213] width 503 height 331
click at [448, 294] on icon "0 ? ?" at bounding box center [351, 213] width 503 height 331
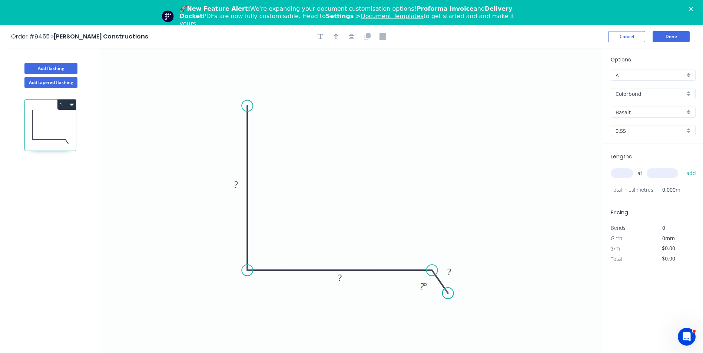
click at [448, 294] on circle at bounding box center [447, 293] width 11 height 11
drag, startPoint x: 349, startPoint y: 274, endPoint x: 325, endPoint y: 204, distance: 74.3
click at [360, 232] on rect at bounding box center [350, 236] width 24 height 15
drag, startPoint x: 245, startPoint y: 179, endPoint x: 293, endPoint y: 166, distance: 49.7
click at [248, 177] on rect at bounding box center [236, 184] width 24 height 15
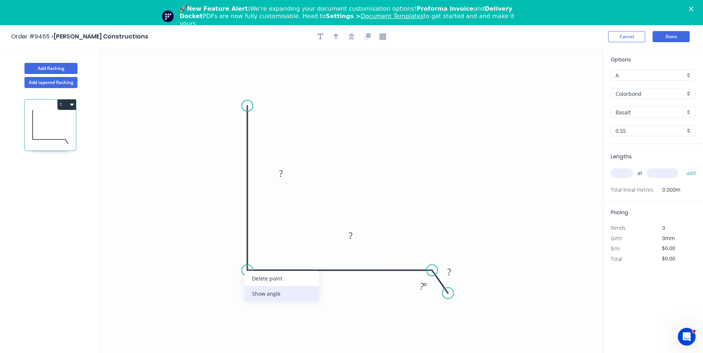
click at [265, 289] on div "Show angle" at bounding box center [282, 293] width 74 height 15
click at [285, 174] on rect at bounding box center [280, 174] width 15 height 10
type input "$18.85"
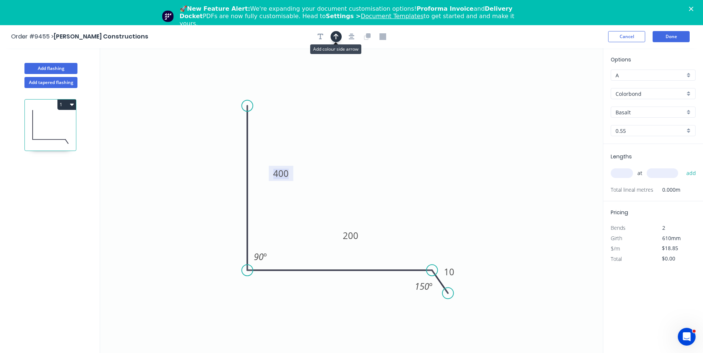
click at [339, 38] on button "button" at bounding box center [336, 36] width 11 height 11
click at [567, 85] on icon at bounding box center [565, 77] width 7 height 24
drag, startPoint x: 567, startPoint y: 85, endPoint x: 455, endPoint y: 115, distance: 116.3
click at [455, 115] on icon at bounding box center [464, 104] width 21 height 21
click at [645, 112] on input "Basalt" at bounding box center [649, 113] width 69 height 8
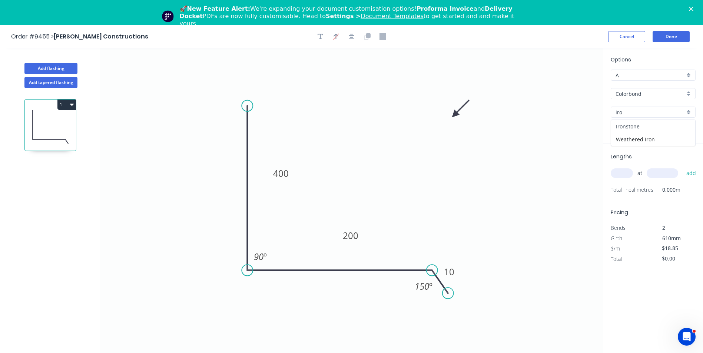
click at [642, 127] on div "Ironstone" at bounding box center [653, 126] width 84 height 13
type input "Ironstone"
click at [625, 176] on input "text" at bounding box center [622, 174] width 22 height 10
type input "1"
type input "4000"
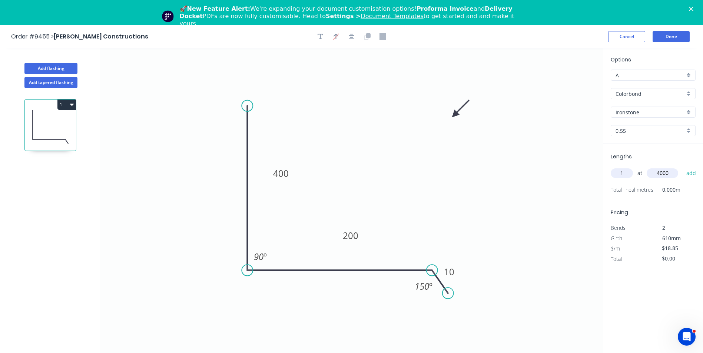
click at [683, 167] on button "add" at bounding box center [691, 173] width 17 height 13
type input "$75.40"
click at [664, 40] on button "Done" at bounding box center [670, 36] width 37 height 11
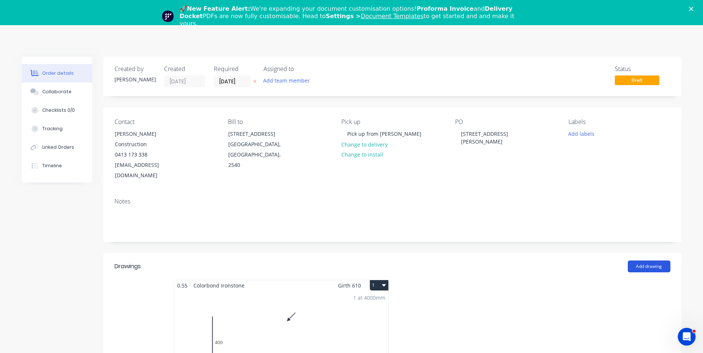
click at [640, 261] on button "Add drawing" at bounding box center [649, 267] width 43 height 12
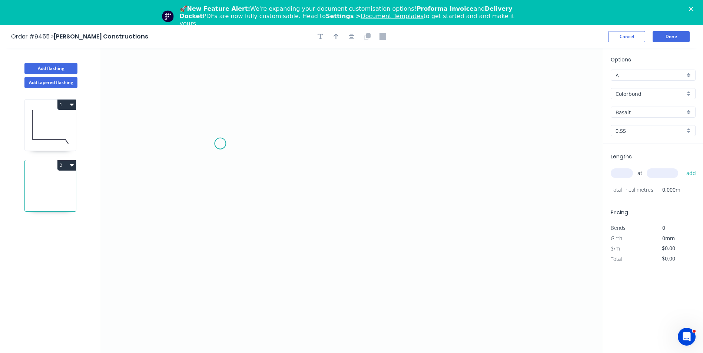
click at [220, 144] on icon "0" at bounding box center [351, 213] width 503 height 331
click at [192, 157] on icon "0" at bounding box center [351, 213] width 503 height 331
click at [366, 236] on icon "0 ?" at bounding box center [351, 213] width 503 height 331
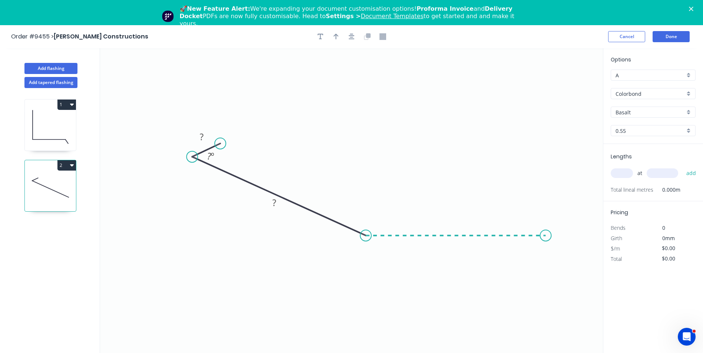
click at [546, 234] on icon "0 ? ? ? º" at bounding box center [351, 213] width 503 height 331
click at [565, 255] on icon "0 ? ? ? ? º ? º" at bounding box center [351, 213] width 503 height 331
click at [565, 255] on circle at bounding box center [564, 254] width 11 height 11
drag, startPoint x: 563, startPoint y: 252, endPoint x: 565, endPoint y: 246, distance: 6.3
click at [565, 246] on circle at bounding box center [564, 244] width 11 height 11
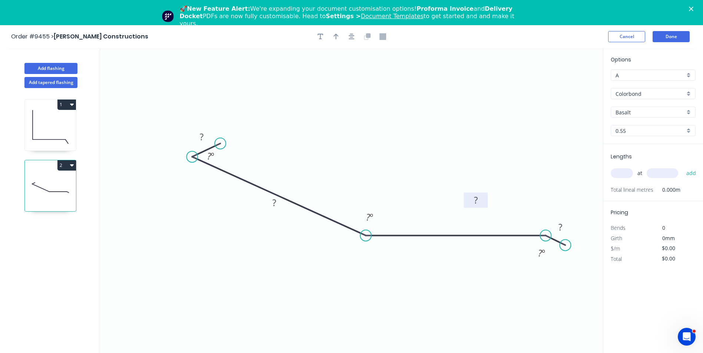
drag, startPoint x: 476, startPoint y: 225, endPoint x: 485, endPoint y: 197, distance: 29.8
click at [485, 197] on rect at bounding box center [476, 200] width 24 height 15
drag, startPoint x: 287, startPoint y: 197, endPoint x: 310, endPoint y: 164, distance: 40.7
click at [310, 164] on rect at bounding box center [299, 167] width 24 height 15
click at [202, 133] on tspan "?" at bounding box center [202, 137] width 4 height 12
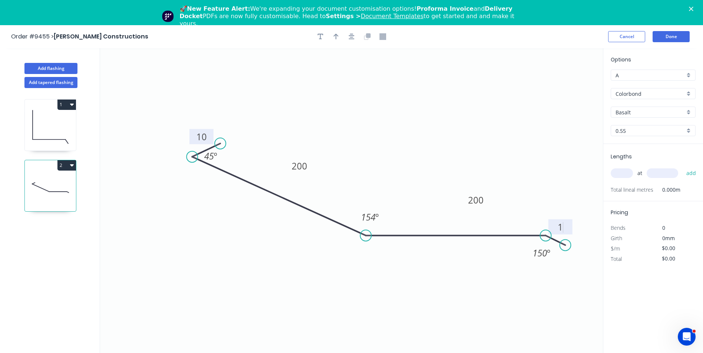
type input "$14.75"
click at [339, 37] on button "button" at bounding box center [336, 36] width 11 height 11
drag, startPoint x: 567, startPoint y: 82, endPoint x: 404, endPoint y: 112, distance: 164.9
click at [404, 112] on icon at bounding box center [404, 103] width 7 height 24
click at [642, 114] on input "Basalt" at bounding box center [649, 113] width 69 height 8
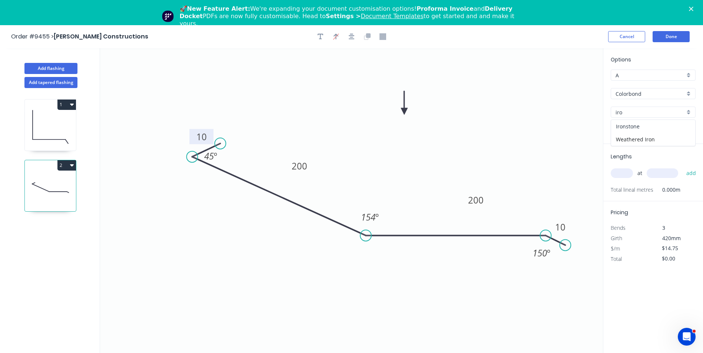
click at [640, 125] on div "Ironstone" at bounding box center [653, 126] width 84 height 13
type input "Ironstone"
click at [627, 175] on input "text" at bounding box center [622, 174] width 22 height 10
type input "1"
type input "4000"
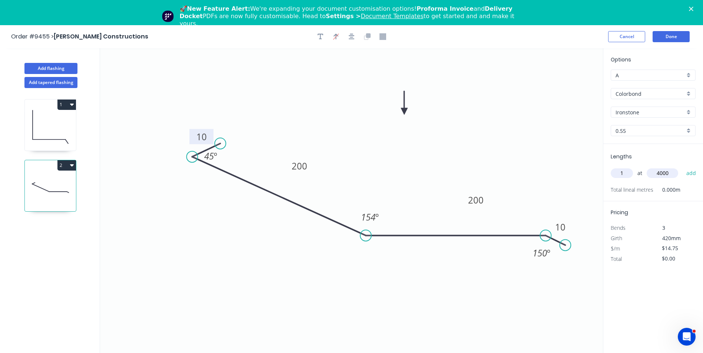
click at [683, 167] on button "add" at bounding box center [691, 173] width 17 height 13
type input "$59.00"
click at [670, 39] on button "Done" at bounding box center [670, 36] width 37 height 11
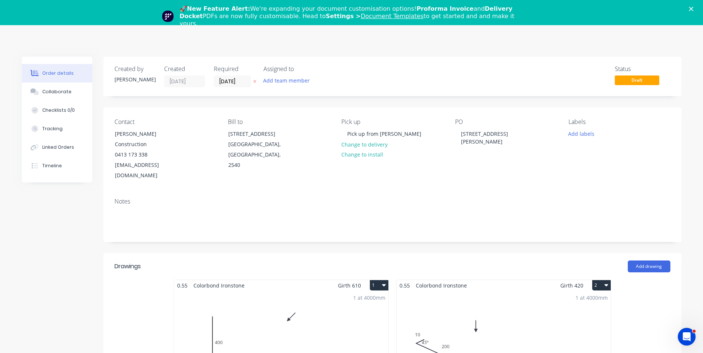
click at [693, 9] on polygon "Close" at bounding box center [691, 9] width 4 height 4
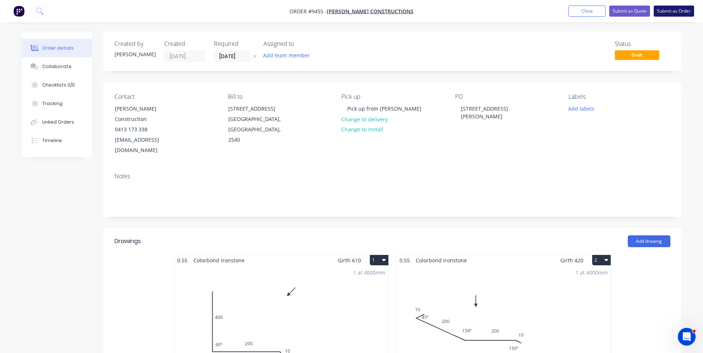
click at [665, 11] on button "Submit as Order" at bounding box center [674, 11] width 40 height 11
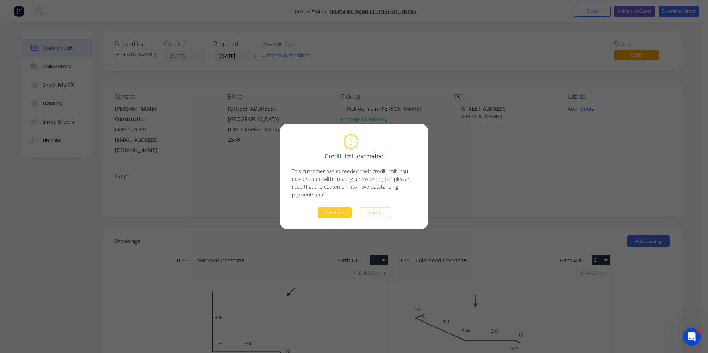
click at [343, 212] on button "Continue" at bounding box center [335, 212] width 34 height 11
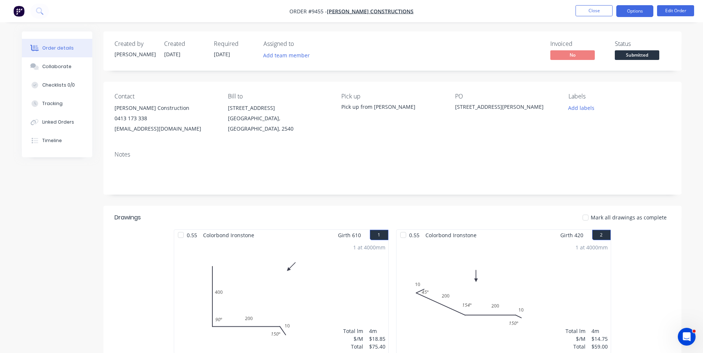
click at [627, 10] on button "Options" at bounding box center [634, 11] width 37 height 12
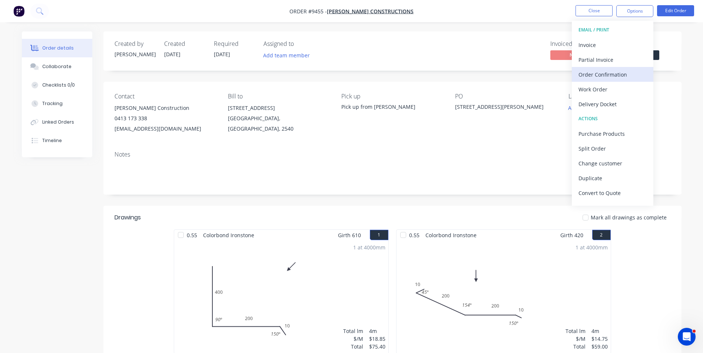
click at [616, 73] on div "Order Confirmation" at bounding box center [612, 74] width 68 height 11
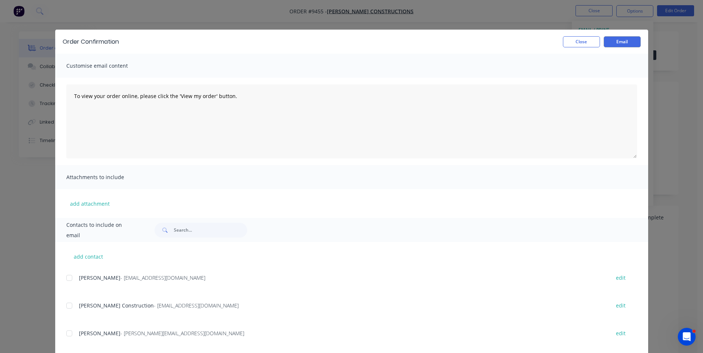
scroll to position [37, 0]
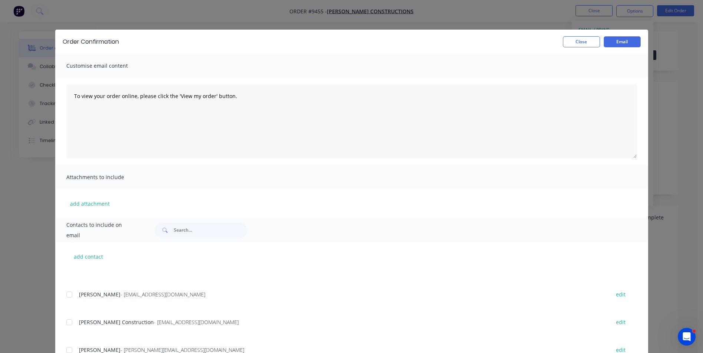
click at [67, 296] on div at bounding box center [69, 295] width 15 height 15
click at [615, 46] on button "Email" at bounding box center [622, 41] width 37 height 11
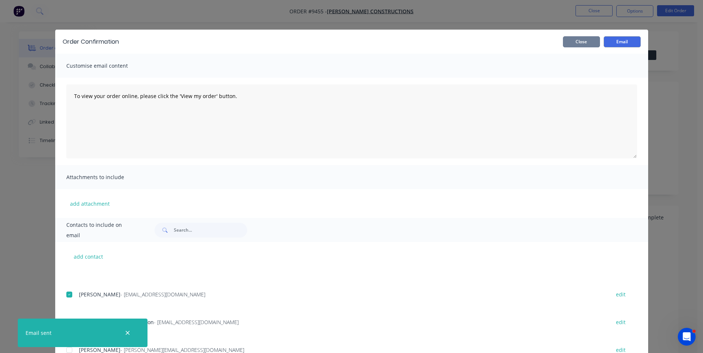
click at [577, 43] on button "Close" at bounding box center [581, 41] width 37 height 11
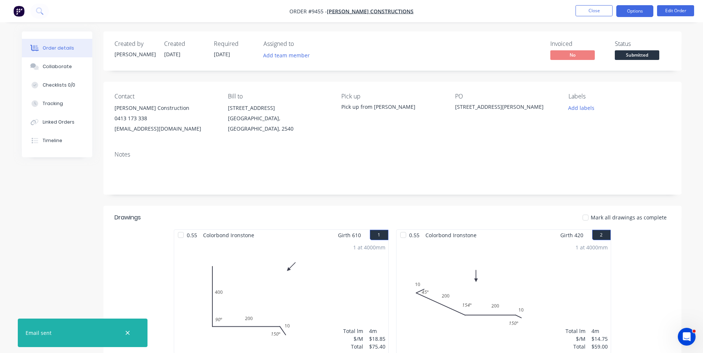
click at [638, 11] on button "Options" at bounding box center [634, 11] width 37 height 12
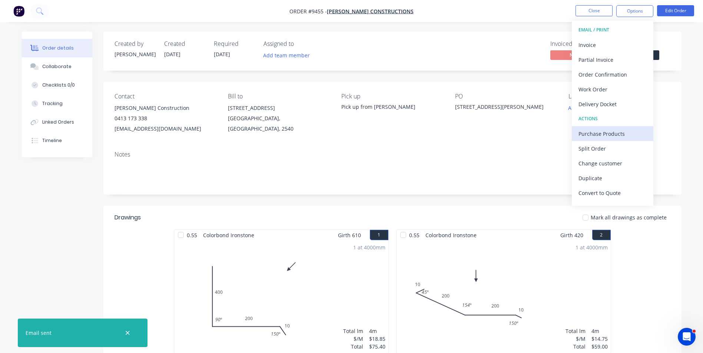
click at [602, 134] on div "Purchase Products" at bounding box center [612, 134] width 68 height 11
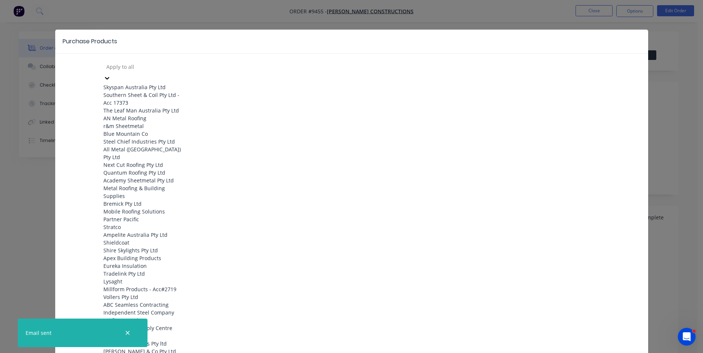
click at [157, 64] on div at bounding box center [159, 66] width 107 height 9
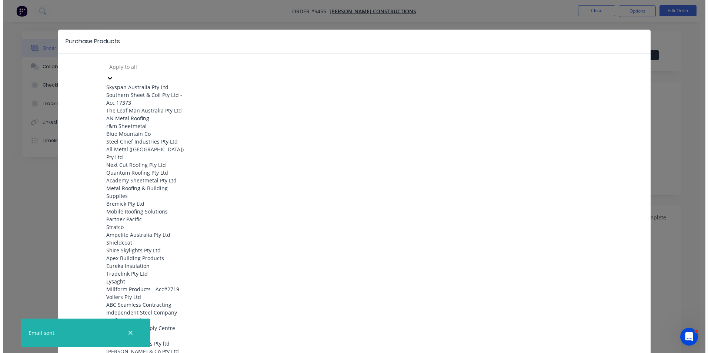
scroll to position [259, 0]
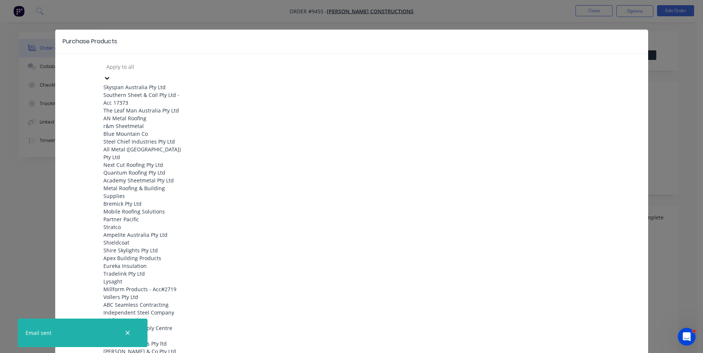
click at [153, 278] on div "Lysaght" at bounding box center [144, 282] width 82 height 8
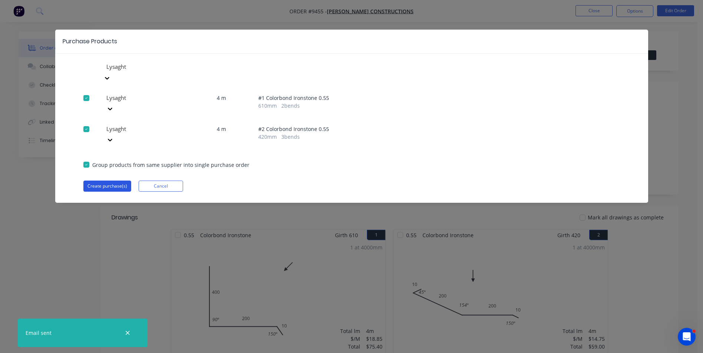
click at [100, 181] on button "Create purchase(s)" at bounding box center [107, 186] width 48 height 11
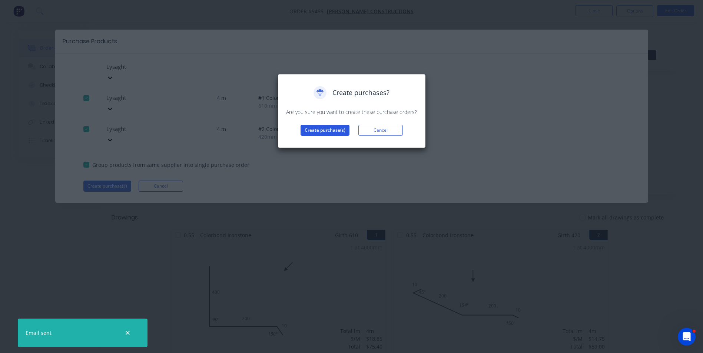
click at [337, 129] on button "Create purchase(s)" at bounding box center [324, 130] width 49 height 11
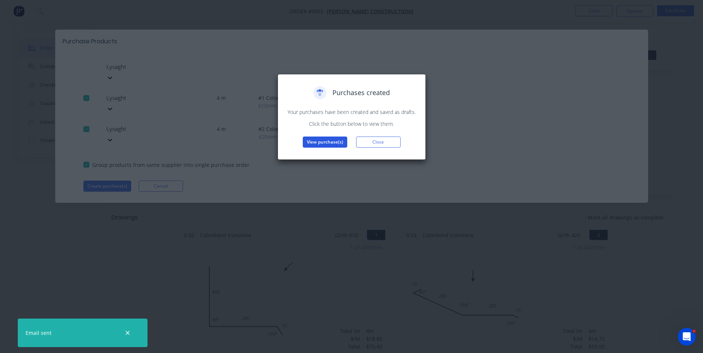
click at [326, 137] on button "View purchase(s)" at bounding box center [325, 142] width 44 height 11
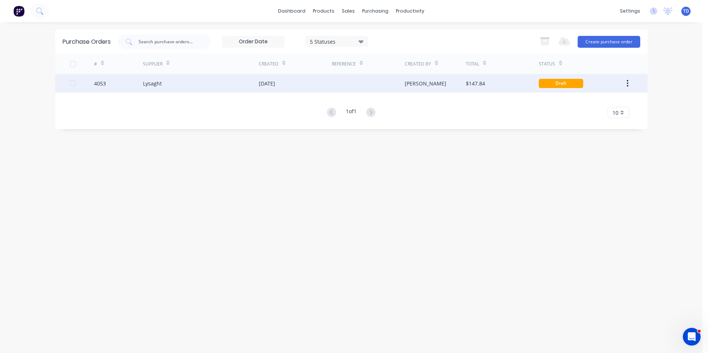
click at [272, 85] on div "[DATE]" at bounding box center [267, 84] width 16 height 8
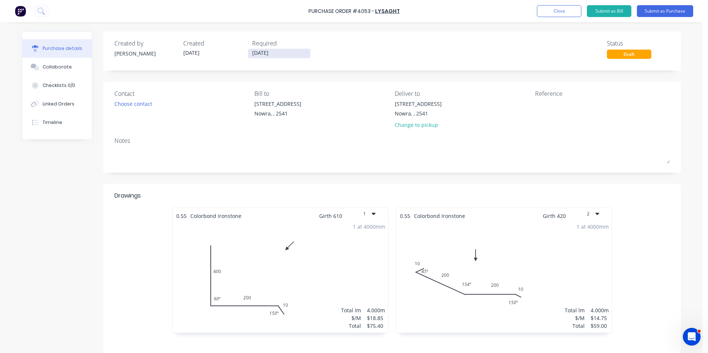
click at [278, 52] on input "[DATE]" at bounding box center [279, 53] width 62 height 9
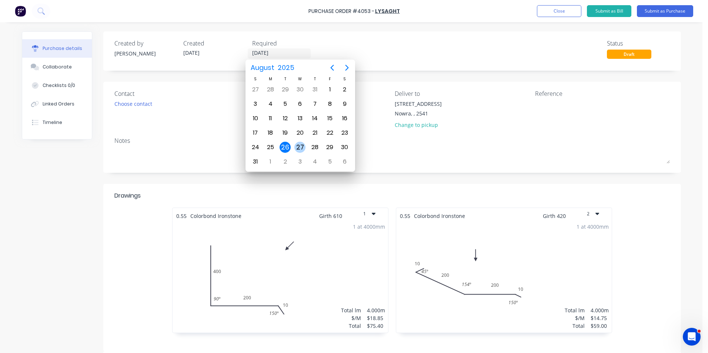
click at [299, 145] on div "27" at bounding box center [300, 147] width 11 height 11
type input "27/08/25"
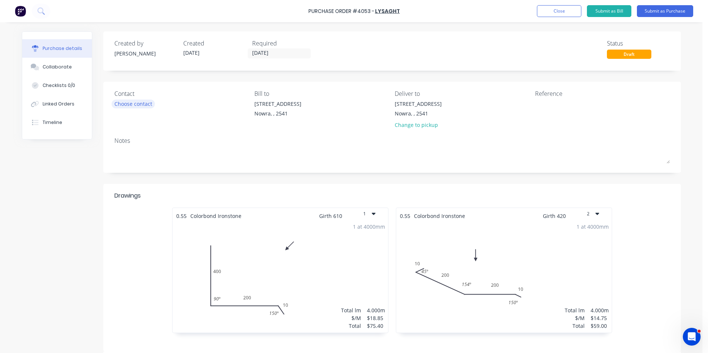
click at [125, 104] on div "Choose contact" at bounding box center [133, 104] width 38 height 8
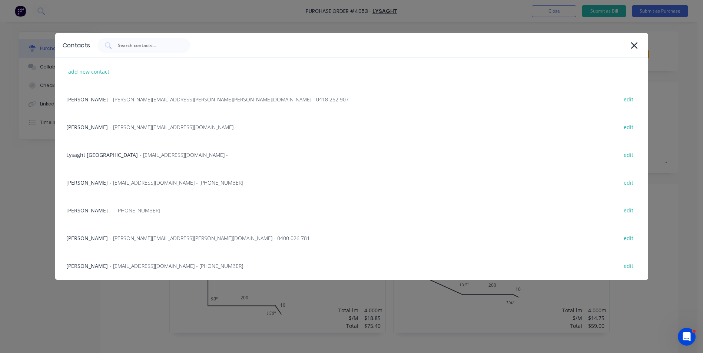
click at [110, 266] on span "- info@SCRS.net.au - (02) 4411 1090" at bounding box center [176, 266] width 133 height 8
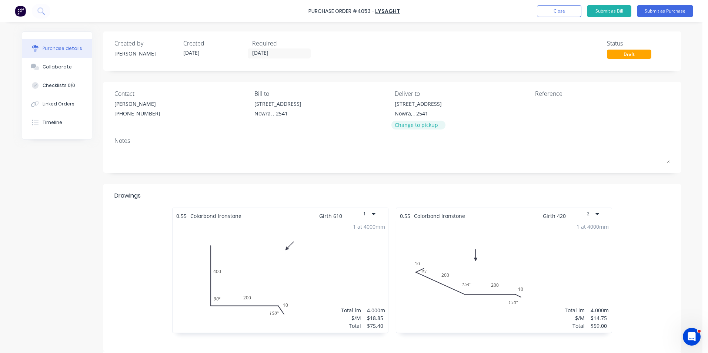
click at [413, 126] on div "Change to pickup" at bounding box center [418, 125] width 47 height 8
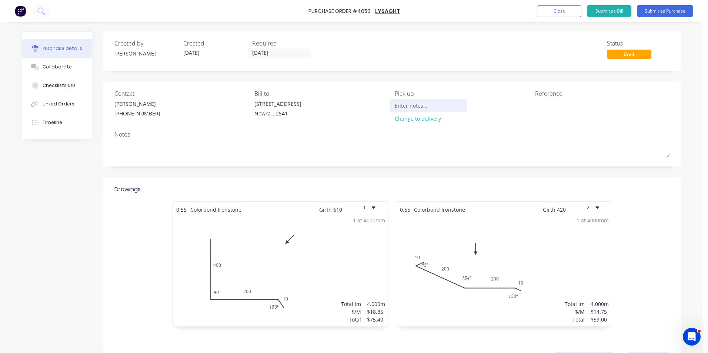
click at [395, 104] on input at bounding box center [428, 105] width 67 height 11
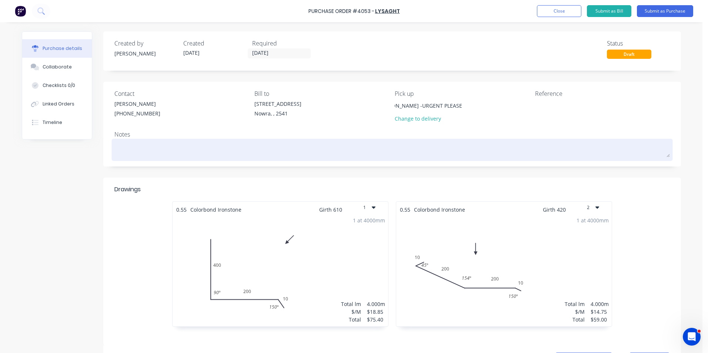
type input "Pick up from Lysaght Tamworth -URGENT PLEASE"
click at [131, 152] on textarea at bounding box center [392, 149] width 556 height 17
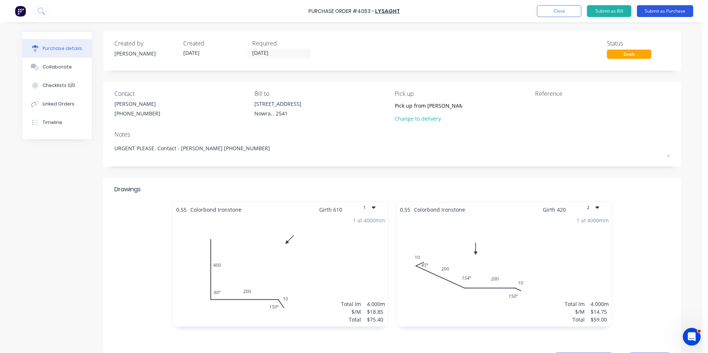
type textarea "URGENT PLEASE. Contact - Shaun 0428 343744"
click at [664, 12] on button "Submit as Purchase" at bounding box center [665, 11] width 56 height 12
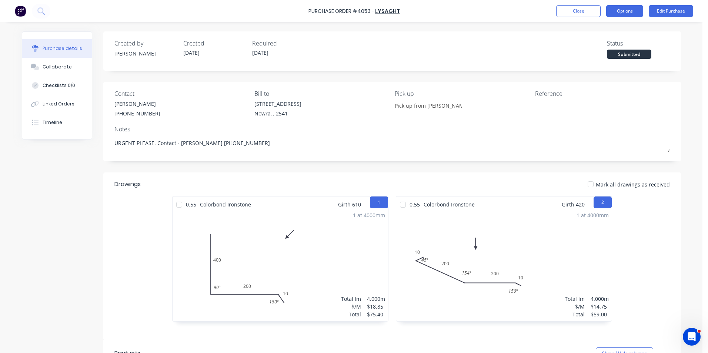
click at [632, 14] on button "Options" at bounding box center [625, 11] width 37 height 12
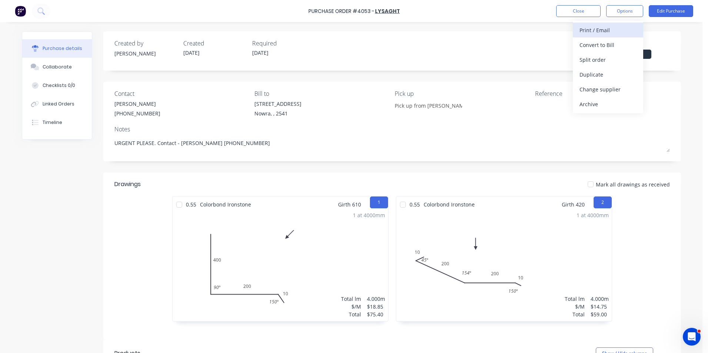
click at [620, 27] on div "Print / Email" at bounding box center [608, 30] width 57 height 11
click at [614, 46] on div "With pricing" at bounding box center [608, 45] width 57 height 11
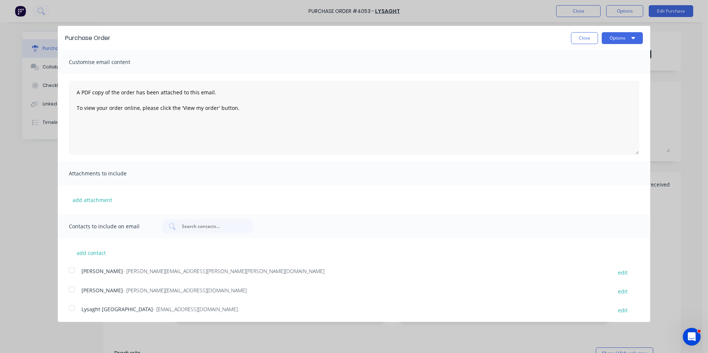
click at [72, 270] on div at bounding box center [71, 270] width 15 height 15
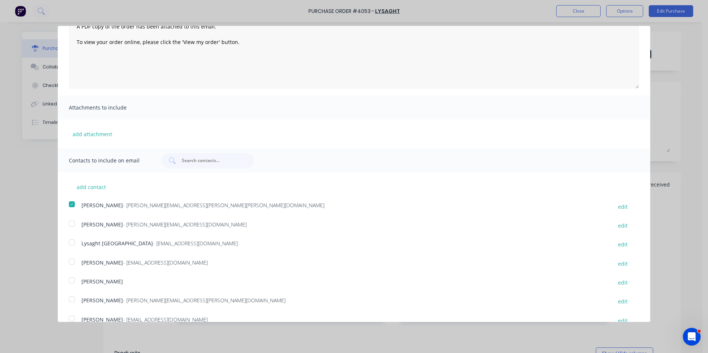
scroll to position [79, 0]
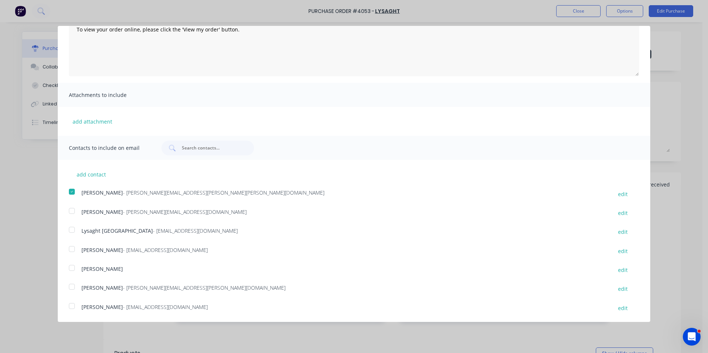
click at [72, 232] on div at bounding box center [71, 230] width 15 height 15
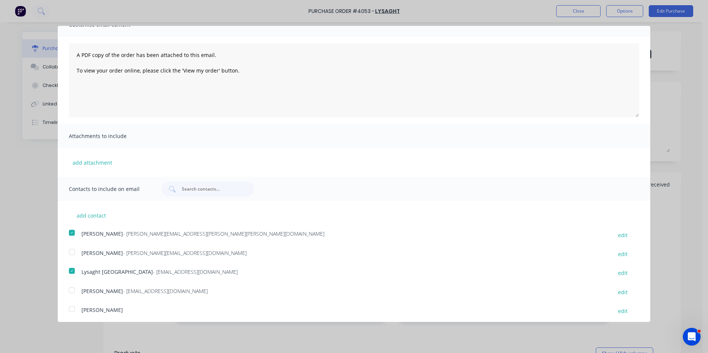
scroll to position [0, 0]
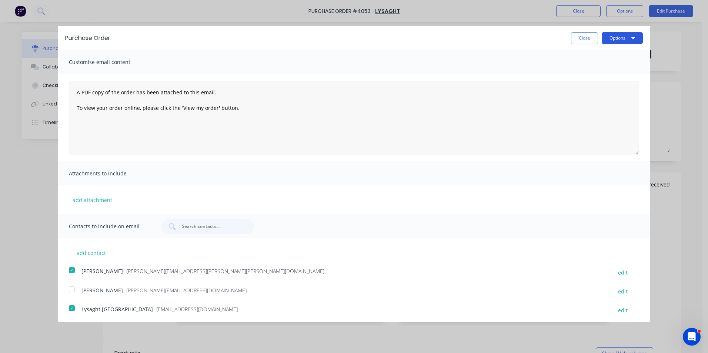
click at [610, 40] on button "Options" at bounding box center [622, 38] width 41 height 12
click at [593, 77] on div "Email" at bounding box center [608, 71] width 57 height 11
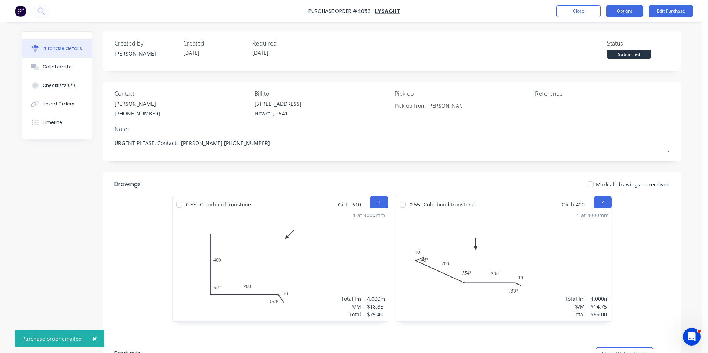
click at [624, 11] on button "Options" at bounding box center [625, 11] width 37 height 12
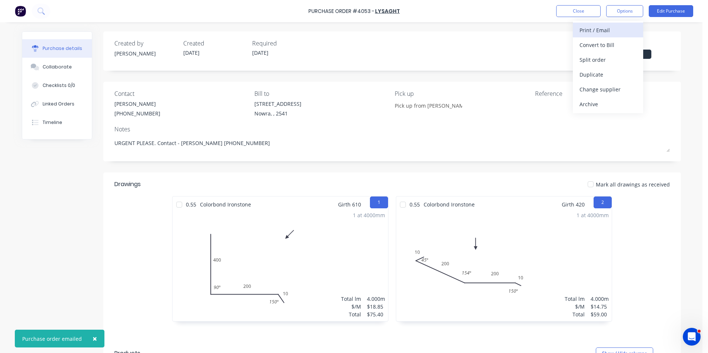
click at [612, 27] on div "Print / Email" at bounding box center [608, 30] width 57 height 11
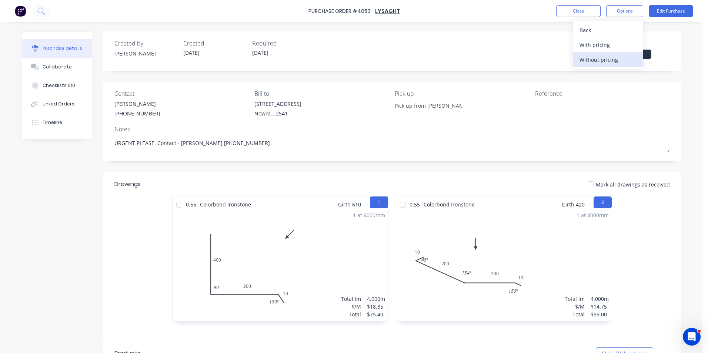
click at [608, 61] on div "Without pricing" at bounding box center [608, 59] width 57 height 11
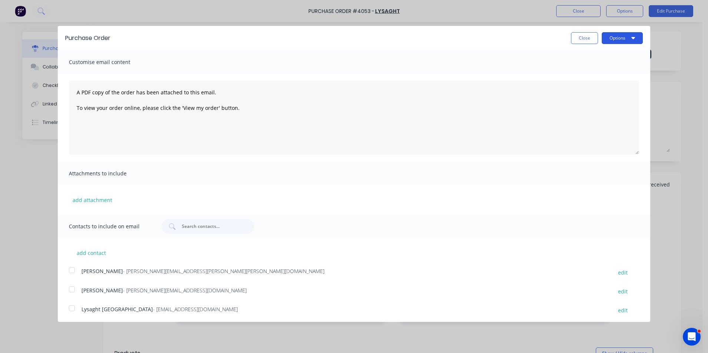
click at [614, 37] on button "Options" at bounding box center [622, 38] width 41 height 12
click at [609, 56] on div "Print" at bounding box center [608, 57] width 57 height 11
click at [575, 37] on button "Close" at bounding box center [584, 38] width 27 height 12
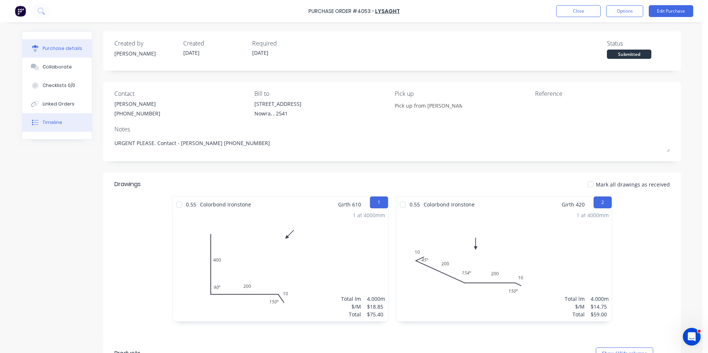
click at [47, 123] on div "Timeline" at bounding box center [53, 122] width 20 height 7
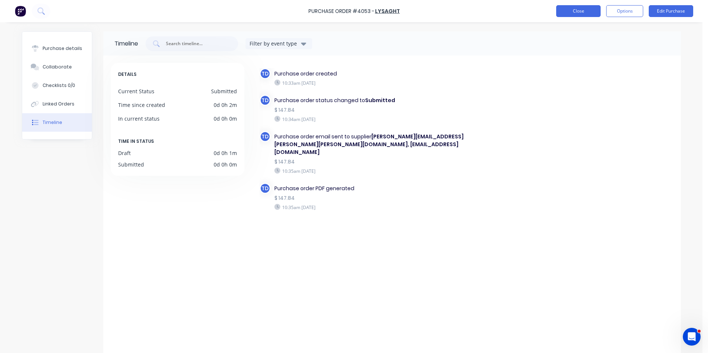
click at [575, 12] on button "Close" at bounding box center [579, 11] width 44 height 12
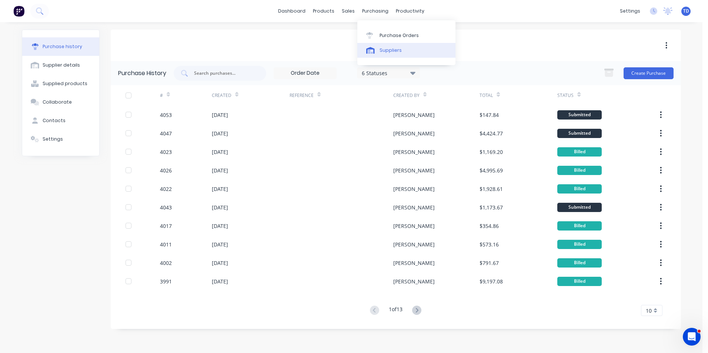
click at [384, 48] on div "Suppliers" at bounding box center [391, 50] width 22 height 7
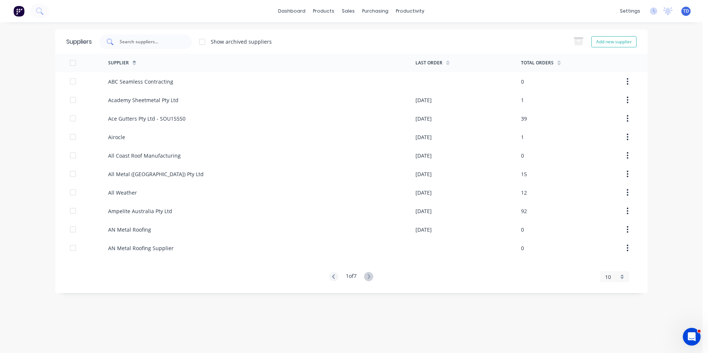
click at [175, 43] on input "text" at bounding box center [150, 41] width 62 height 7
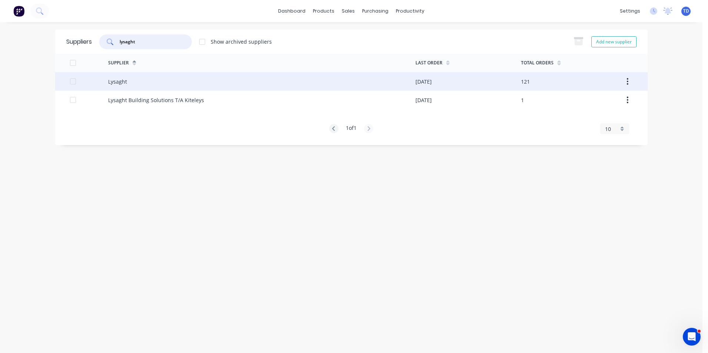
type input "lysaght"
click at [163, 82] on div "Lysaght" at bounding box center [262, 81] width 308 height 19
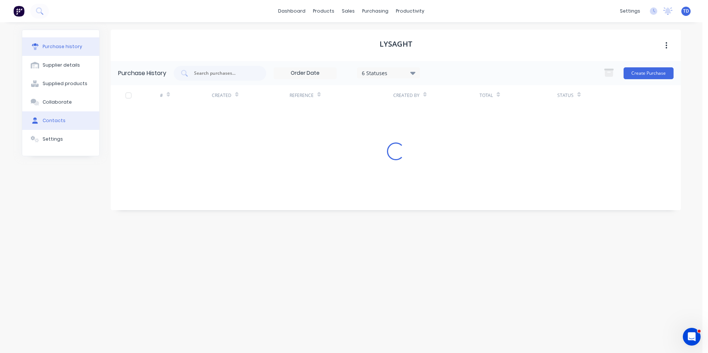
click at [67, 120] on button "Contacts" at bounding box center [60, 121] width 77 height 19
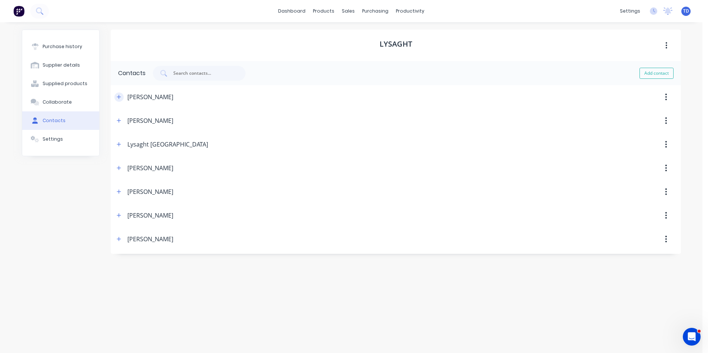
click at [122, 100] on button "button" at bounding box center [118, 97] width 9 height 9
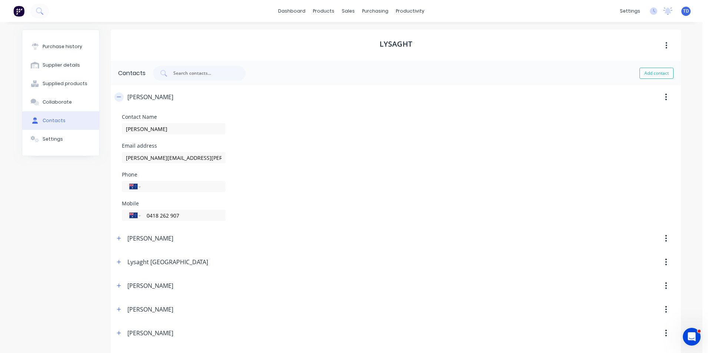
click at [117, 98] on icon "button" at bounding box center [119, 96] width 4 height 5
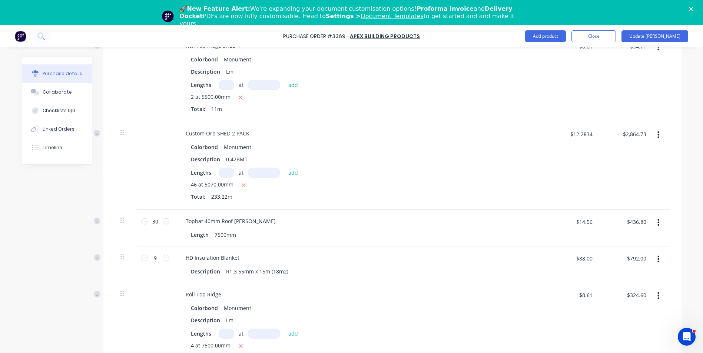
scroll to position [852, 0]
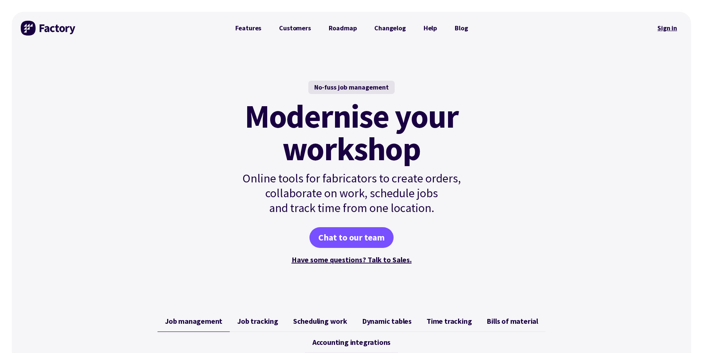
click at [666, 25] on link "Sign in" at bounding box center [667, 28] width 30 height 17
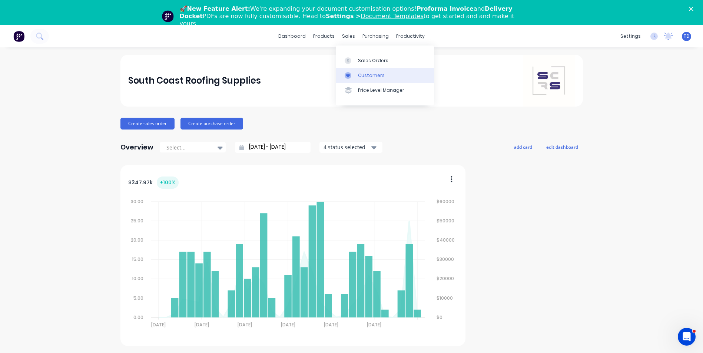
click at [369, 73] on div "Customers" at bounding box center [371, 75] width 27 height 7
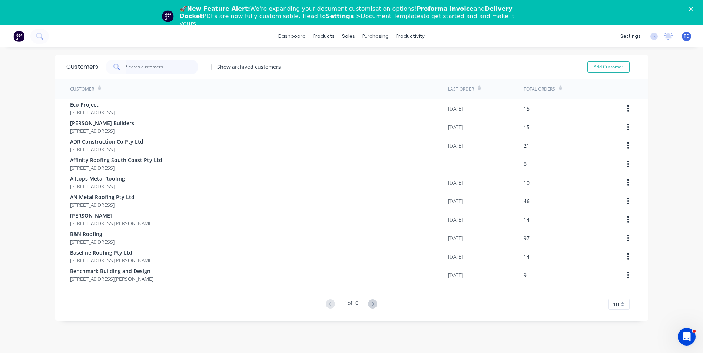
click at [146, 67] on input "text" at bounding box center [162, 67] width 72 height 15
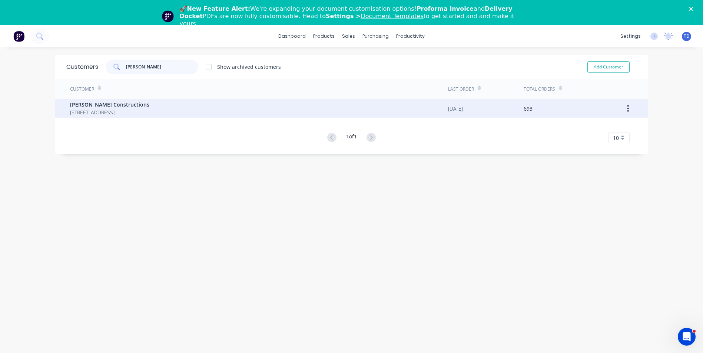
type input "[PERSON_NAME]"
click at [139, 117] on div "[PERSON_NAME] Constructions [STREET_ADDRESS]" at bounding box center [259, 108] width 378 height 19
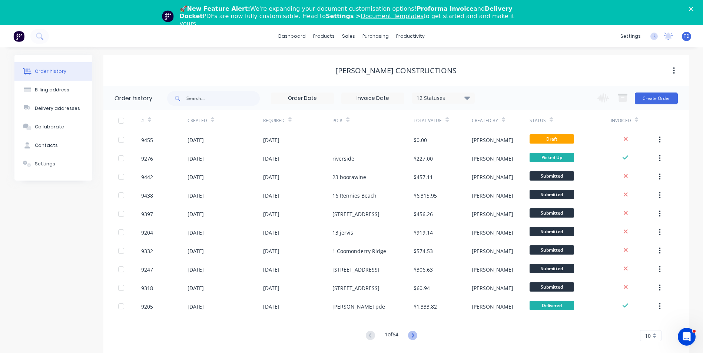
click at [414, 338] on icon at bounding box center [413, 335] width 3 height 4
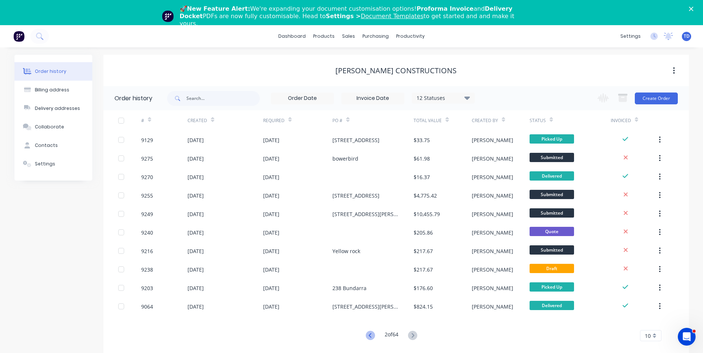
click at [368, 339] on icon at bounding box center [370, 335] width 9 height 9
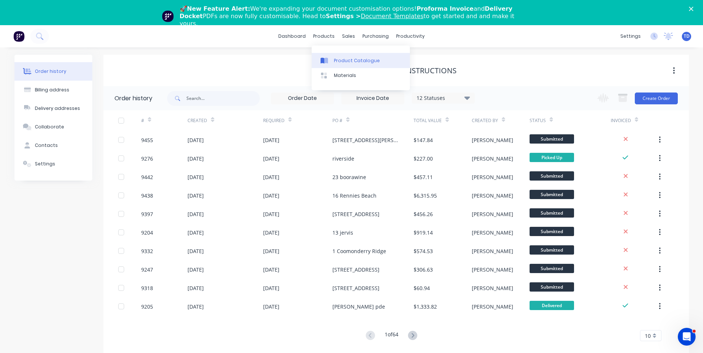
click at [342, 60] on div "Product Catalogue" at bounding box center [357, 60] width 46 height 7
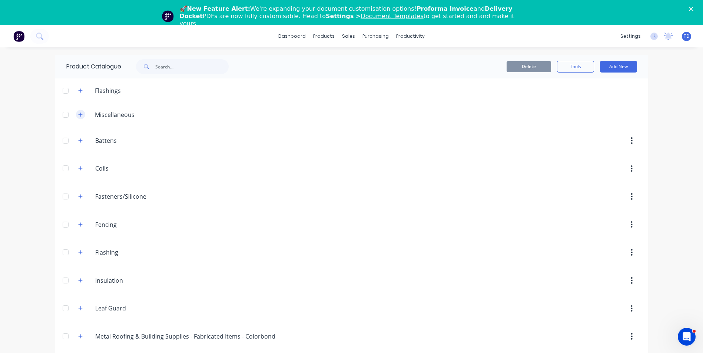
click at [76, 113] on button "button" at bounding box center [80, 114] width 9 height 9
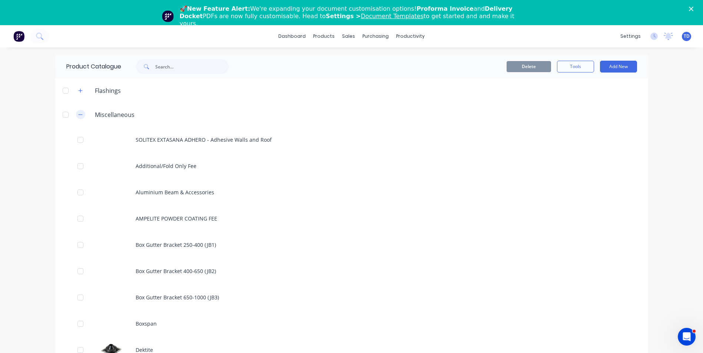
click at [78, 113] on icon "button" at bounding box center [80, 114] width 4 height 5
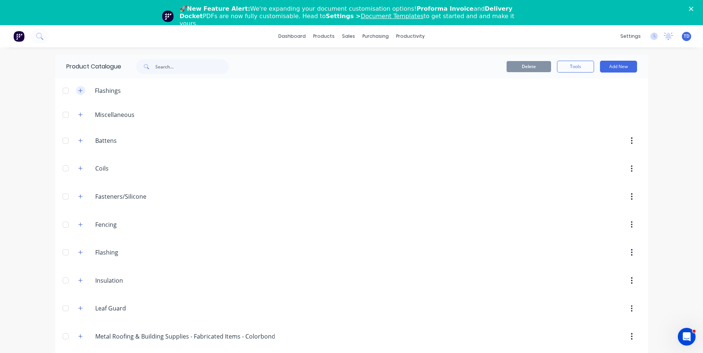
click at [78, 93] on icon "button" at bounding box center [80, 90] width 4 height 5
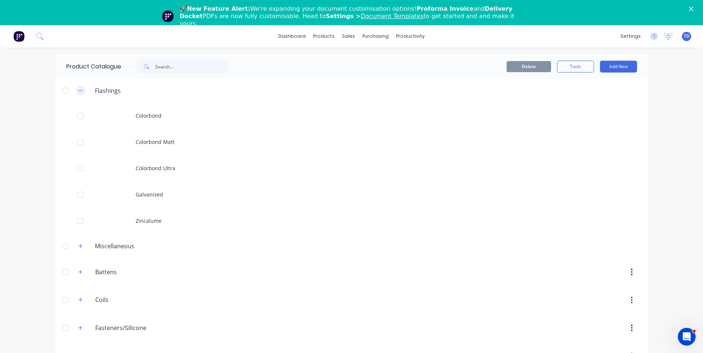
click at [78, 93] on icon "button" at bounding box center [80, 90] width 4 height 5
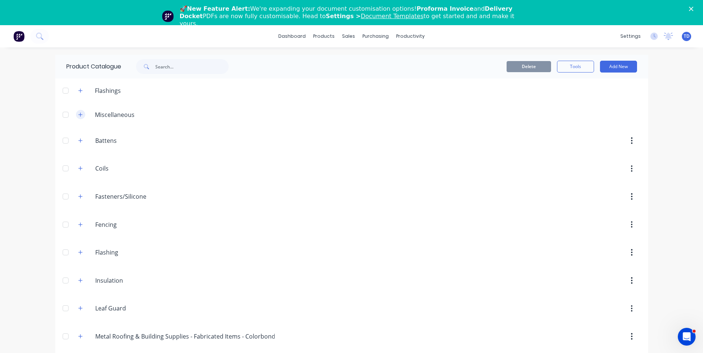
click at [78, 116] on icon "button" at bounding box center [80, 115] width 4 height 4
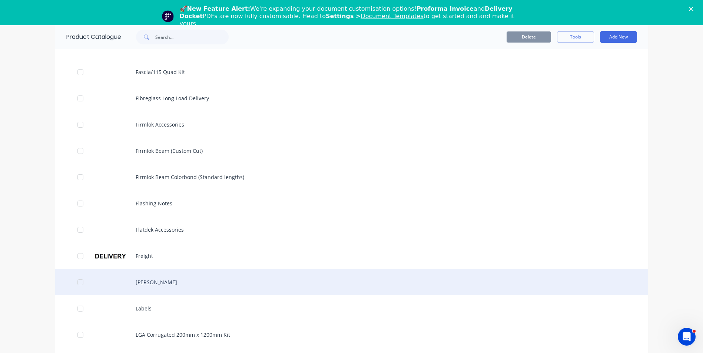
scroll to position [630, 0]
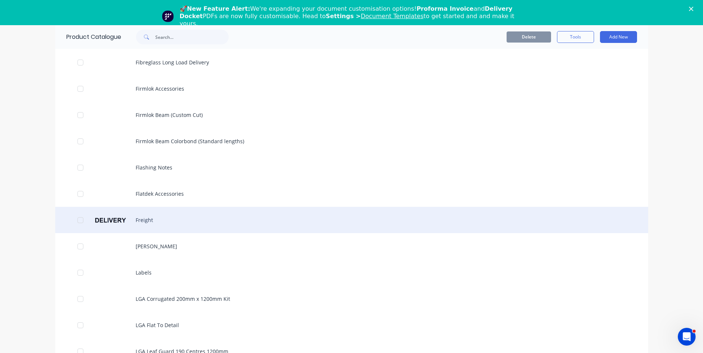
click at [137, 217] on div "Freight" at bounding box center [351, 220] width 593 height 26
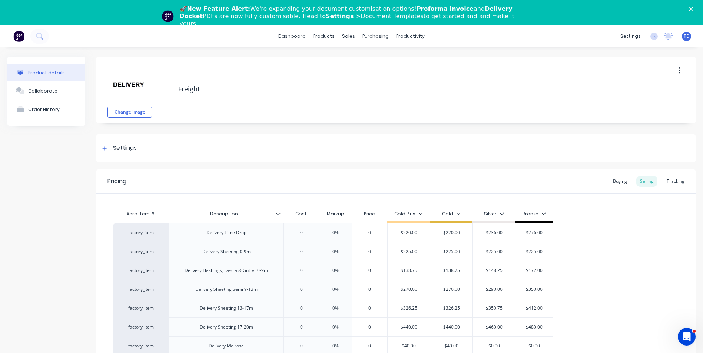
type textarea "x"
click at [613, 182] on div "Buying" at bounding box center [619, 181] width 21 height 11
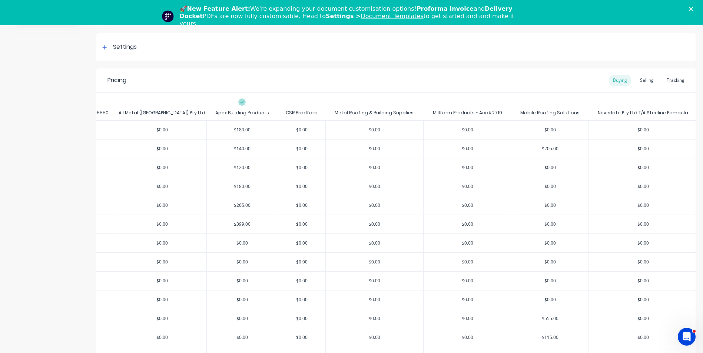
scroll to position [27, 0]
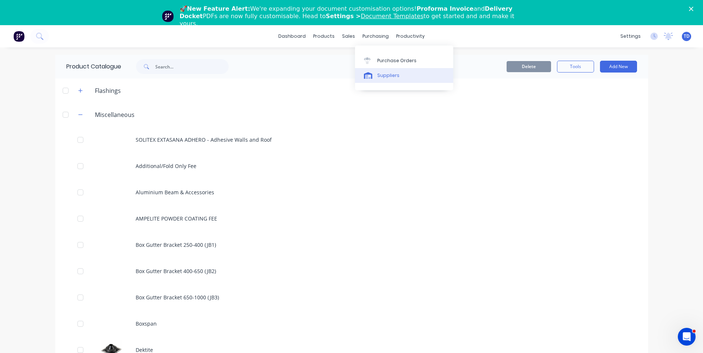
click at [382, 78] on div "Suppliers" at bounding box center [388, 75] width 22 height 7
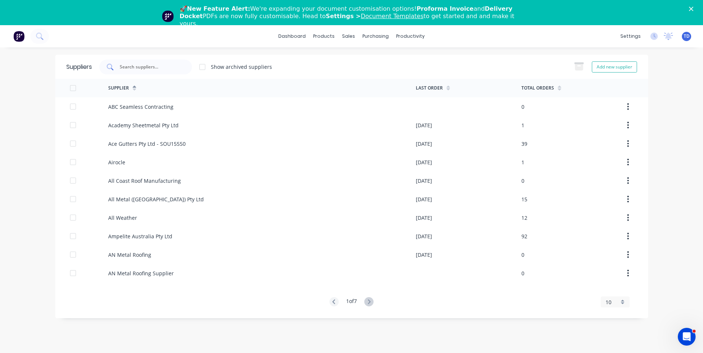
click at [143, 69] on input "text" at bounding box center [150, 66] width 62 height 7
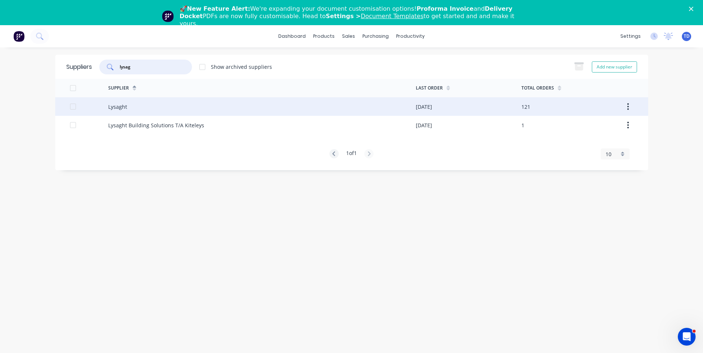
type input "lysag"
click at [155, 106] on div "Lysaght" at bounding box center [262, 106] width 308 height 19
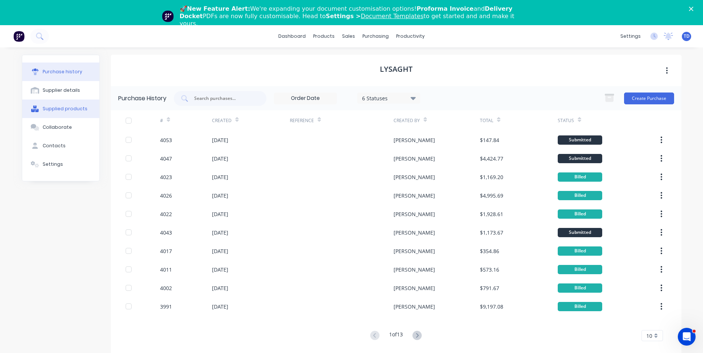
click at [60, 110] on div "Supplied products" at bounding box center [65, 109] width 45 height 7
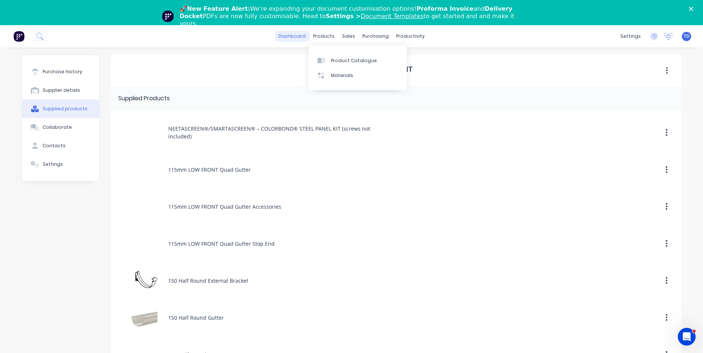
click at [293, 37] on link "dashboard" at bounding box center [292, 36] width 35 height 11
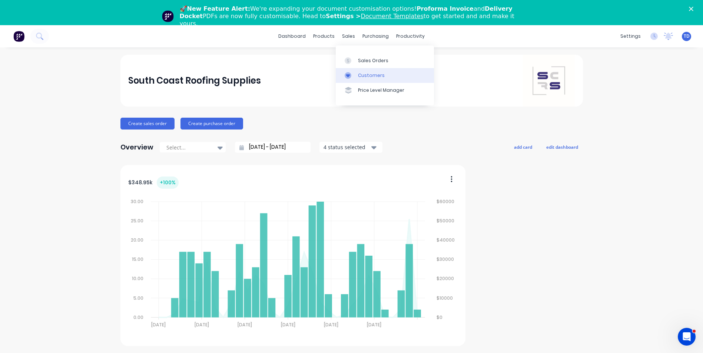
click at [366, 73] on div "Customers" at bounding box center [371, 75] width 27 height 7
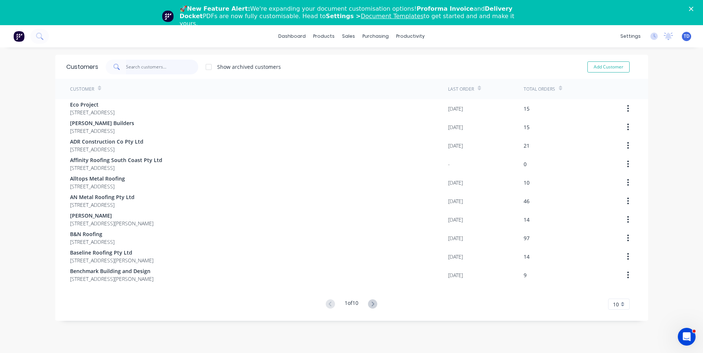
click at [167, 64] on input "text" at bounding box center [162, 67] width 72 height 15
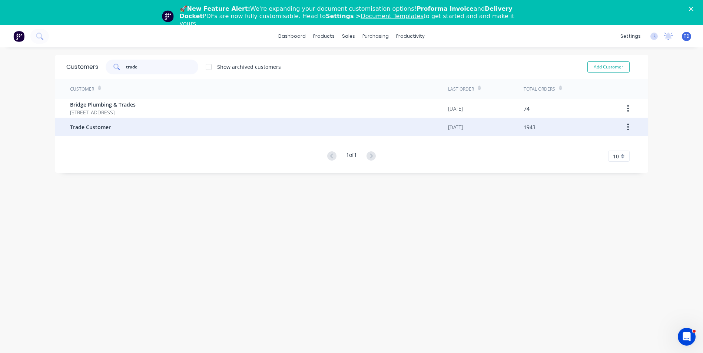
type input "trade"
click at [122, 133] on div "Trade Customer" at bounding box center [259, 127] width 378 height 19
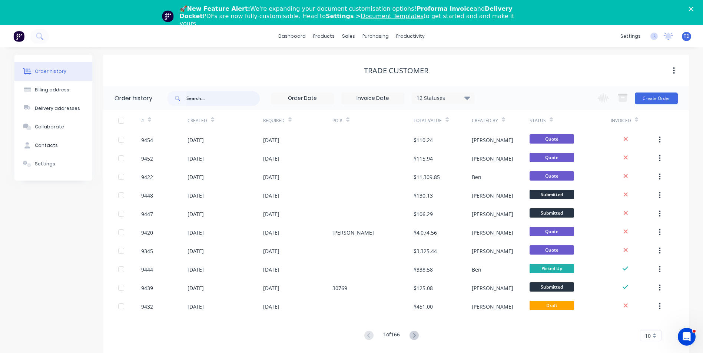
click at [202, 97] on input "text" at bounding box center [222, 98] width 73 height 15
type input "[PERSON_NAME]"
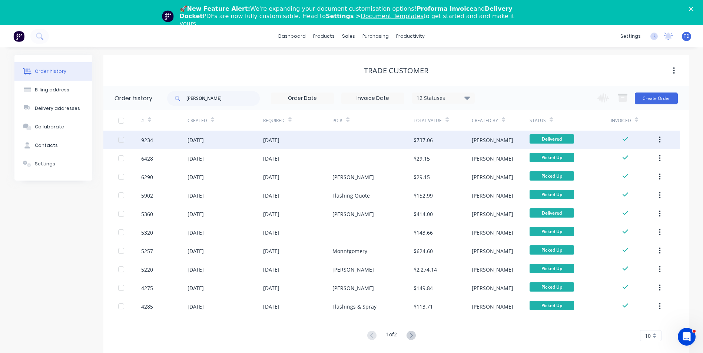
click at [333, 140] on div at bounding box center [372, 140] width 81 height 19
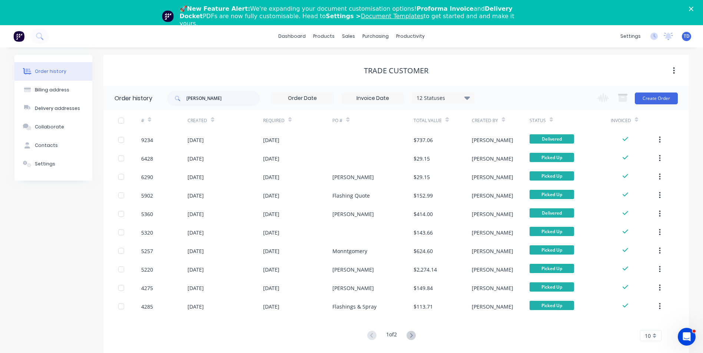
click at [292, 124] on div "Required" at bounding box center [298, 120] width 70 height 20
click at [291, 123] on div at bounding box center [289, 119] width 3 height 11
click at [292, 123] on div at bounding box center [289, 119] width 3 height 11
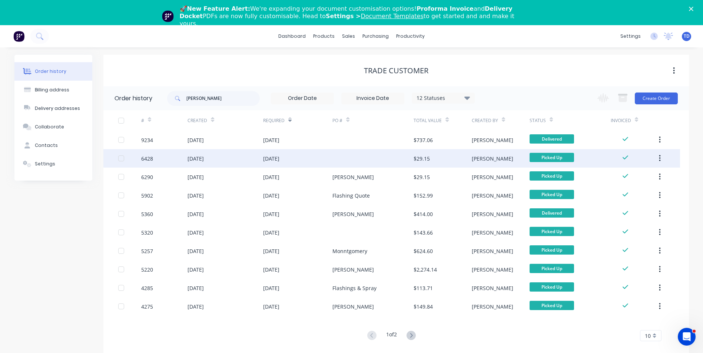
click at [279, 158] on div "[DATE]" at bounding box center [271, 159] width 16 height 8
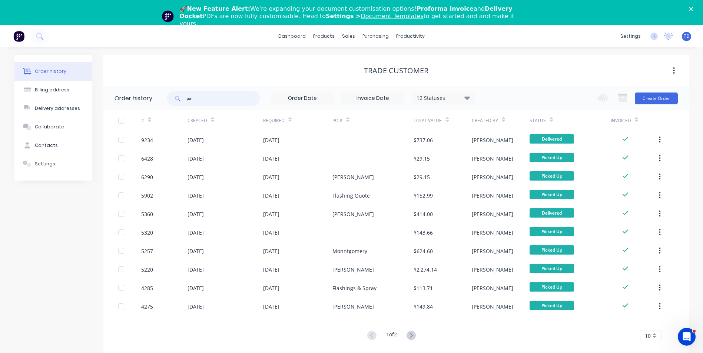
type input "p"
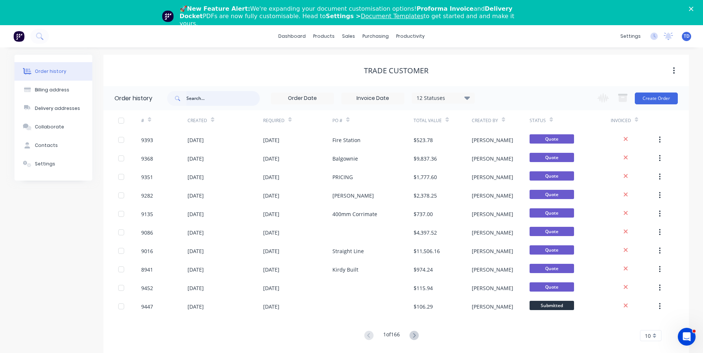
click at [218, 98] on input "text" at bounding box center [222, 98] width 73 height 15
type input "0423"
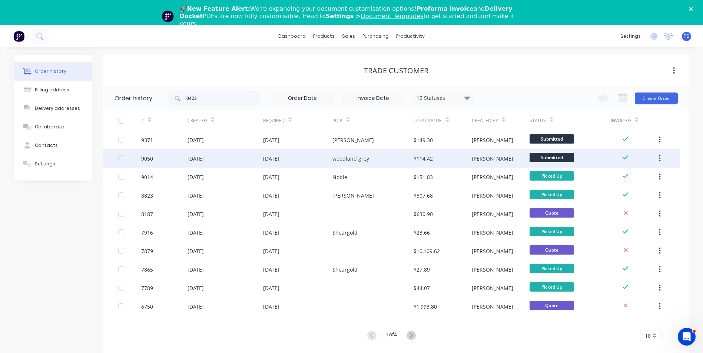
click at [218, 156] on div "[DATE]" at bounding box center [224, 158] width 75 height 19
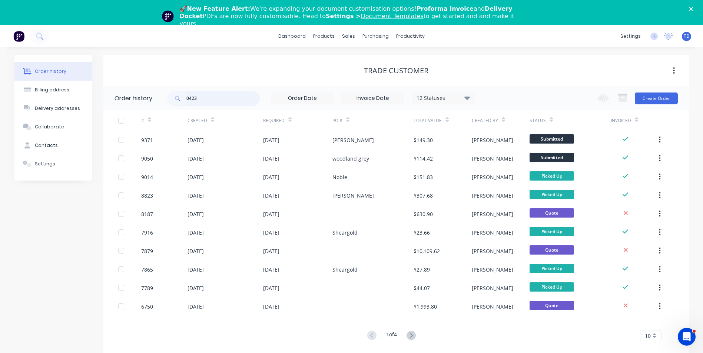
click at [224, 100] on input "0423" at bounding box center [222, 98] width 73 height 15
type input "0423"
click at [224, 100] on input "0423" at bounding box center [222, 98] width 73 height 15
type input "0423 277327"
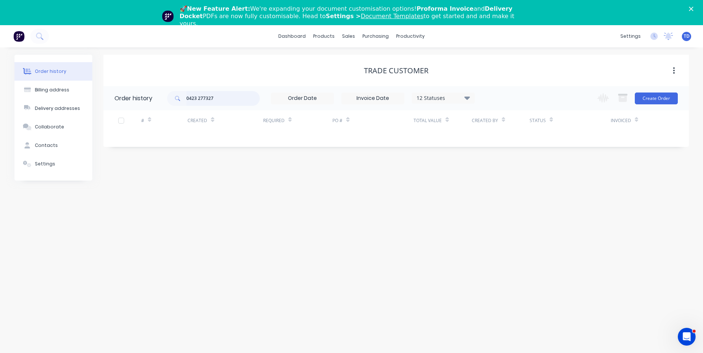
click at [224, 100] on input "0423 277327" at bounding box center [222, 98] width 73 height 15
type input "0423"
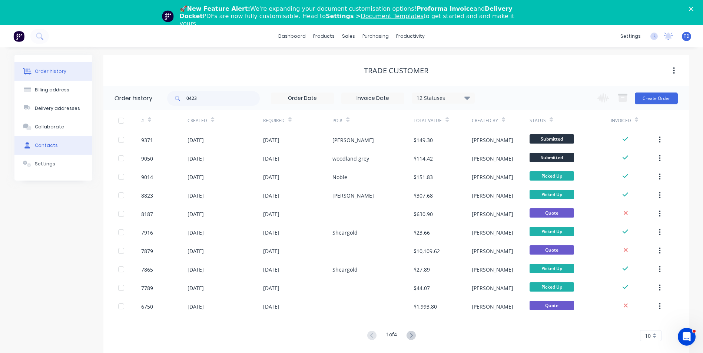
click at [52, 147] on div "Contacts" at bounding box center [46, 145] width 23 height 7
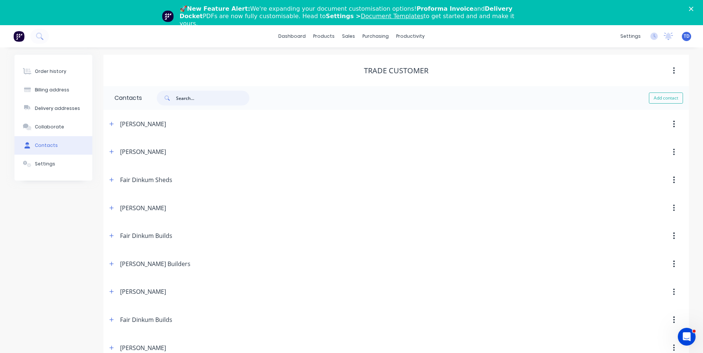
click at [197, 99] on input "text" at bounding box center [212, 98] width 73 height 15
type input "0"
click at [366, 62] on div "Sales Orders" at bounding box center [376, 60] width 30 height 7
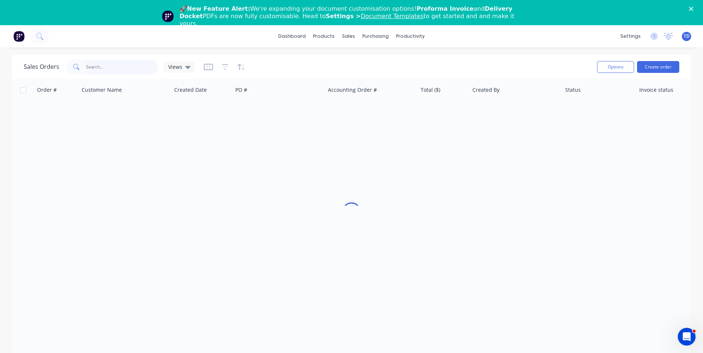
click at [139, 67] on input "text" at bounding box center [122, 67] width 72 height 15
type input "0"
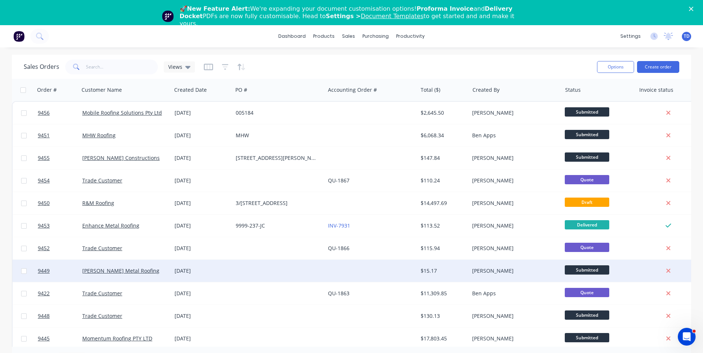
click at [206, 269] on div "26 Aug 2025" at bounding box center [202, 271] width 55 height 7
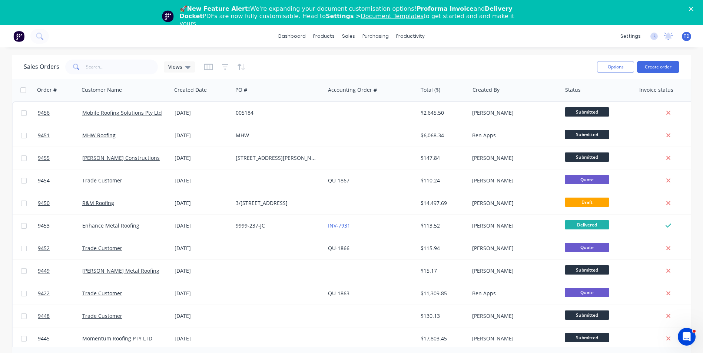
click at [693, 7] on icon "Close" at bounding box center [691, 9] width 4 height 4
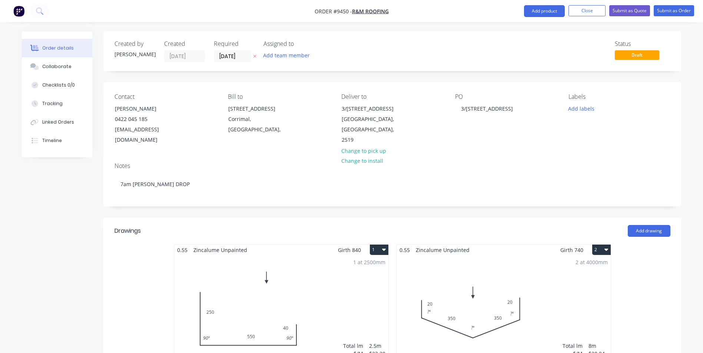
scroll to position [1291, 0]
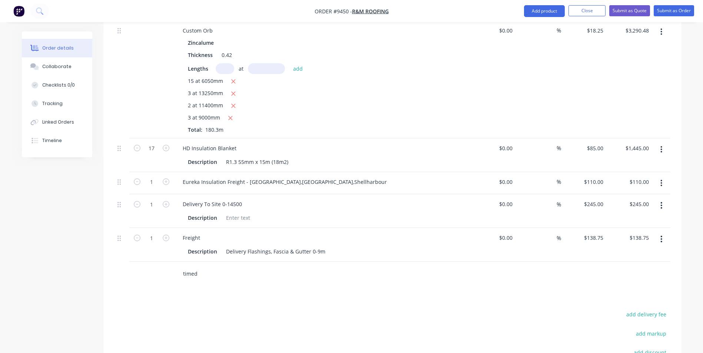
click at [200, 266] on input "timed" at bounding box center [257, 273] width 148 height 15
click at [210, 266] on input "time" at bounding box center [257, 273] width 148 height 15
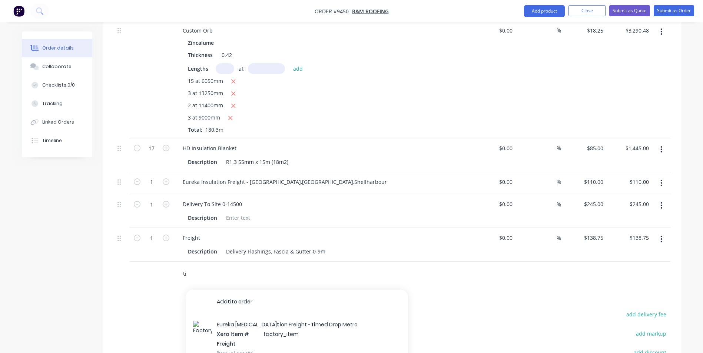
type input "t"
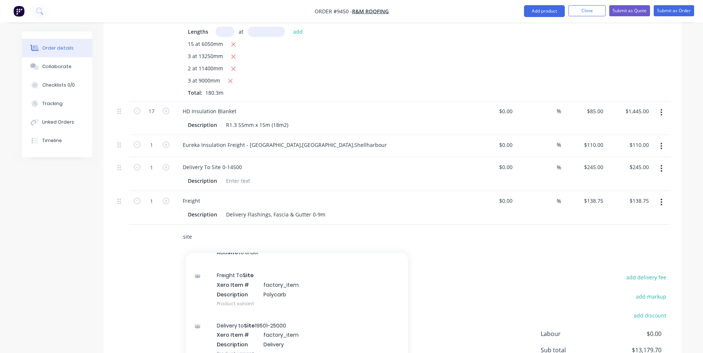
scroll to position [0, 0]
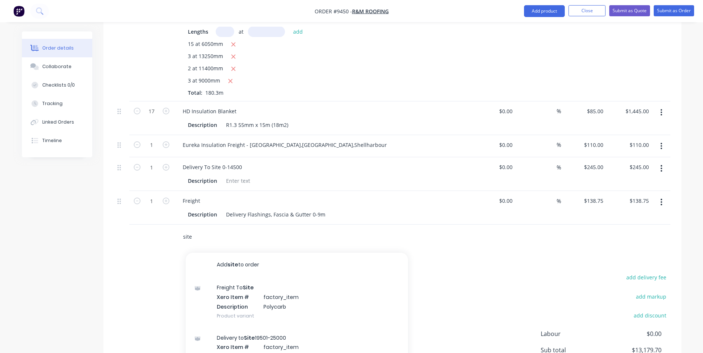
type input "site"
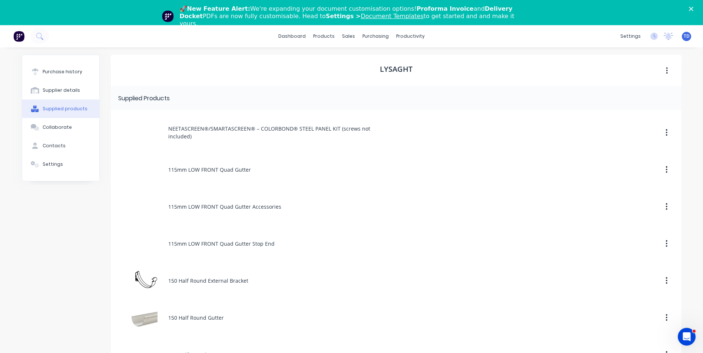
scroll to position [1933, 0]
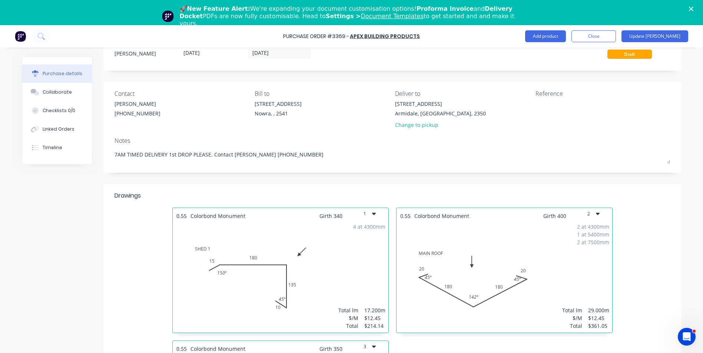
scroll to position [852, 0]
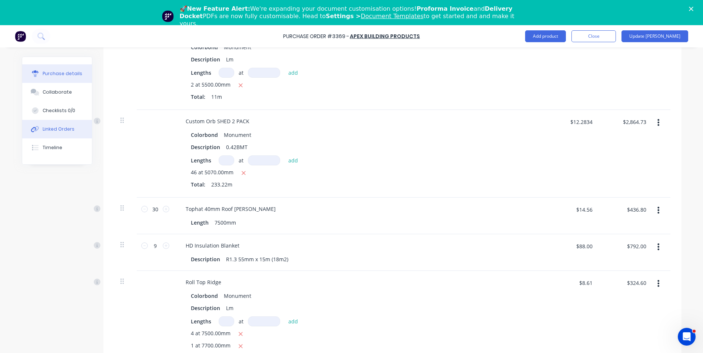
click at [63, 127] on div "Linked Orders" at bounding box center [59, 129] width 32 height 7
type textarea "x"
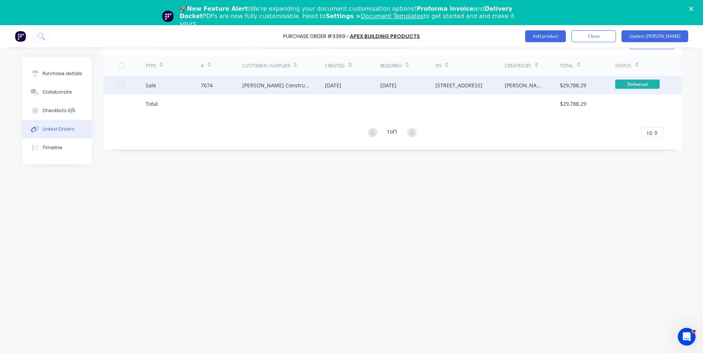
click at [313, 90] on div "[PERSON_NAME] Constructions" at bounding box center [283, 85] width 83 height 19
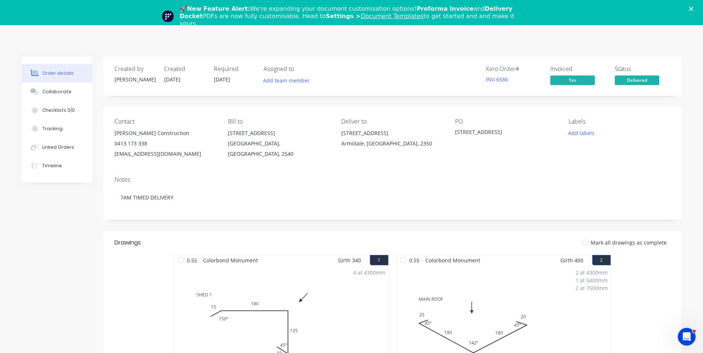
click at [693, 10] on icon "Close" at bounding box center [691, 9] width 4 height 4
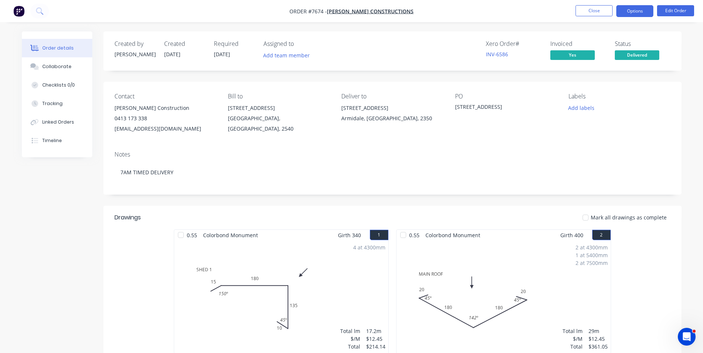
click at [640, 13] on button "Options" at bounding box center [634, 11] width 37 height 12
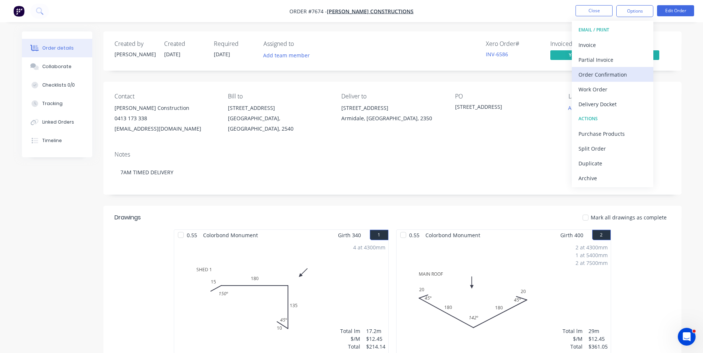
click at [604, 76] on div "Order Confirmation" at bounding box center [612, 74] width 68 height 11
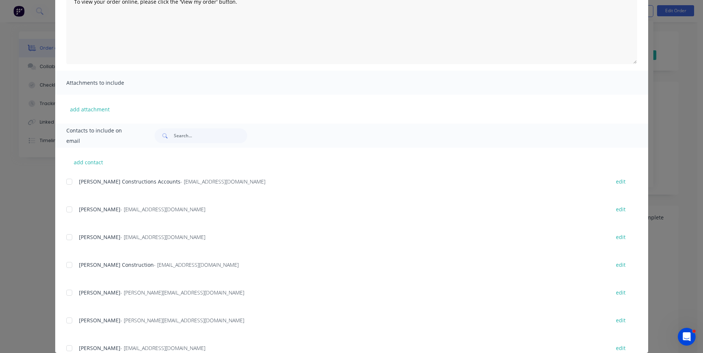
scroll to position [105, 0]
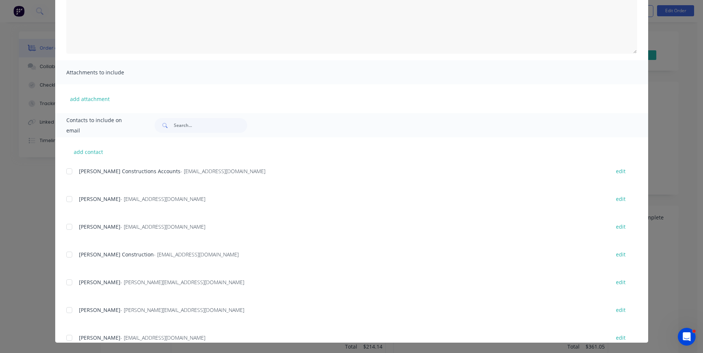
click at [70, 283] on div at bounding box center [69, 282] width 15 height 15
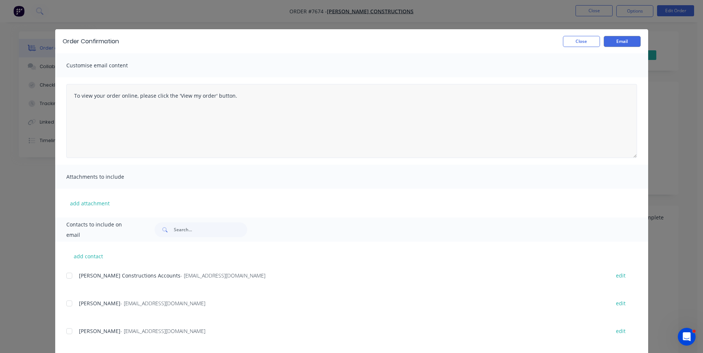
scroll to position [0, 0]
click at [617, 43] on button "Email" at bounding box center [622, 41] width 37 height 11
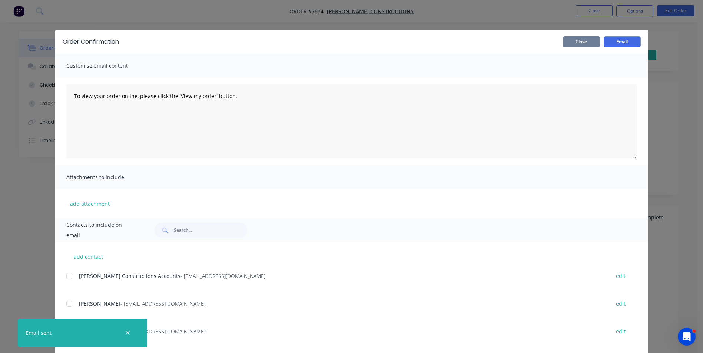
click at [587, 44] on button "Close" at bounding box center [581, 41] width 37 height 11
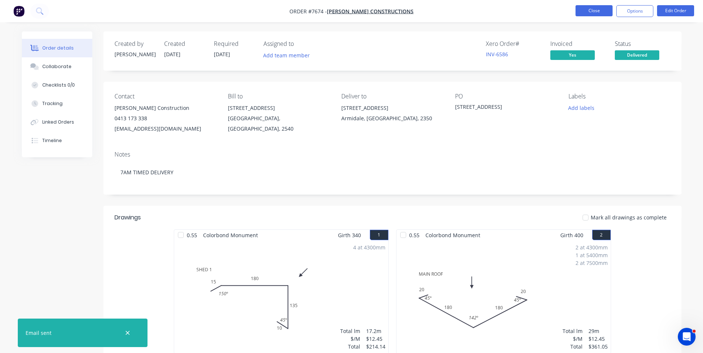
click at [590, 13] on button "Close" at bounding box center [593, 10] width 37 height 11
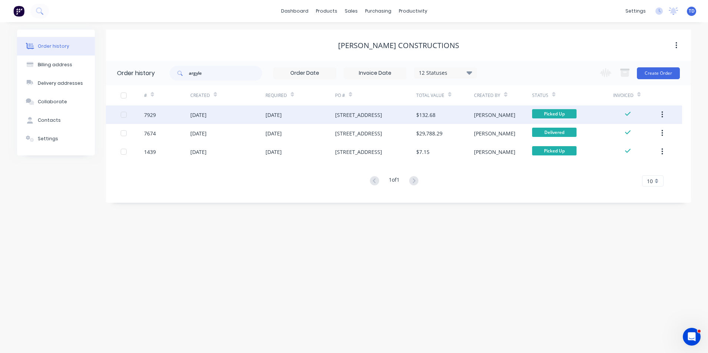
click at [353, 110] on div "[STREET_ADDRESS]" at bounding box center [375, 115] width 81 height 19
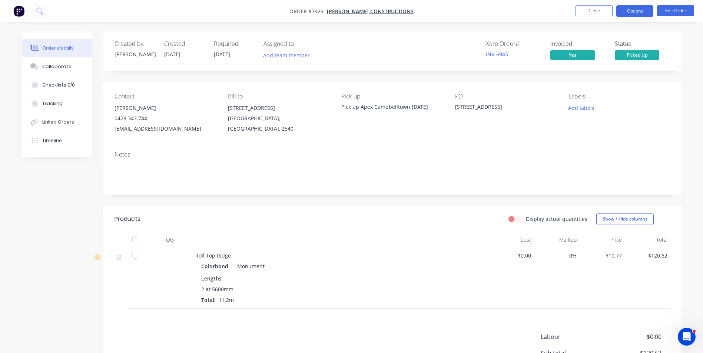
click at [633, 13] on button "Options" at bounding box center [634, 11] width 37 height 12
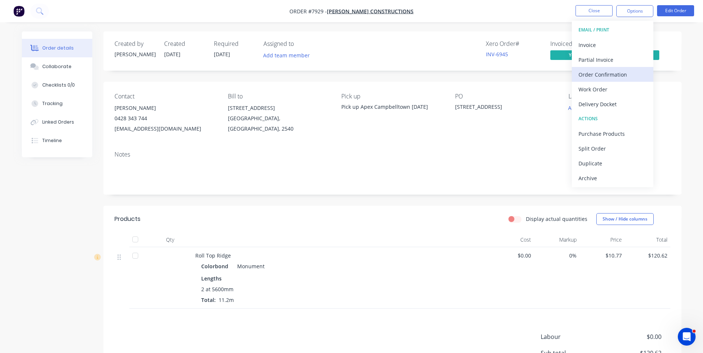
click at [608, 74] on div "Order Confirmation" at bounding box center [612, 74] width 68 height 11
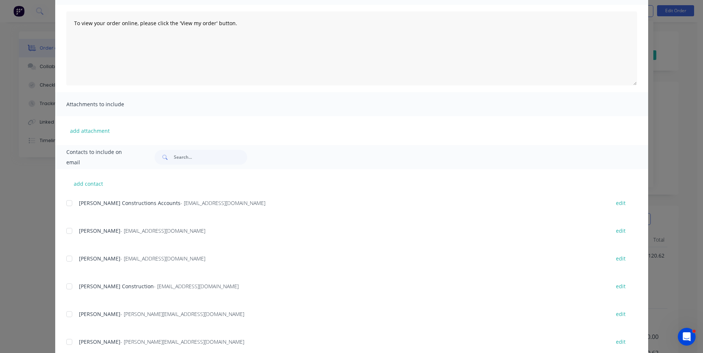
scroll to position [74, 0]
click at [65, 286] on div at bounding box center [69, 285] width 15 height 15
click at [69, 288] on div at bounding box center [69, 285] width 15 height 15
click at [66, 309] on div at bounding box center [69, 313] width 15 height 15
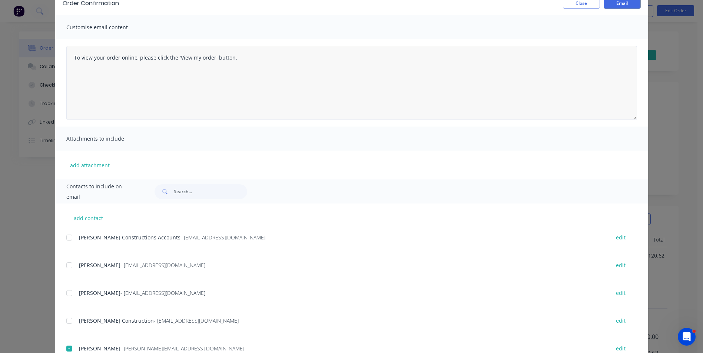
scroll to position [0, 0]
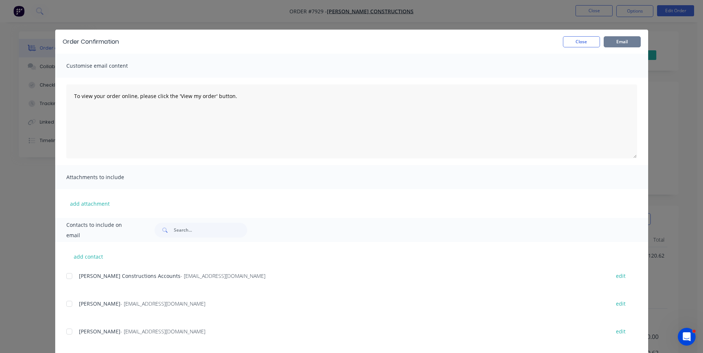
click at [614, 43] on button "Email" at bounding box center [622, 41] width 37 height 11
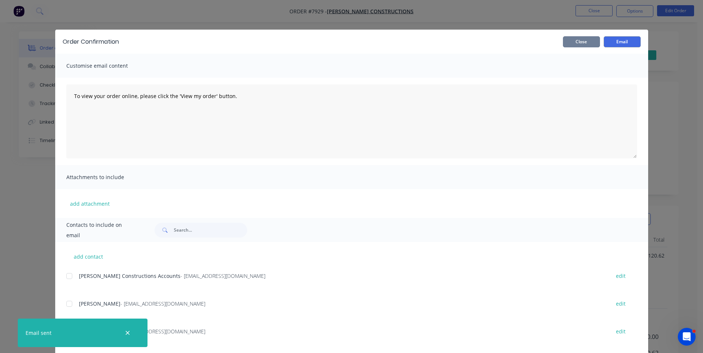
click at [577, 43] on button "Close" at bounding box center [581, 41] width 37 height 11
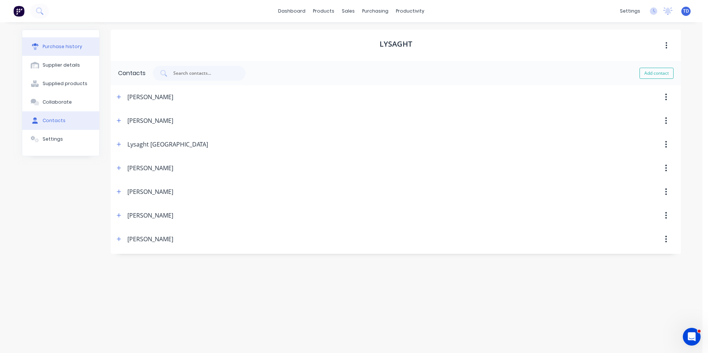
click at [76, 50] on button "Purchase history" at bounding box center [60, 46] width 77 height 19
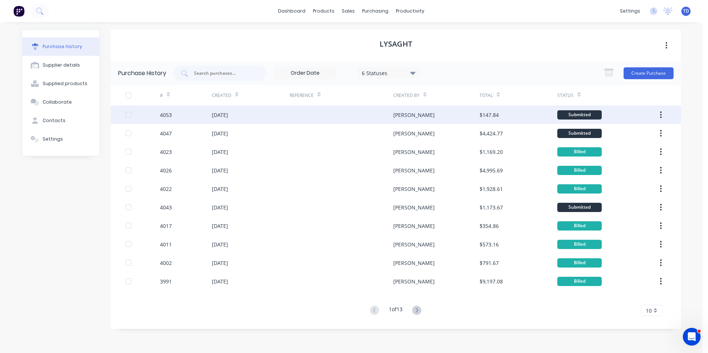
click at [306, 113] on div at bounding box center [342, 115] width 104 height 19
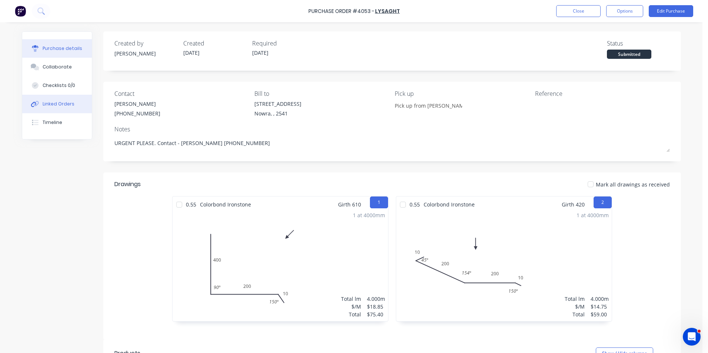
click at [62, 105] on div "Linked Orders" at bounding box center [59, 104] width 32 height 7
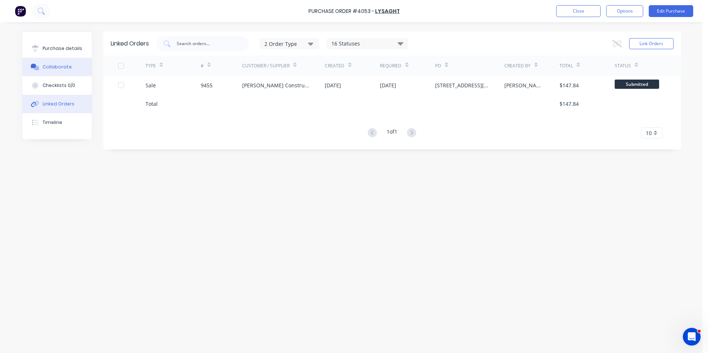
click at [65, 66] on div "Collaborate" at bounding box center [57, 67] width 29 height 7
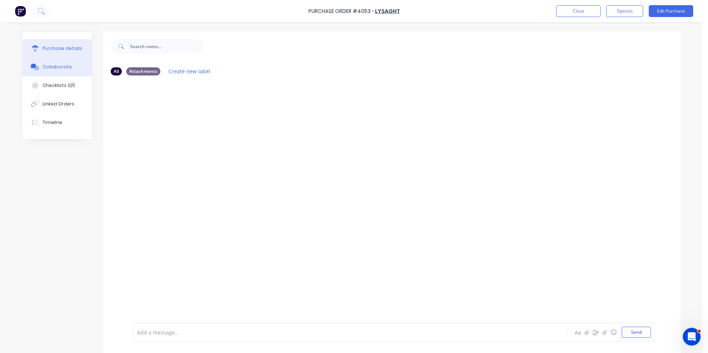
click at [69, 51] on div "Purchase details" at bounding box center [63, 48] width 40 height 7
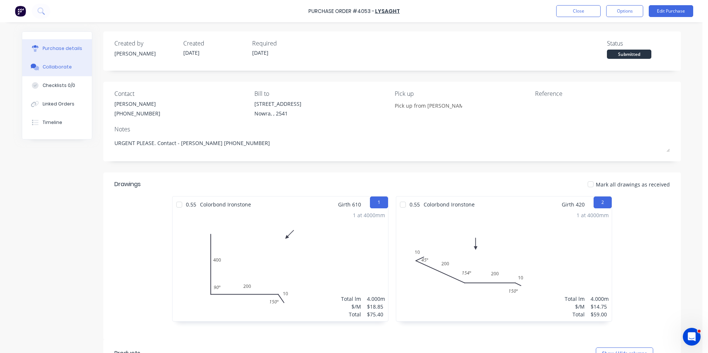
click at [53, 67] on div "Collaborate" at bounding box center [57, 67] width 29 height 7
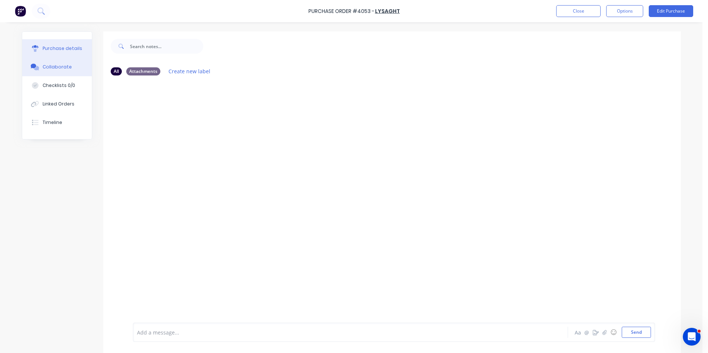
click at [57, 53] on button "Purchase details" at bounding box center [57, 48] width 70 height 19
type textarea "x"
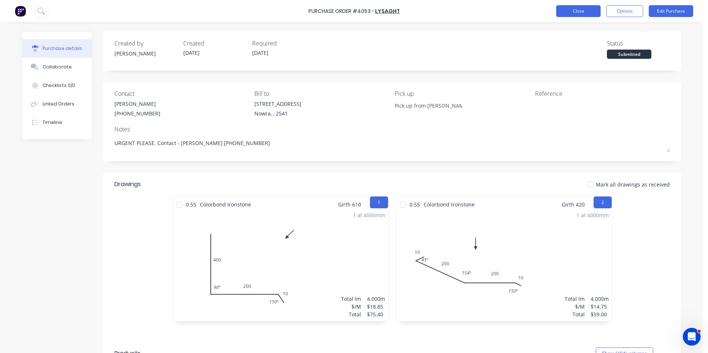
click at [569, 10] on button "Close" at bounding box center [579, 11] width 44 height 12
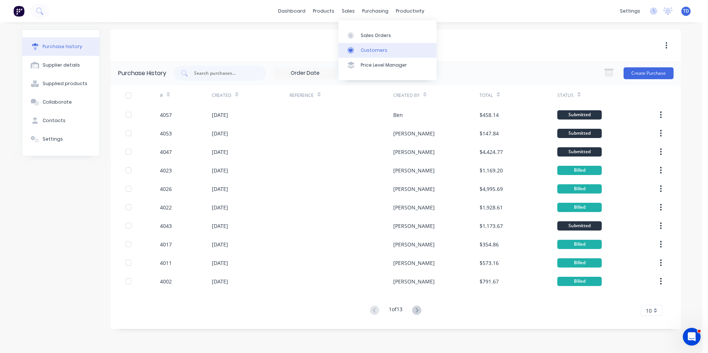
click at [368, 52] on div "Customers" at bounding box center [374, 50] width 27 height 7
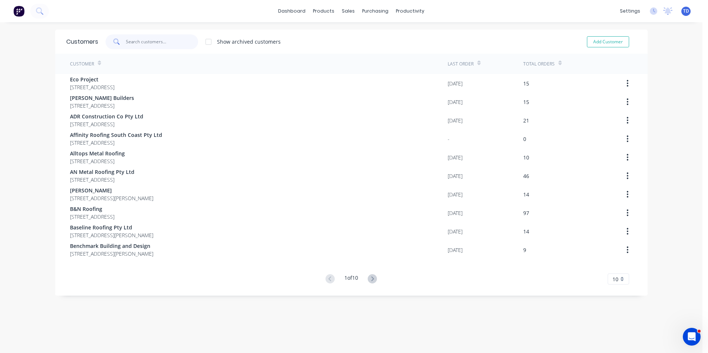
click at [157, 44] on input "text" at bounding box center [162, 41] width 72 height 15
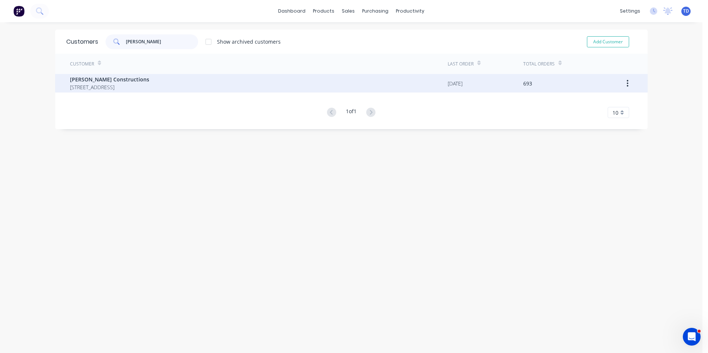
type input "hobbs"
click at [146, 90] on span "12 Park Road St Georges Basin New South Wales 2540" at bounding box center [109, 87] width 79 height 8
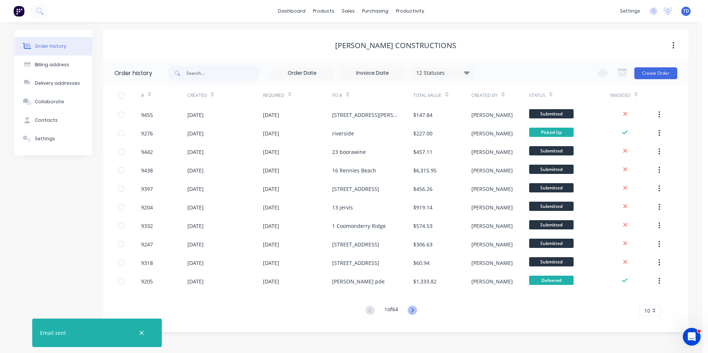
click at [414, 310] on icon at bounding box center [412, 310] width 9 height 9
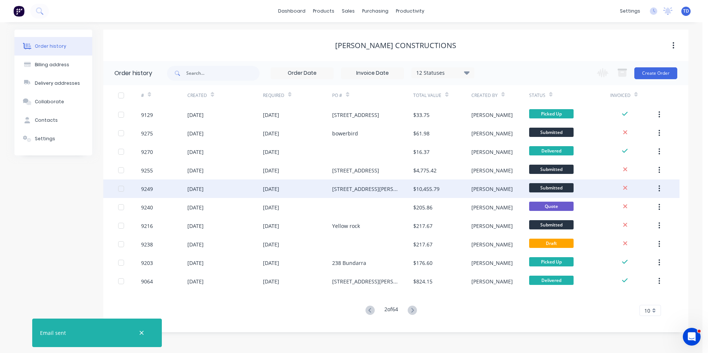
click at [372, 187] on div "89 Mossman Street" at bounding box center [365, 189] width 66 height 8
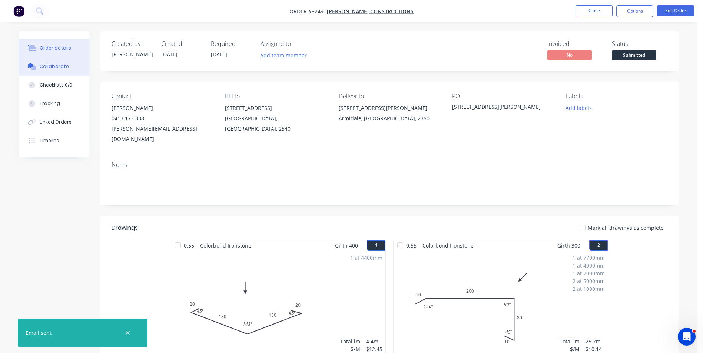
click at [56, 67] on div "Collaborate" at bounding box center [54, 66] width 29 height 7
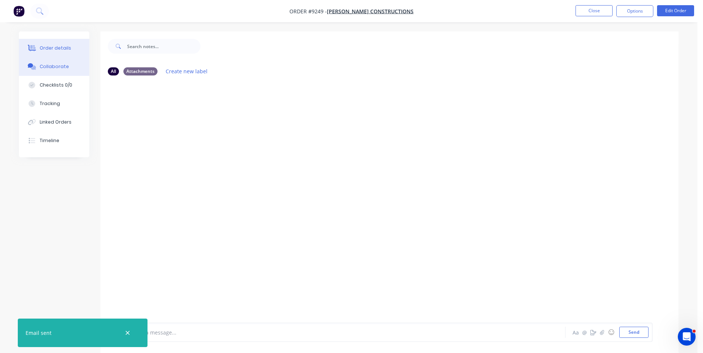
click at [66, 53] on button "Order details" at bounding box center [54, 48] width 70 height 19
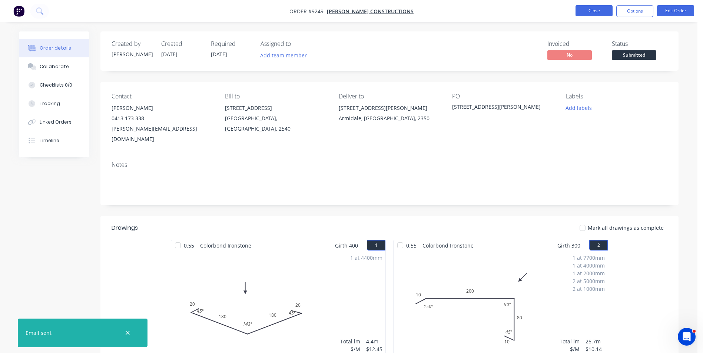
click at [594, 11] on button "Close" at bounding box center [593, 10] width 37 height 11
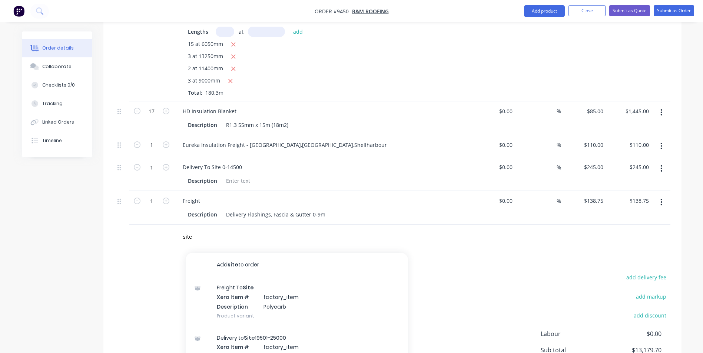
scroll to position [1328, 0]
click at [441, 273] on div "add delivery fee add markup add discount Labour $0.00 Sub total $13,179.70 Marg…" at bounding box center [392, 344] width 556 height 143
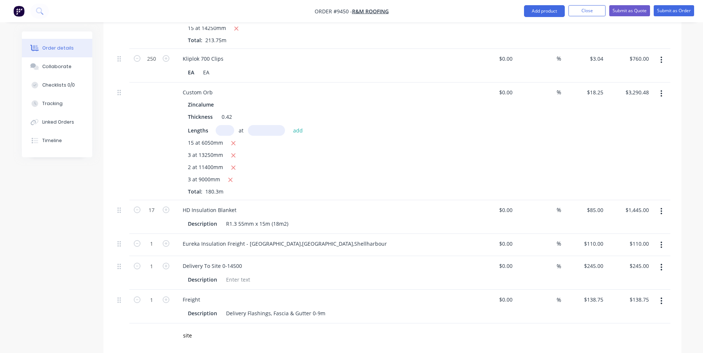
scroll to position [1217, 0]
